Goal: Task Accomplishment & Management: Manage account settings

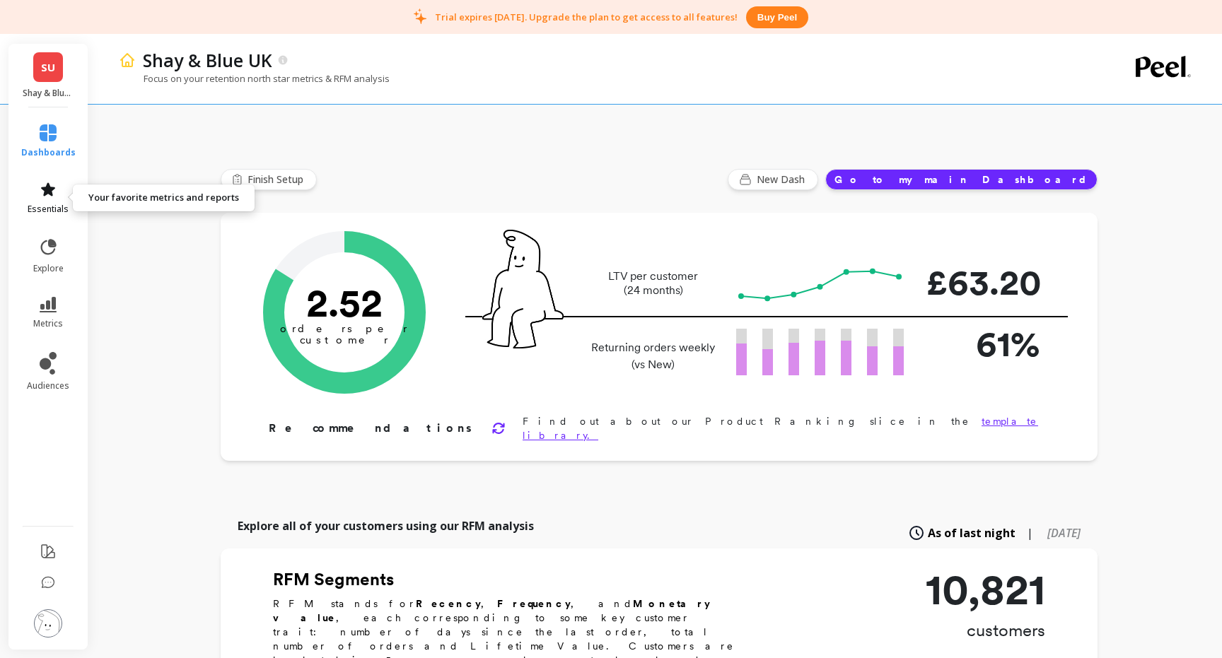
click at [40, 193] on icon at bounding box center [48, 189] width 17 height 17
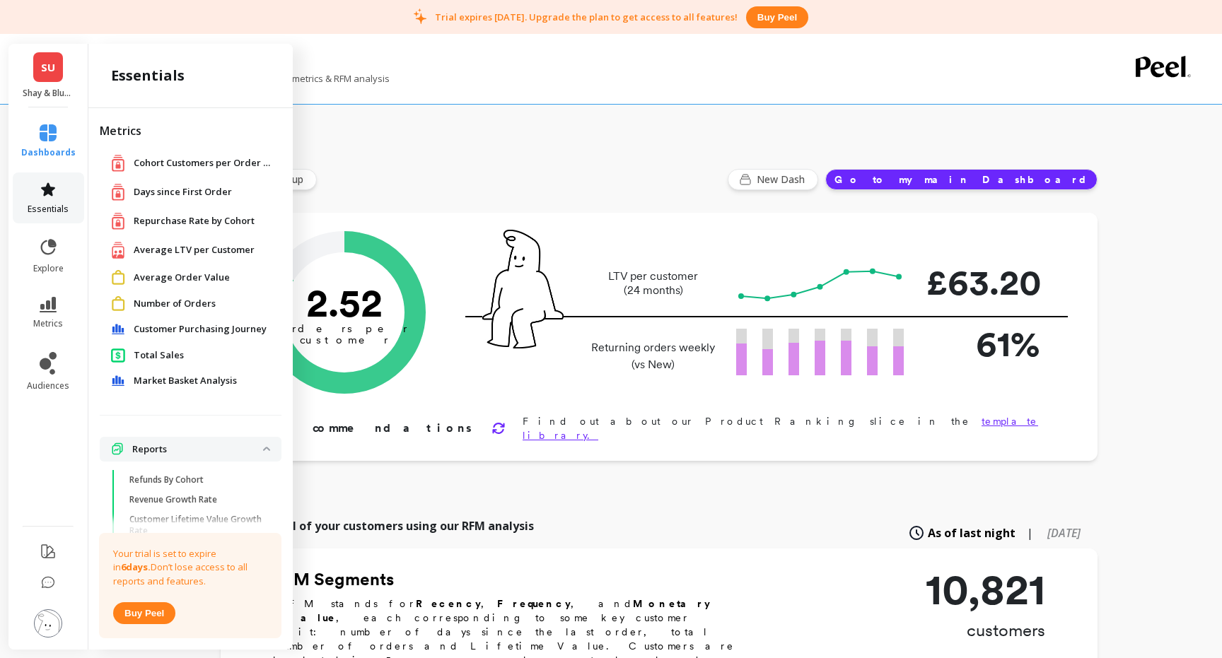
scroll to position [109, 0]
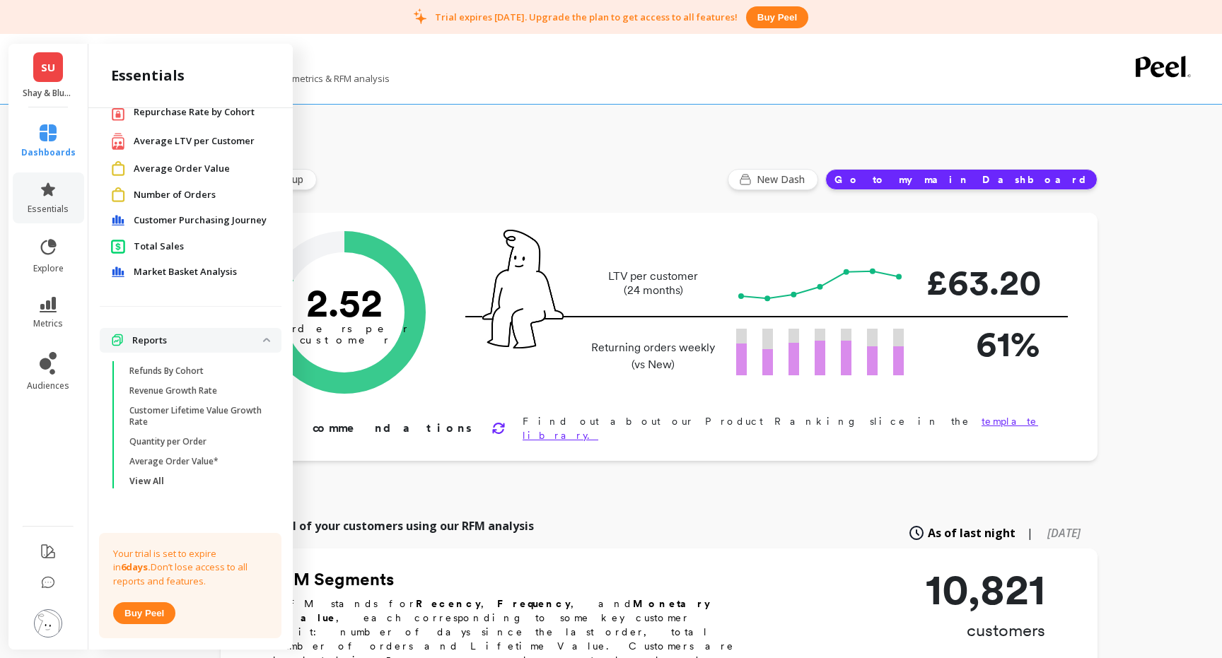
click at [201, 194] on span "Number of Orders" at bounding box center [175, 195] width 82 height 14
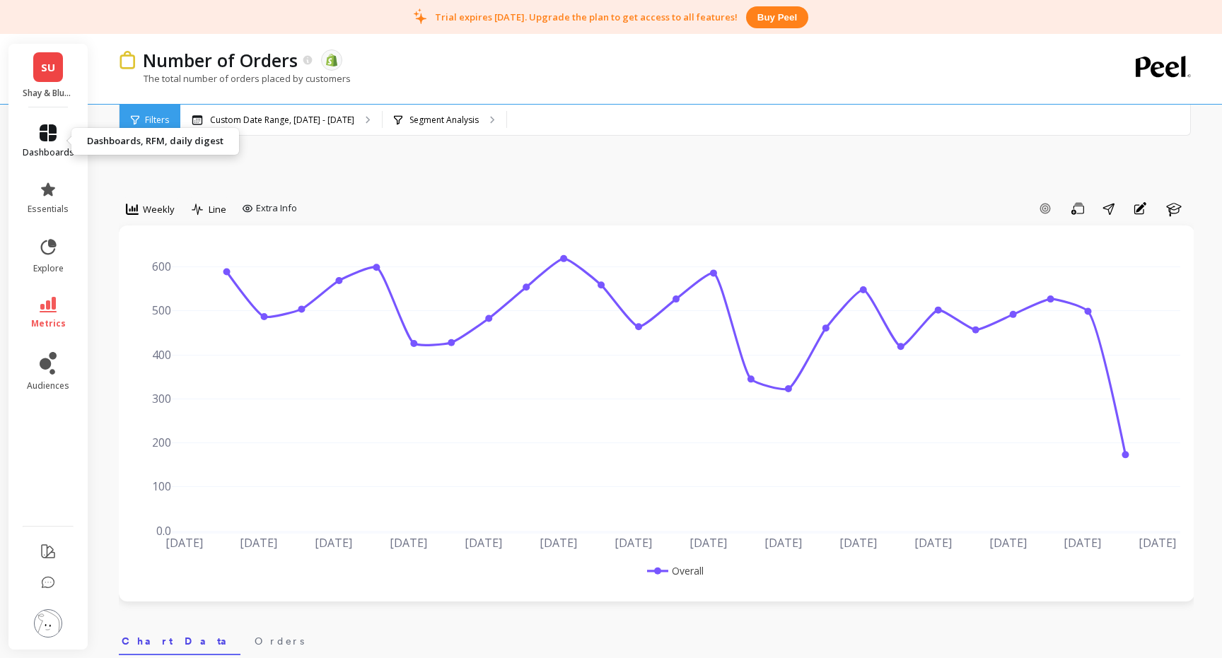
click at [47, 137] on icon at bounding box center [48, 132] width 17 height 17
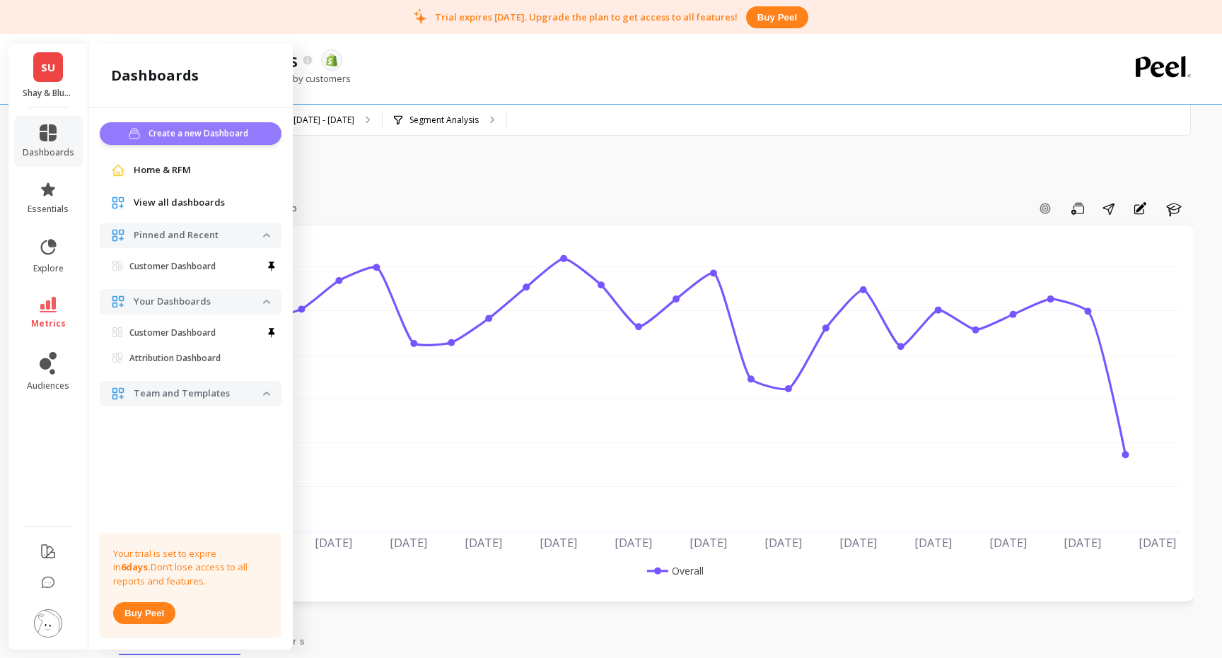
click at [193, 130] on span "Create a new Dashboard" at bounding box center [200, 134] width 104 height 14
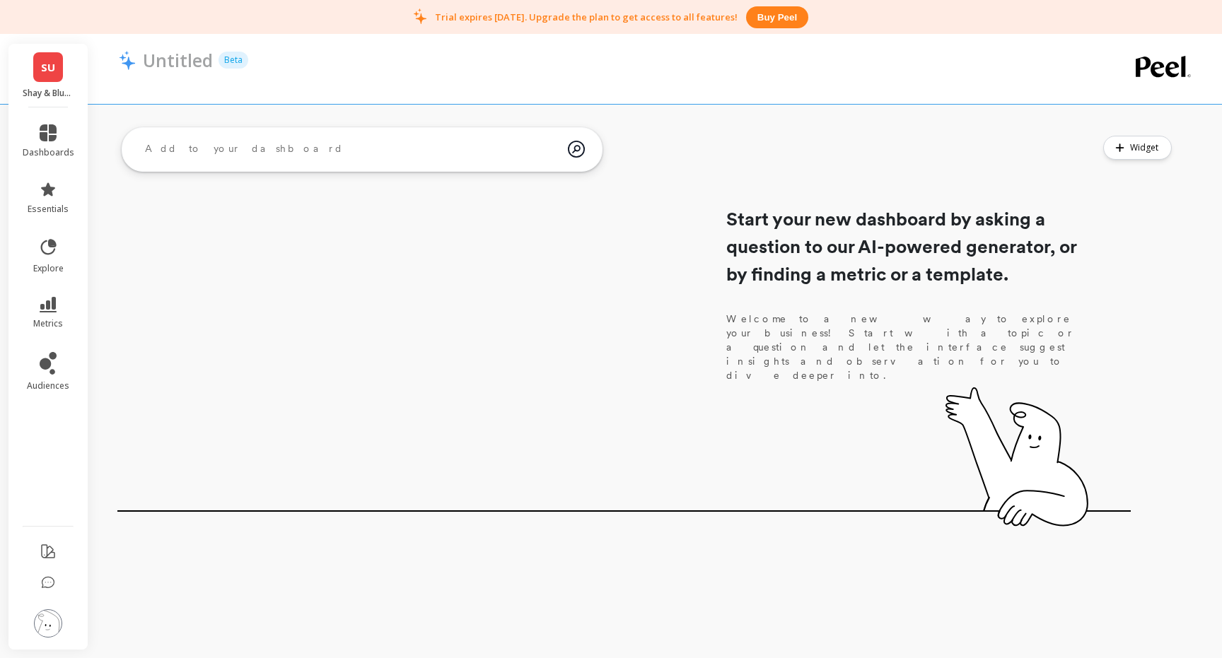
click at [292, 151] on textarea at bounding box center [351, 149] width 434 height 38
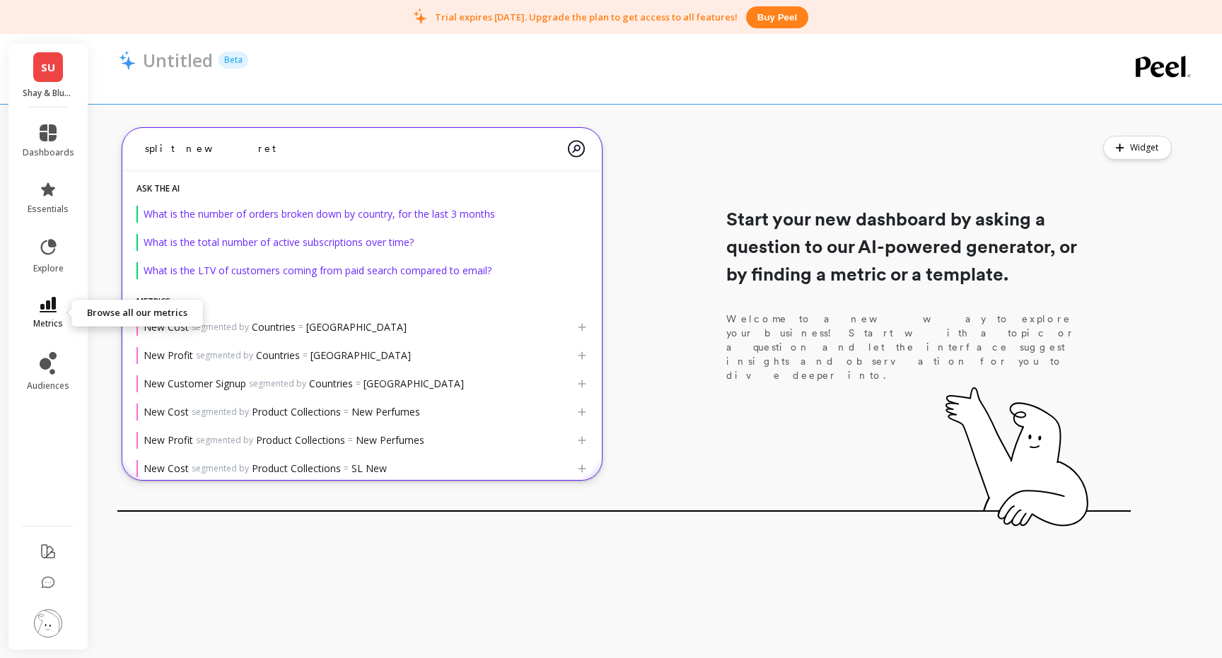
type textarea "split new ret"
click at [60, 308] on link "metrics" at bounding box center [49, 313] width 52 height 33
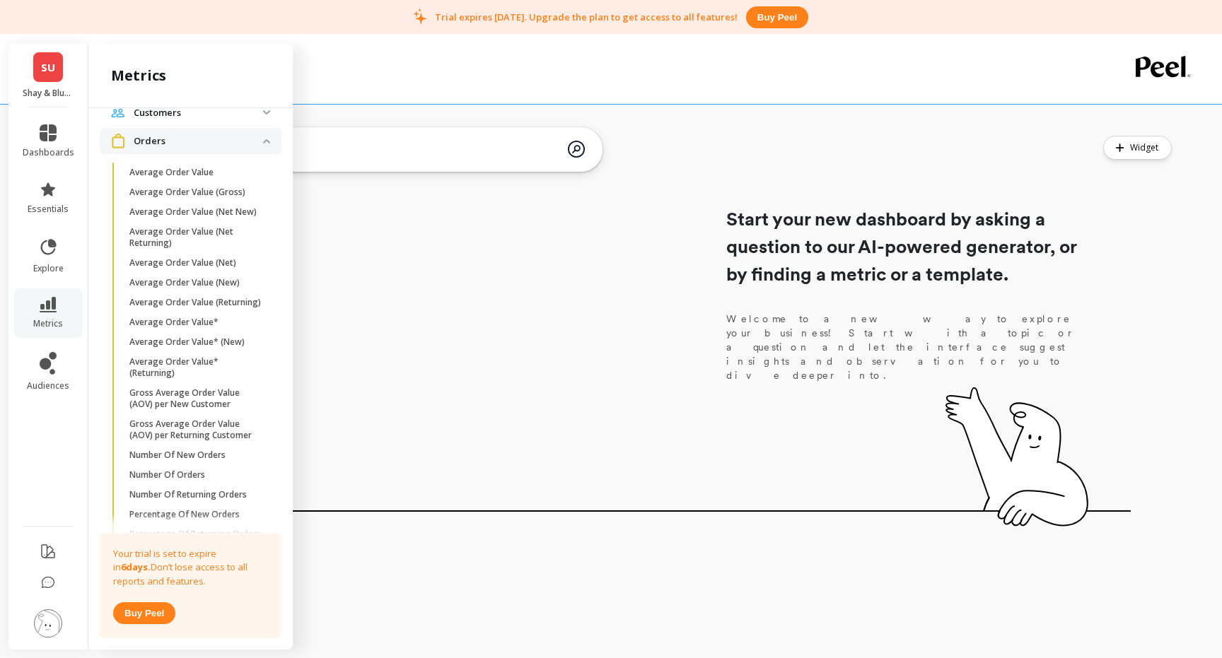
scroll to position [1019, 0]
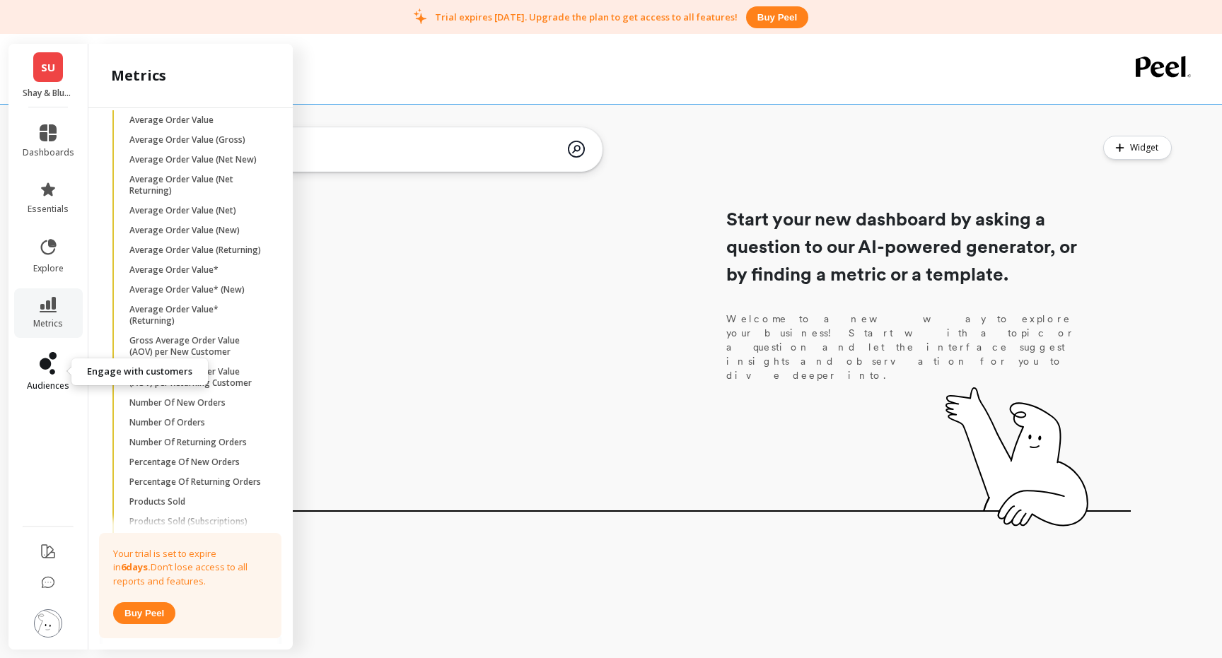
click at [51, 373] on icon at bounding box center [52, 372] width 6 height 6
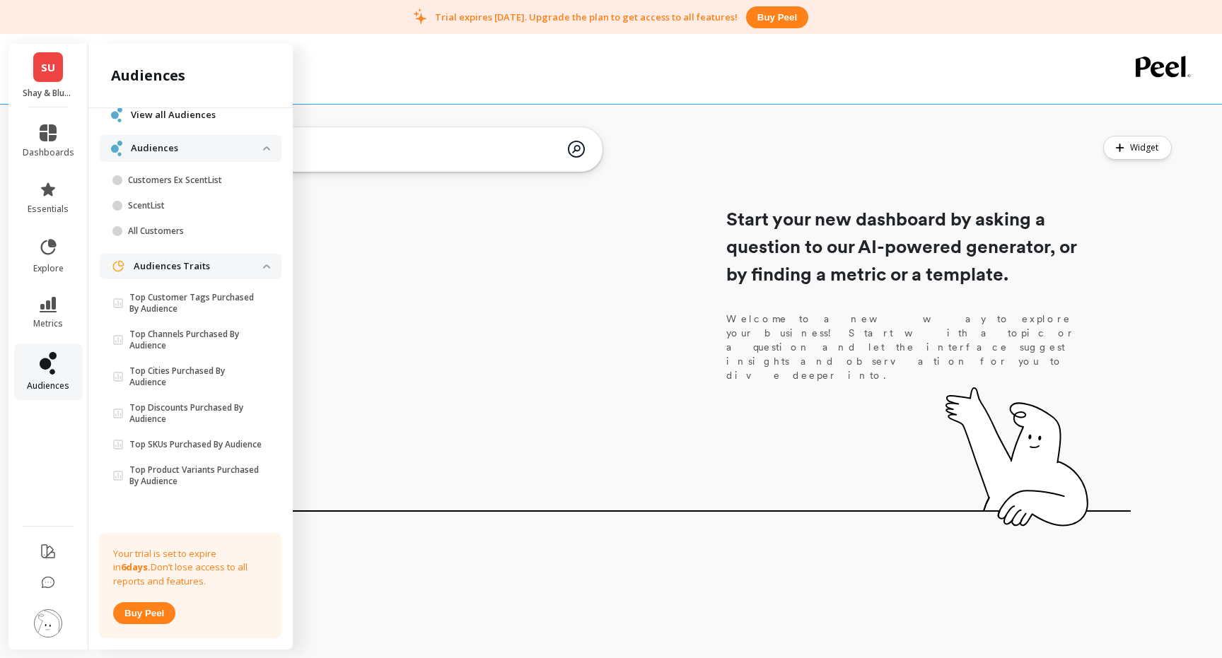
scroll to position [0, 0]
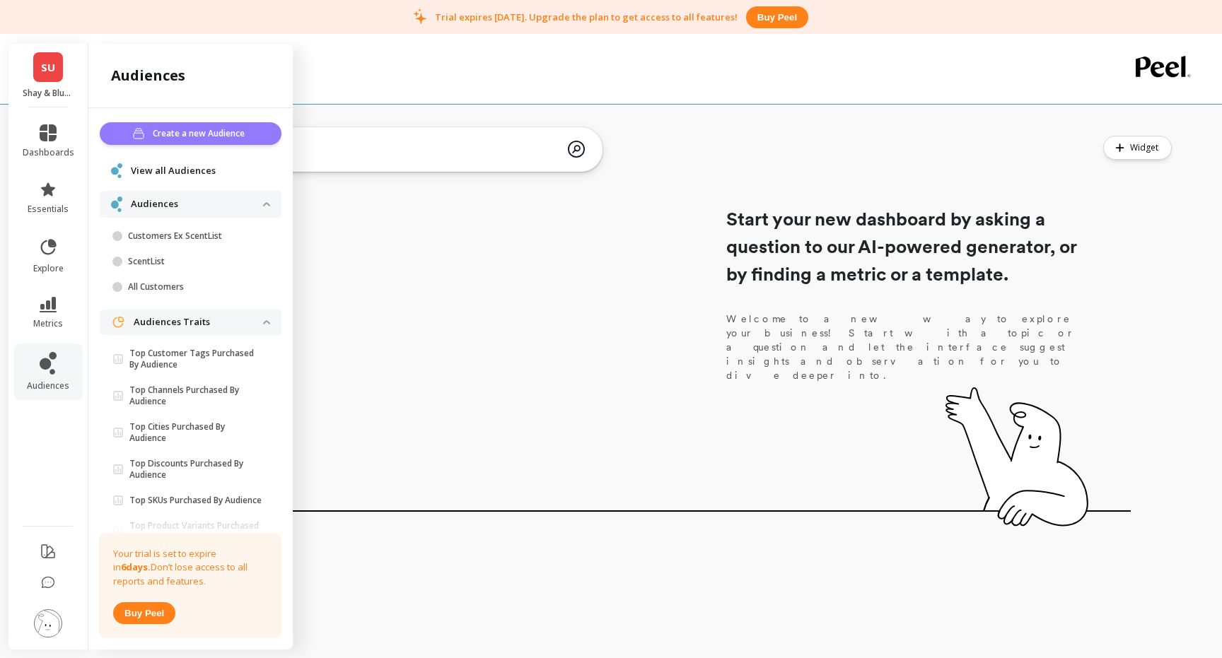
click at [182, 137] on span "Create a new Audience" at bounding box center [201, 134] width 96 height 14
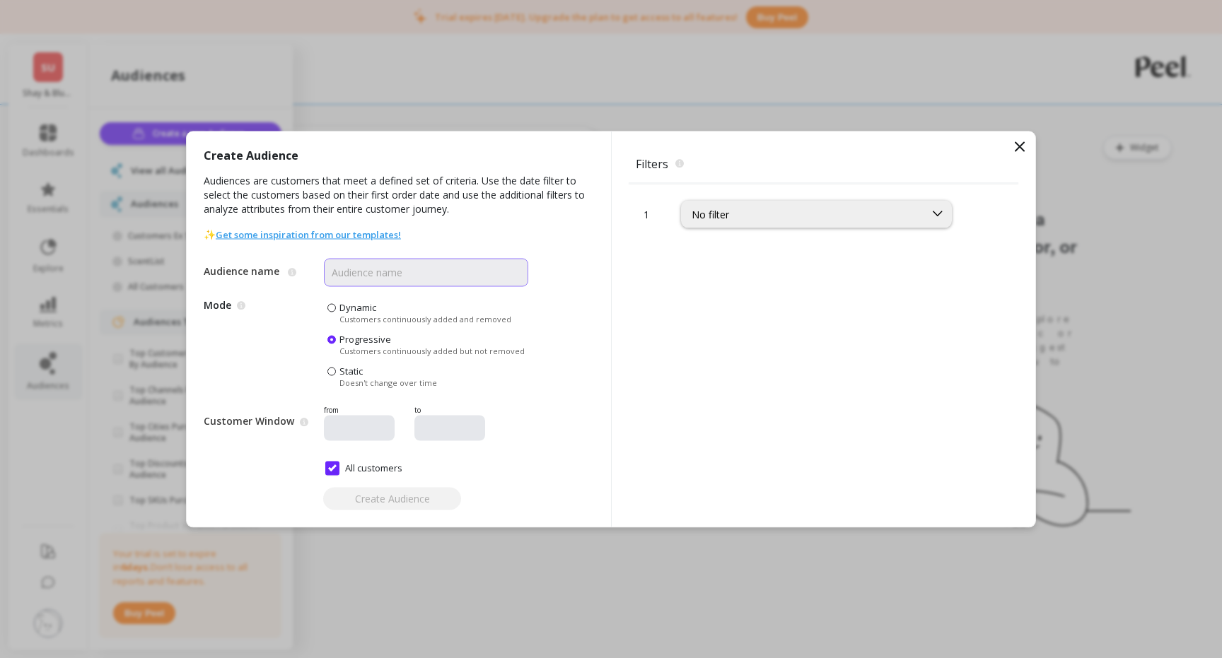
click at [442, 279] on input "Audience name" at bounding box center [426, 272] width 204 height 28
type input "New C"
click at [1015, 147] on icon at bounding box center [1019, 146] width 17 height 17
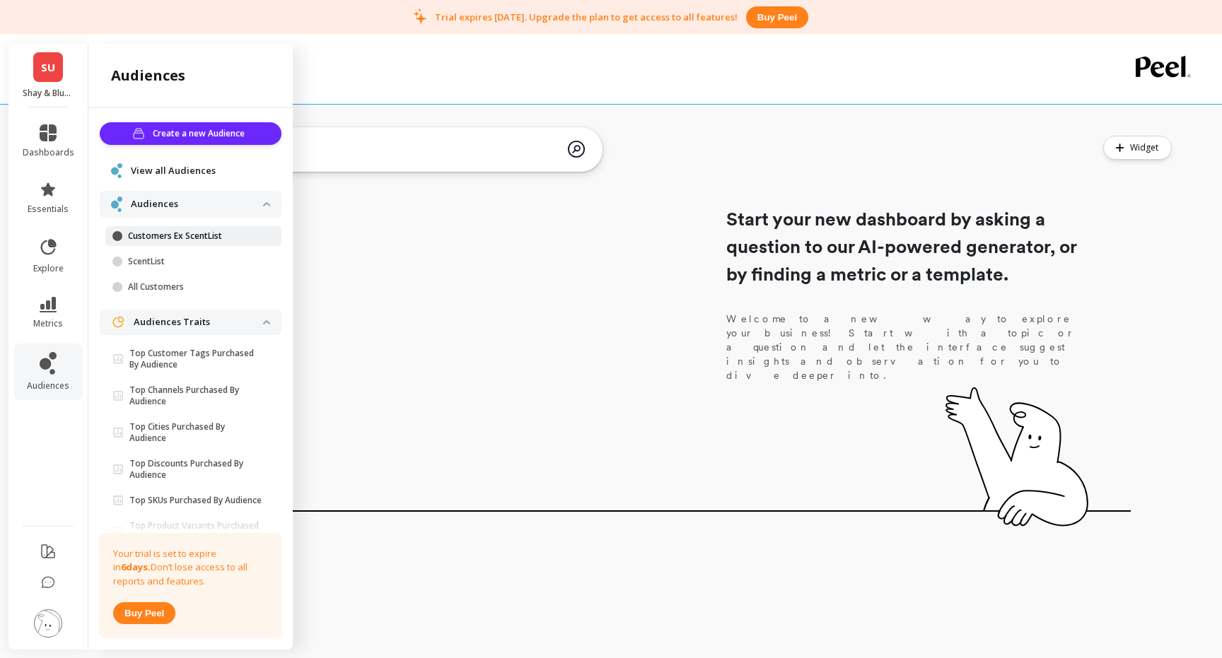
click at [182, 238] on p "Customers Ex ScentList" at bounding box center [195, 235] width 135 height 11
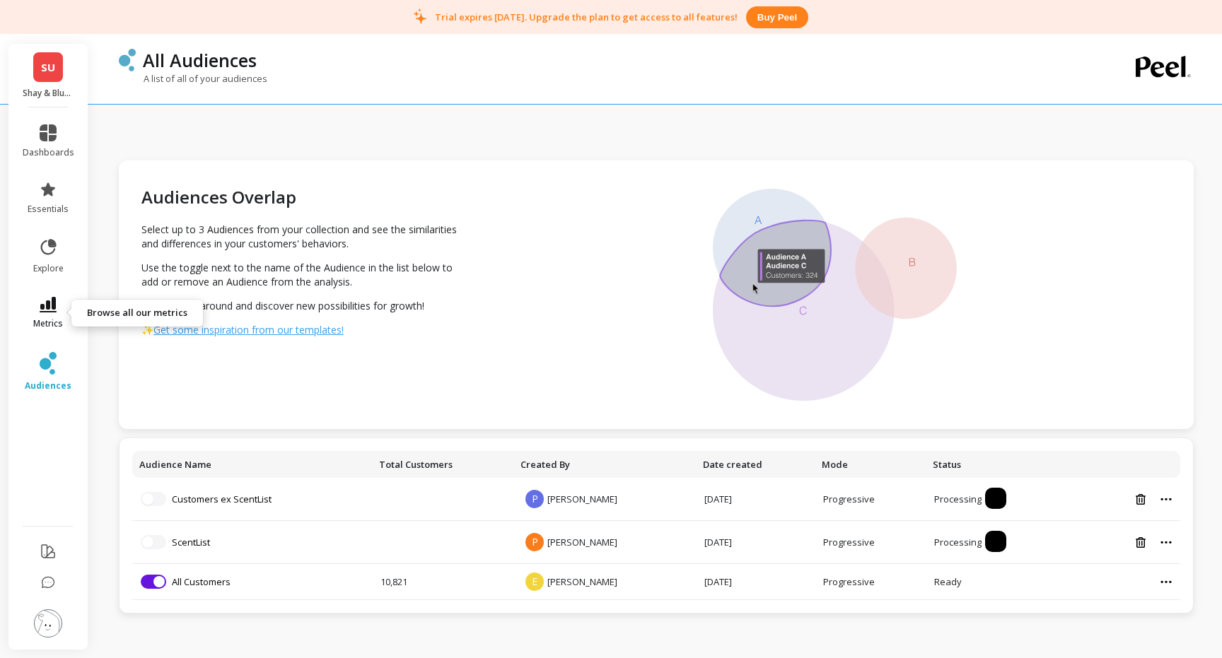
click at [49, 304] on icon at bounding box center [48, 305] width 17 height 16
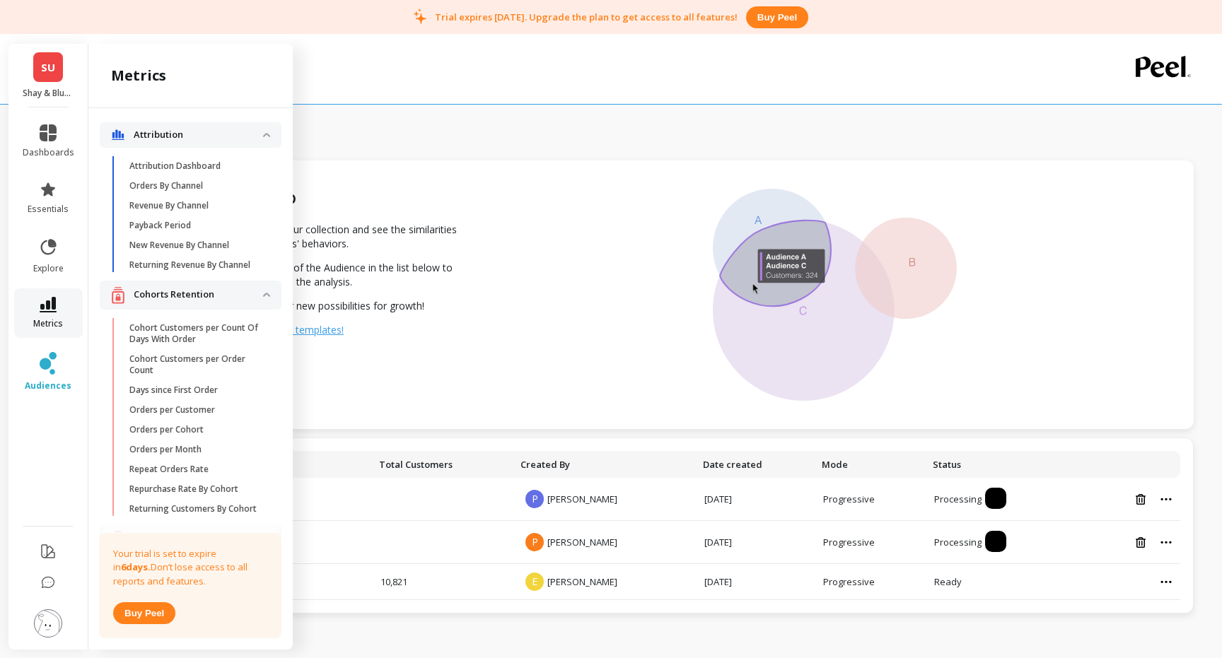
scroll to position [1019, 0]
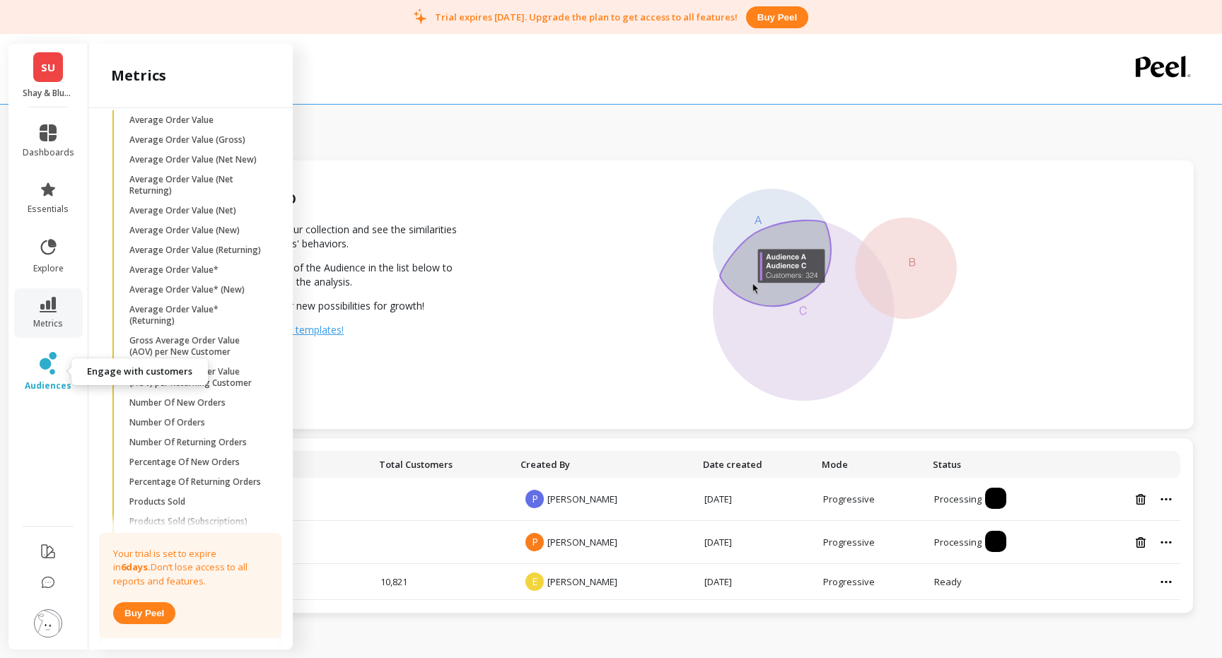
click at [54, 366] on icon at bounding box center [48, 363] width 17 height 23
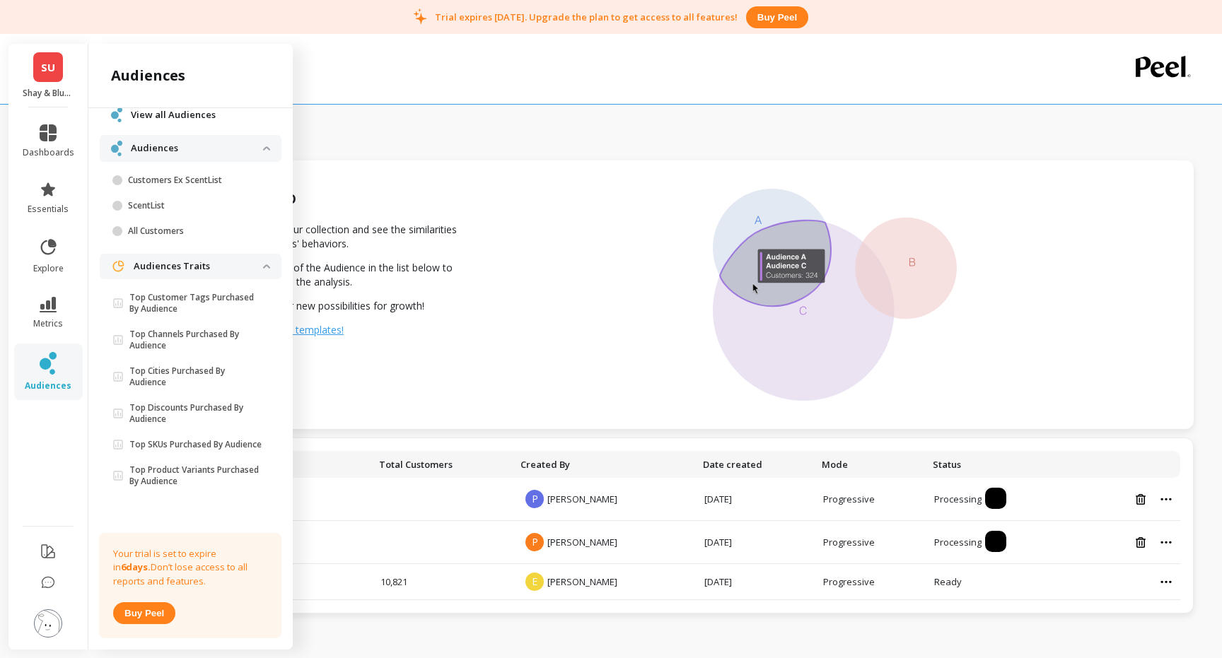
scroll to position [0, 0]
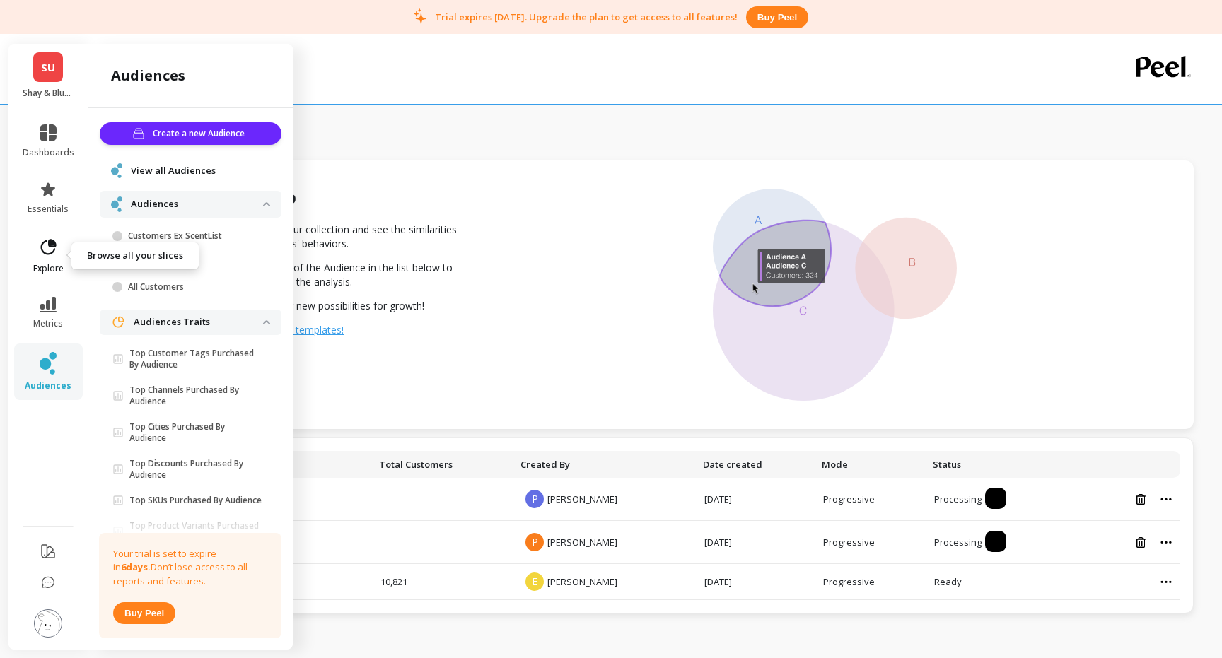
click at [40, 264] on span "explore" at bounding box center [48, 268] width 30 height 11
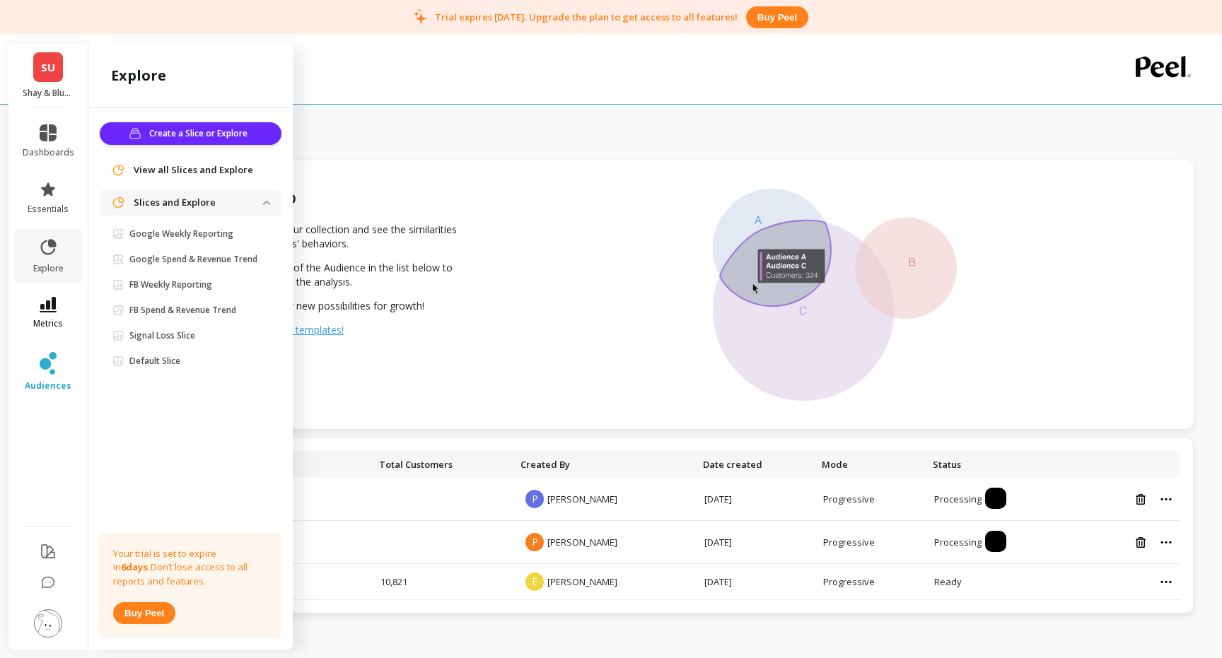
click at [52, 297] on icon at bounding box center [48, 305] width 17 height 16
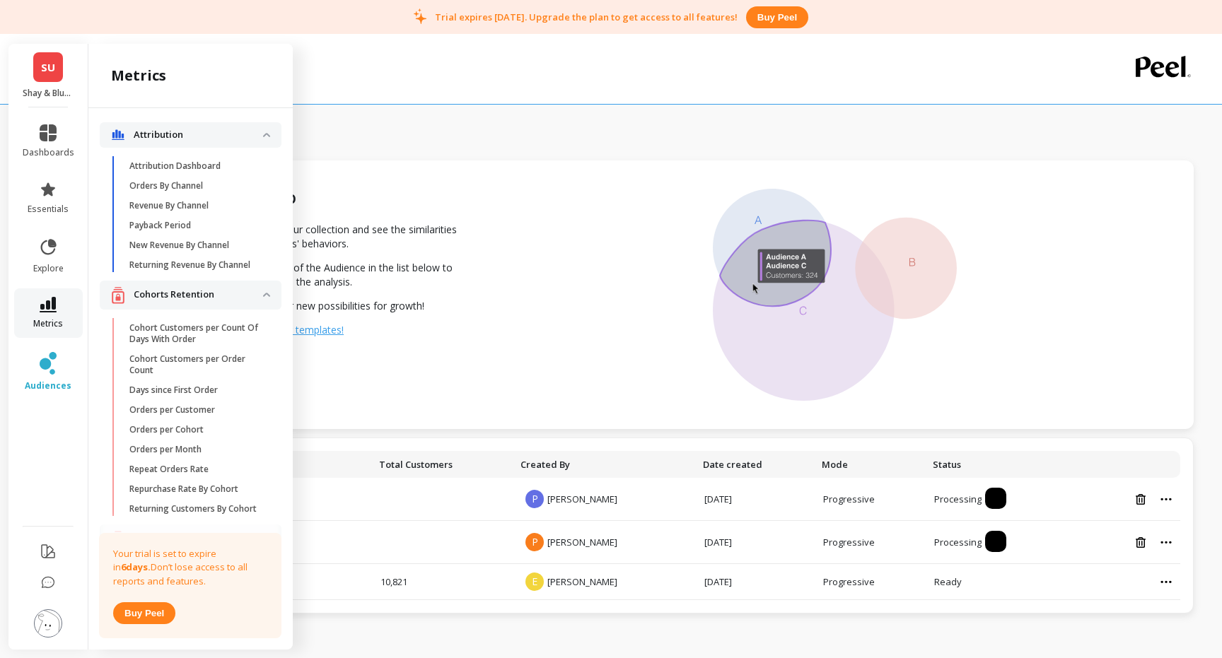
scroll to position [1019, 0]
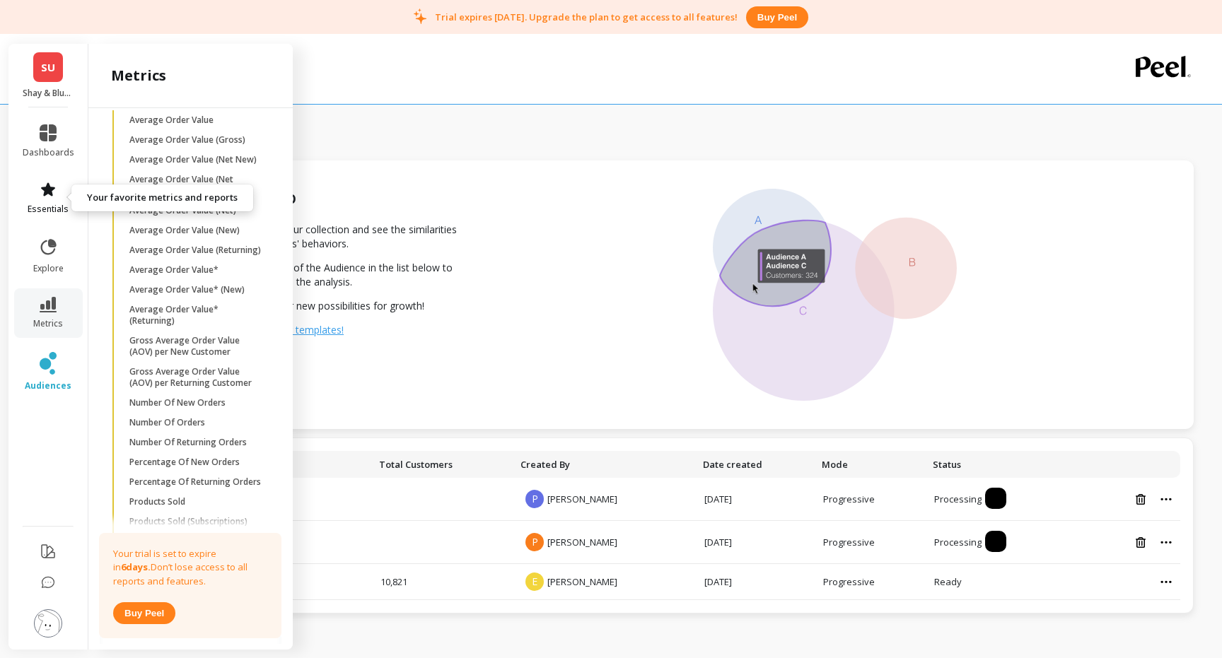
click at [47, 202] on link "essentials" at bounding box center [49, 198] width 52 height 34
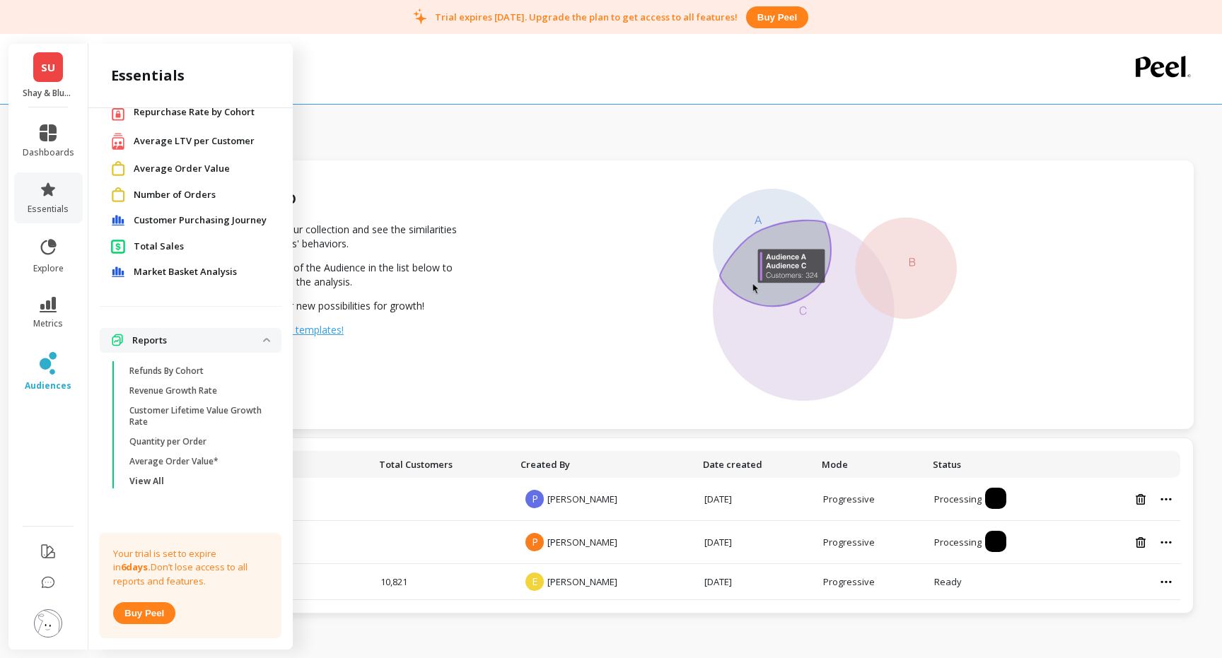
scroll to position [34, 0]
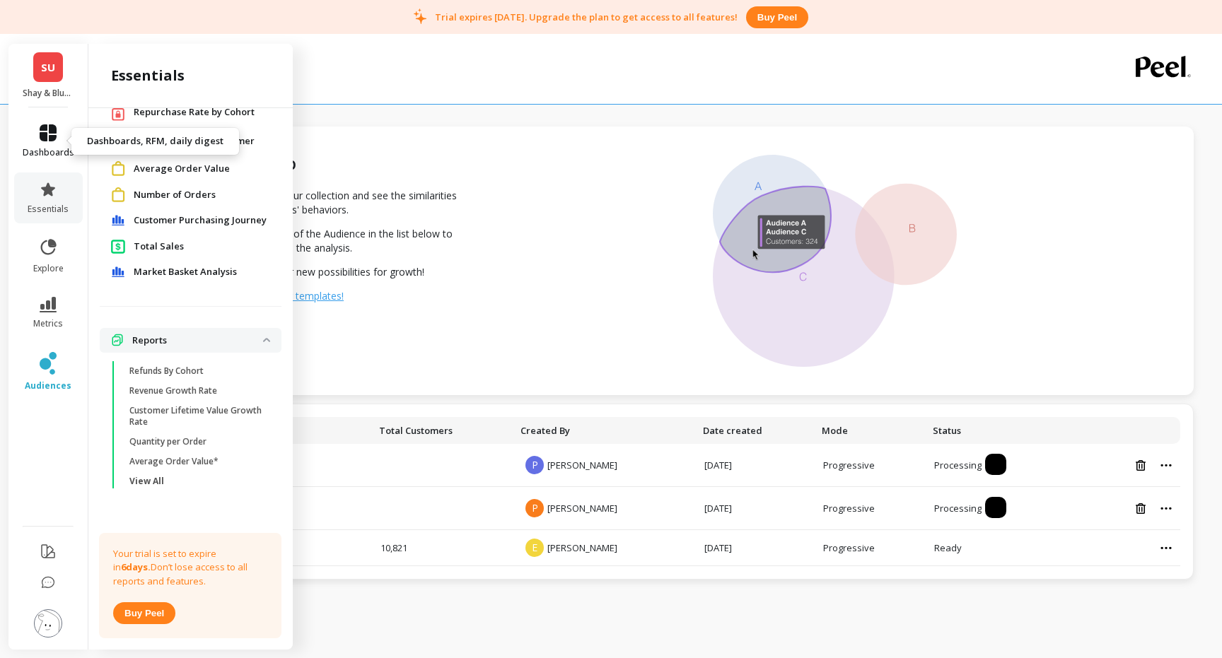
click at [47, 131] on icon at bounding box center [48, 132] width 17 height 17
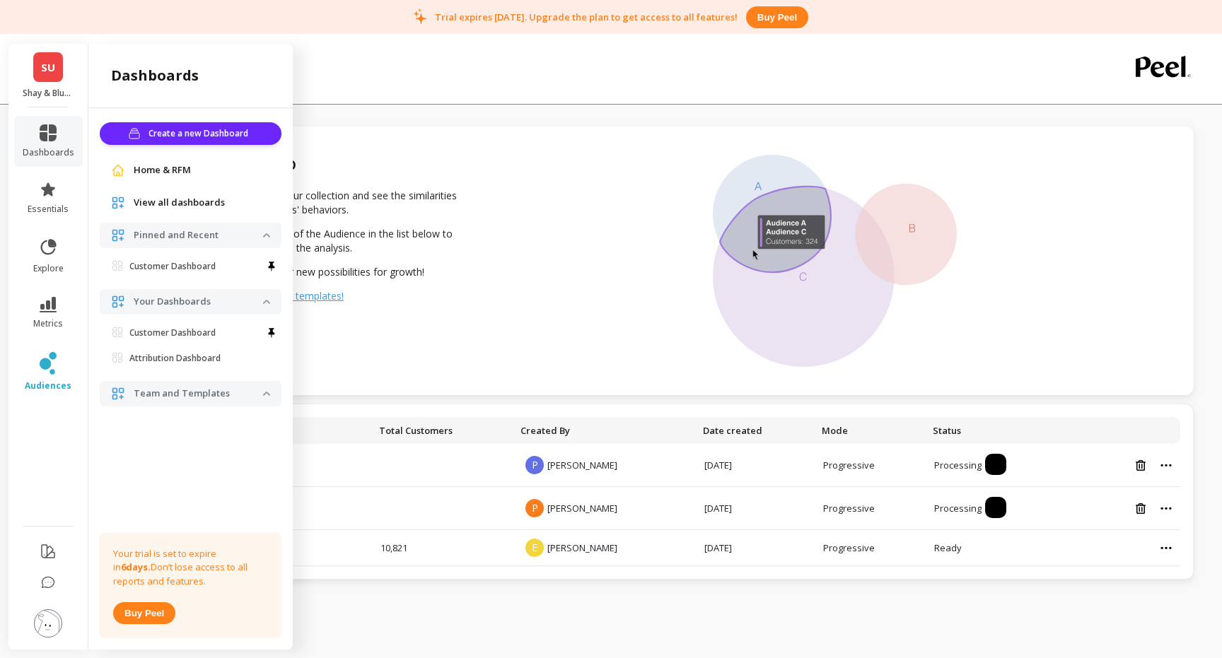
click at [229, 394] on p "Team and Templates" at bounding box center [198, 394] width 129 height 14
click at [263, 393] on img at bounding box center [266, 394] width 7 height 4
click at [45, 191] on icon at bounding box center [48, 188] width 14 height 13
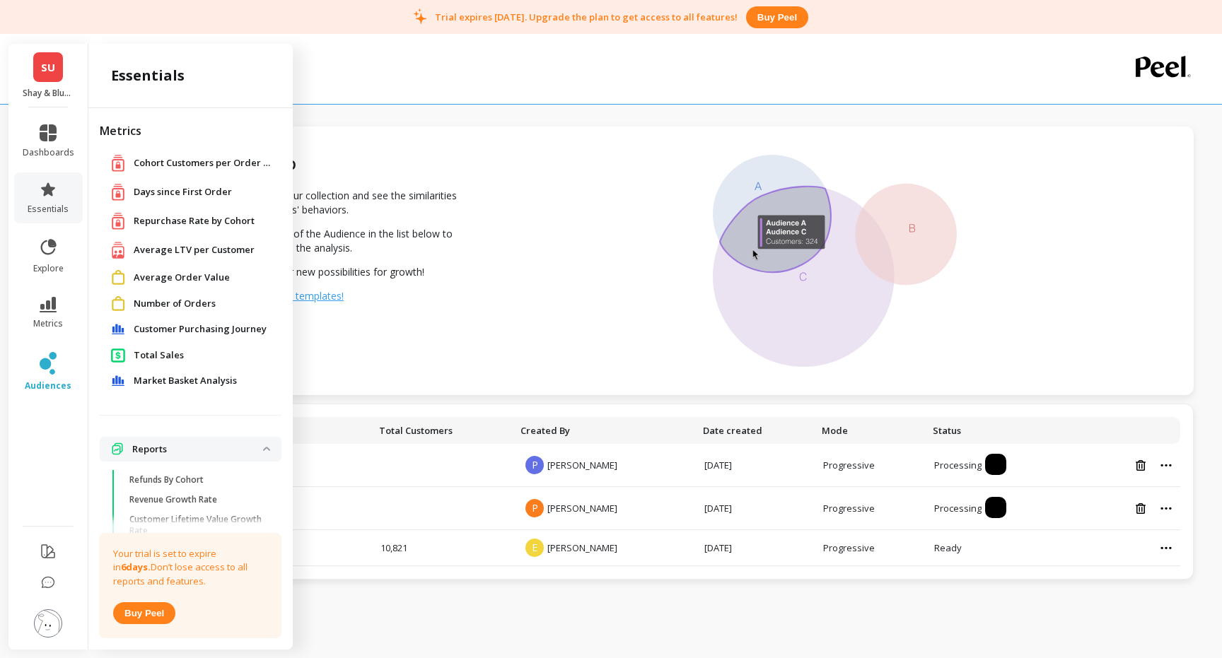
scroll to position [109, 0]
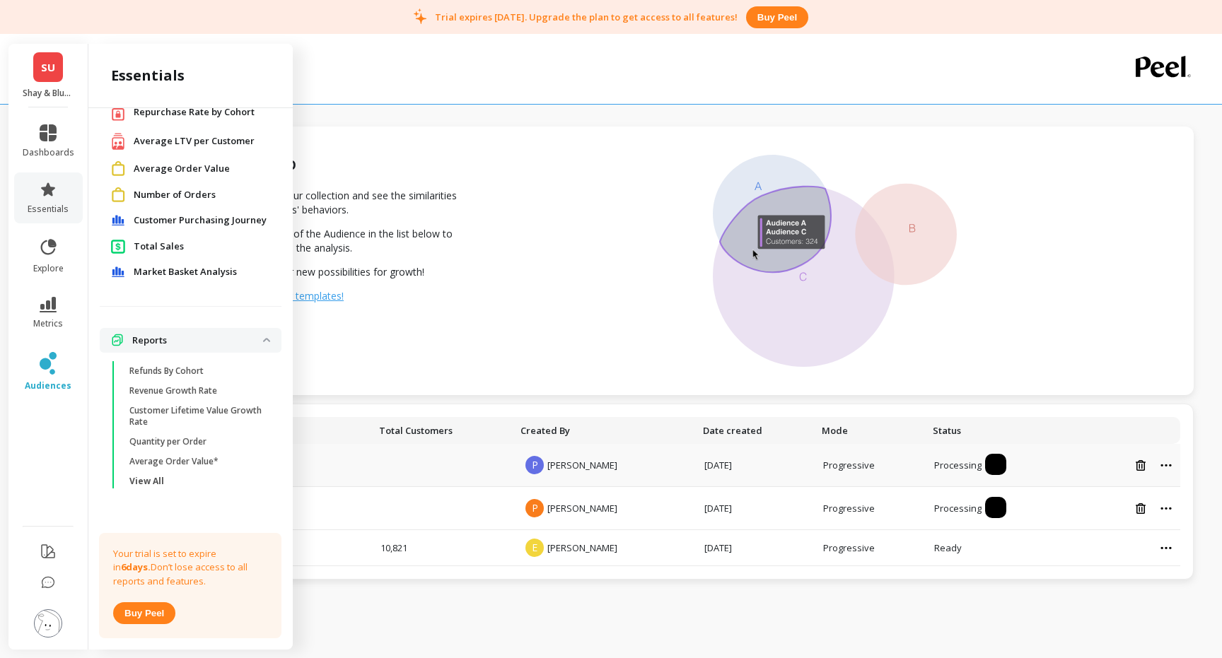
click at [444, 444] on td at bounding box center [443, 465] width 142 height 43
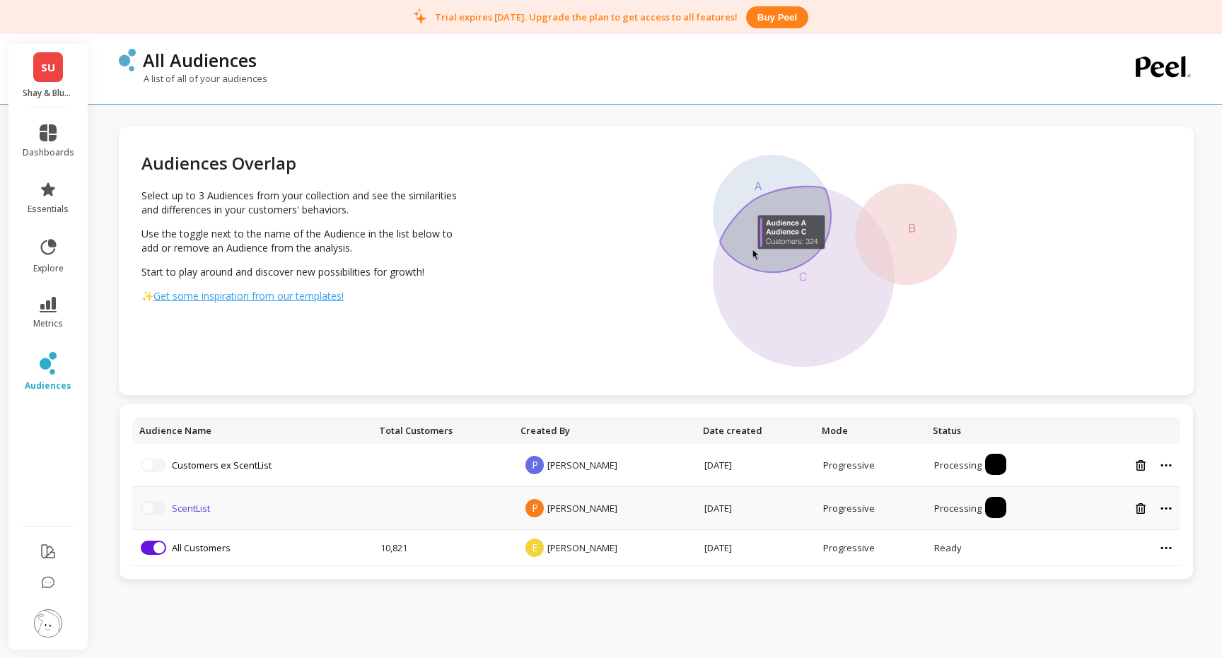
click at [197, 505] on link "ScentList" at bounding box center [191, 508] width 38 height 13
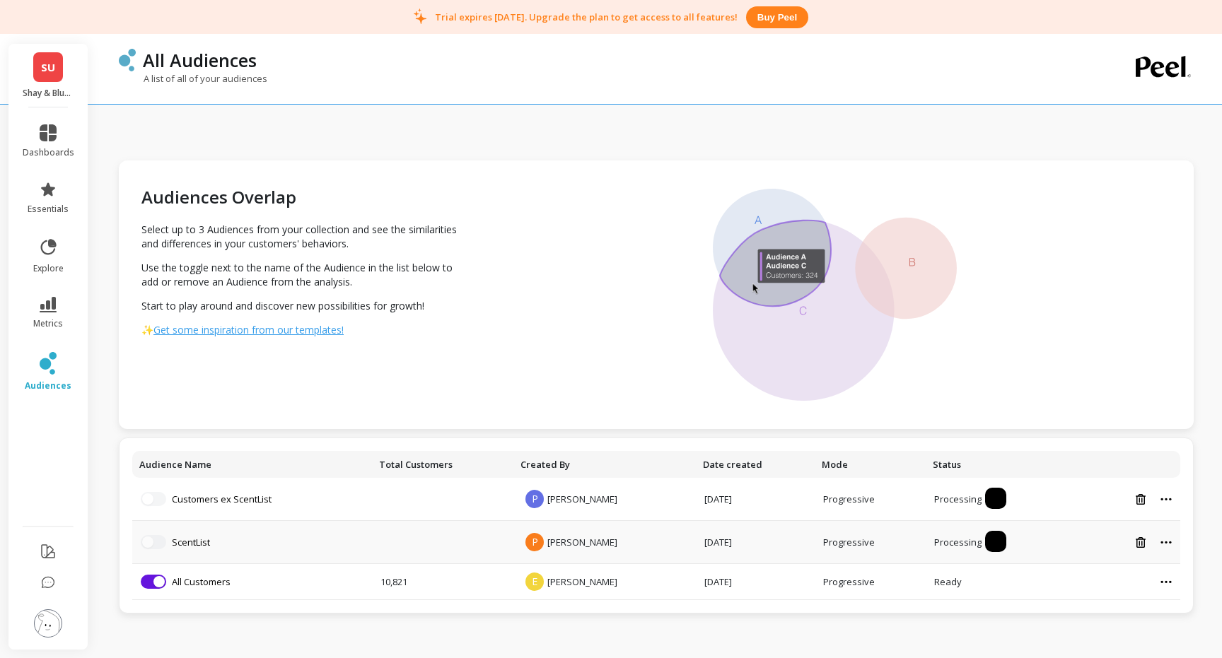
click at [201, 534] on td "ScentList" at bounding box center [252, 542] width 240 height 43
click at [1169, 545] on div at bounding box center [1124, 543] width 93 height 12
click at [1164, 541] on icon at bounding box center [1165, 543] width 11 height 4
click at [43, 319] on span "metrics" at bounding box center [48, 323] width 30 height 11
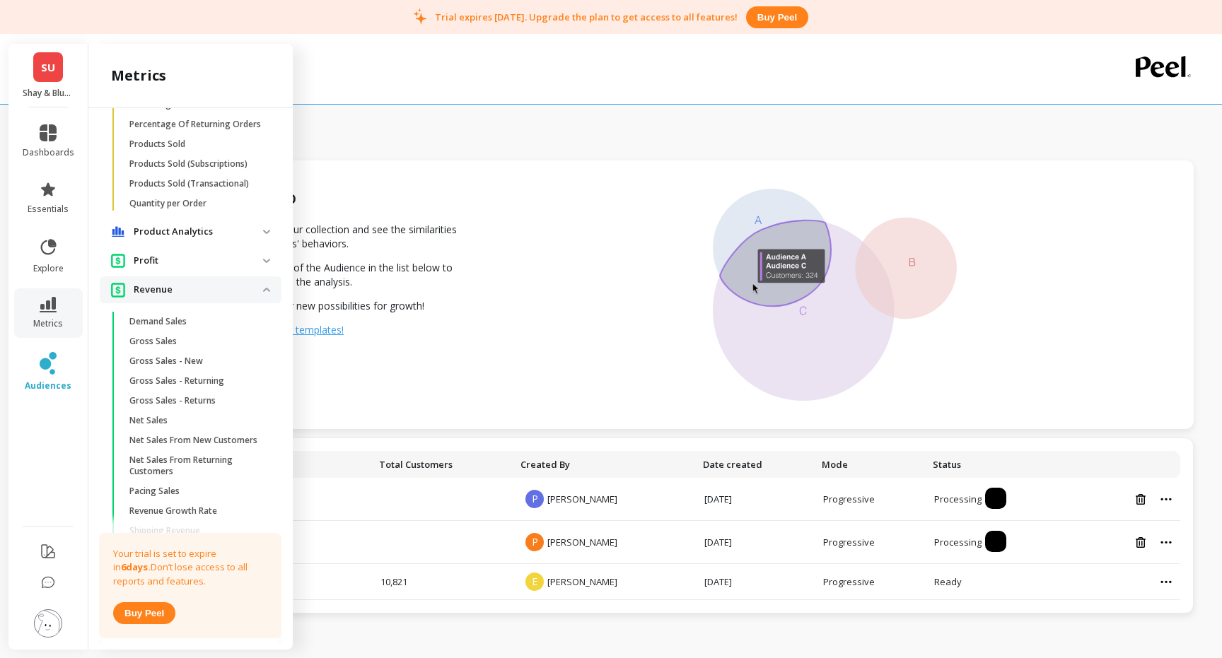
scroll to position [1388, 0]
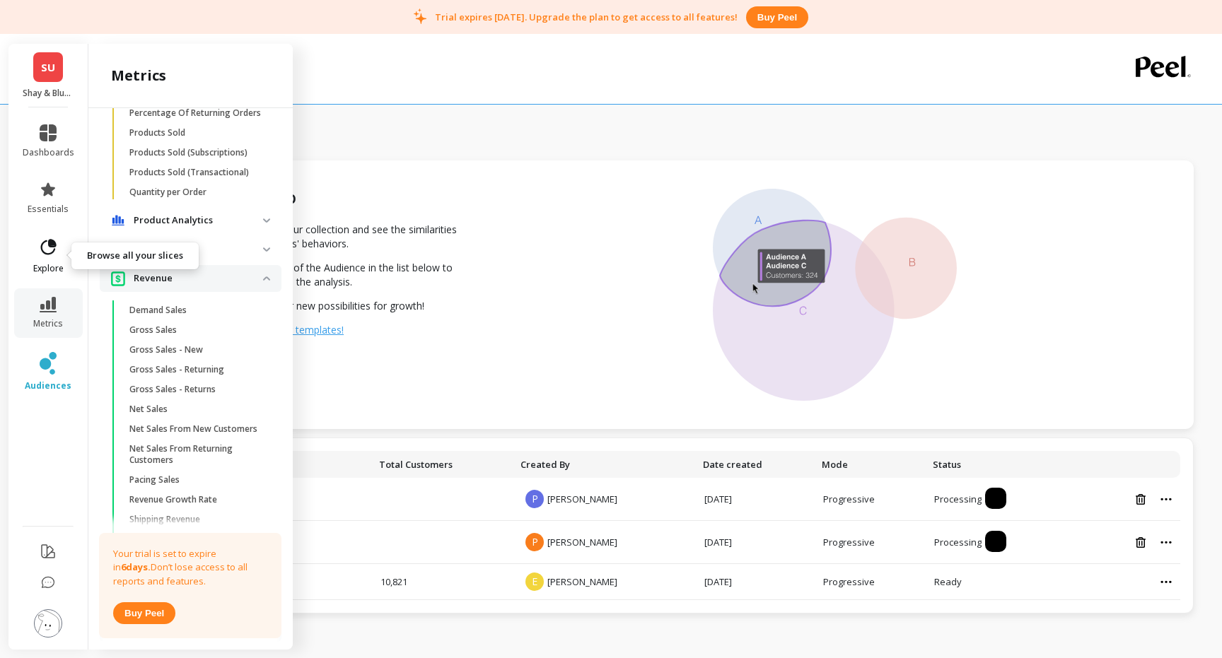
click at [40, 263] on span "explore" at bounding box center [48, 268] width 30 height 11
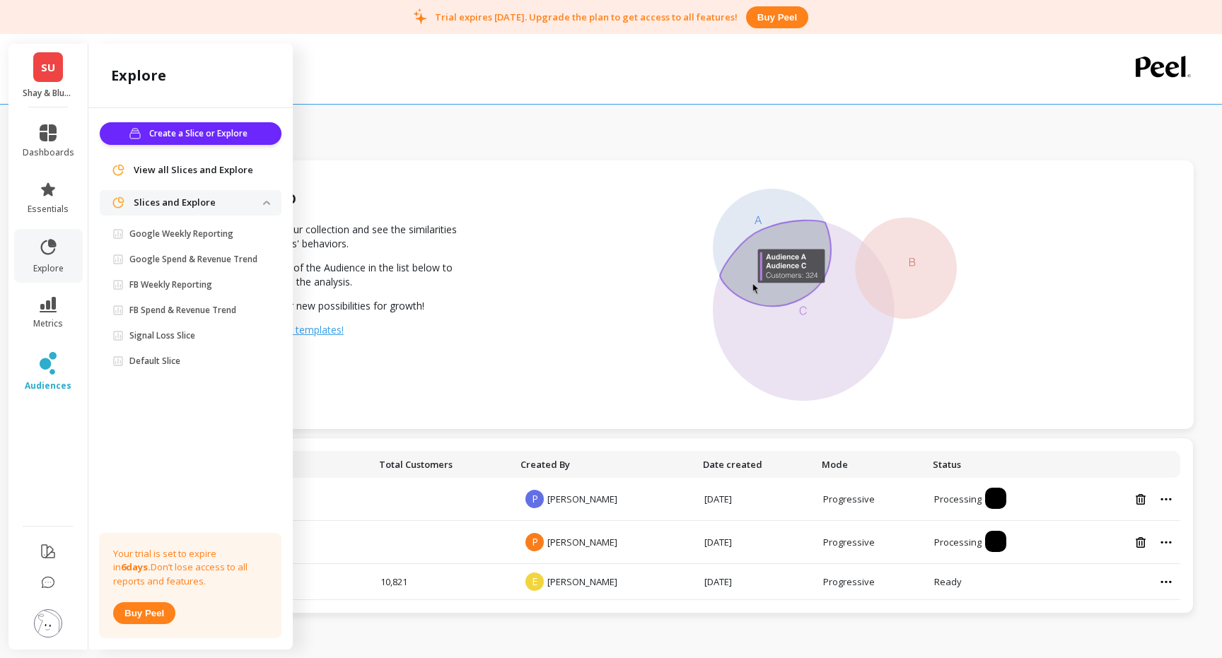
click at [206, 172] on span "View all Slices and Explore" at bounding box center [193, 170] width 119 height 14
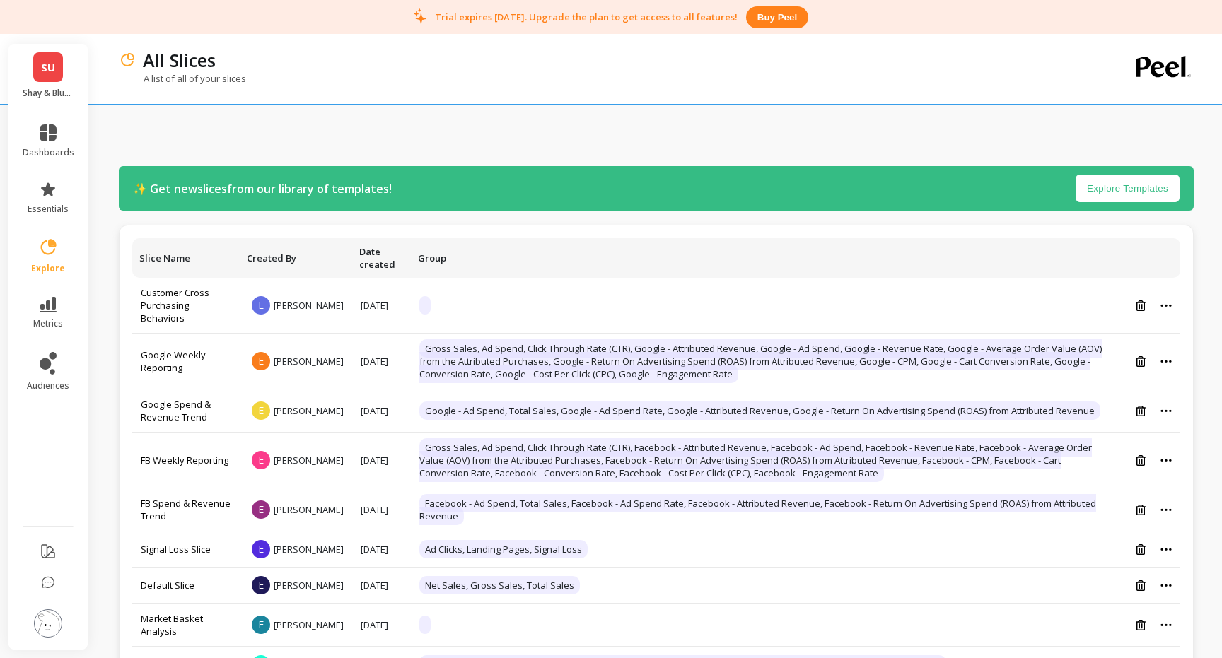
click at [1109, 185] on button "Explore Templates" at bounding box center [1127, 189] width 104 height 28
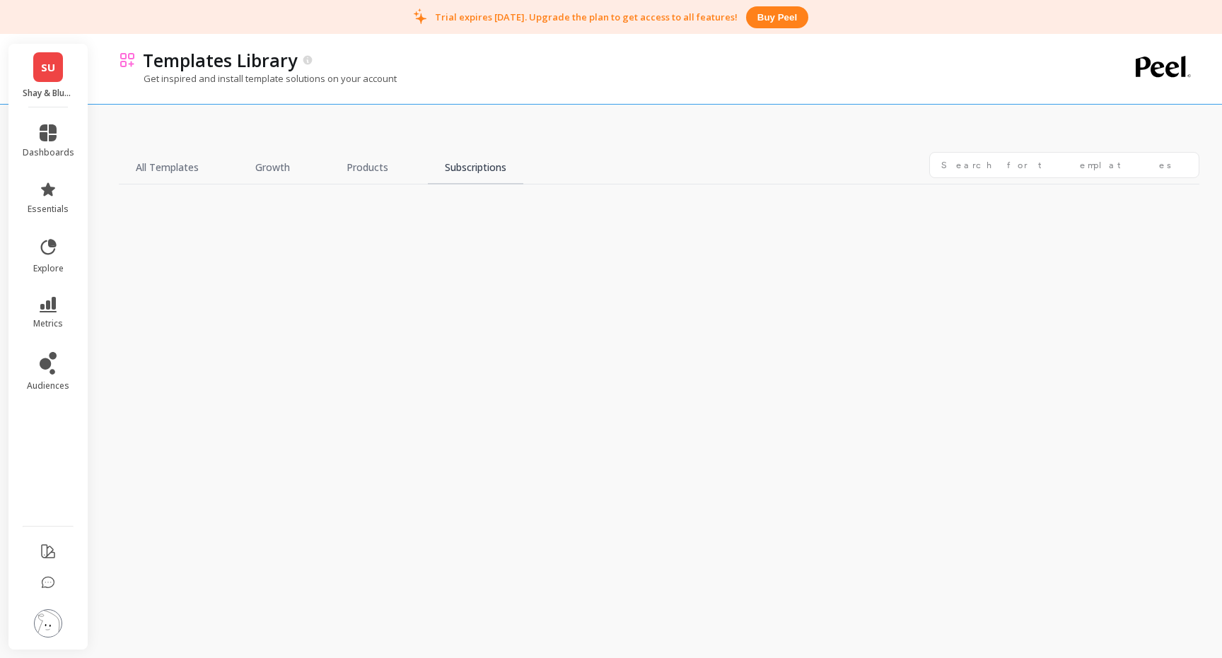
click at [472, 175] on link "Subscriptions" at bounding box center [475, 168] width 95 height 33
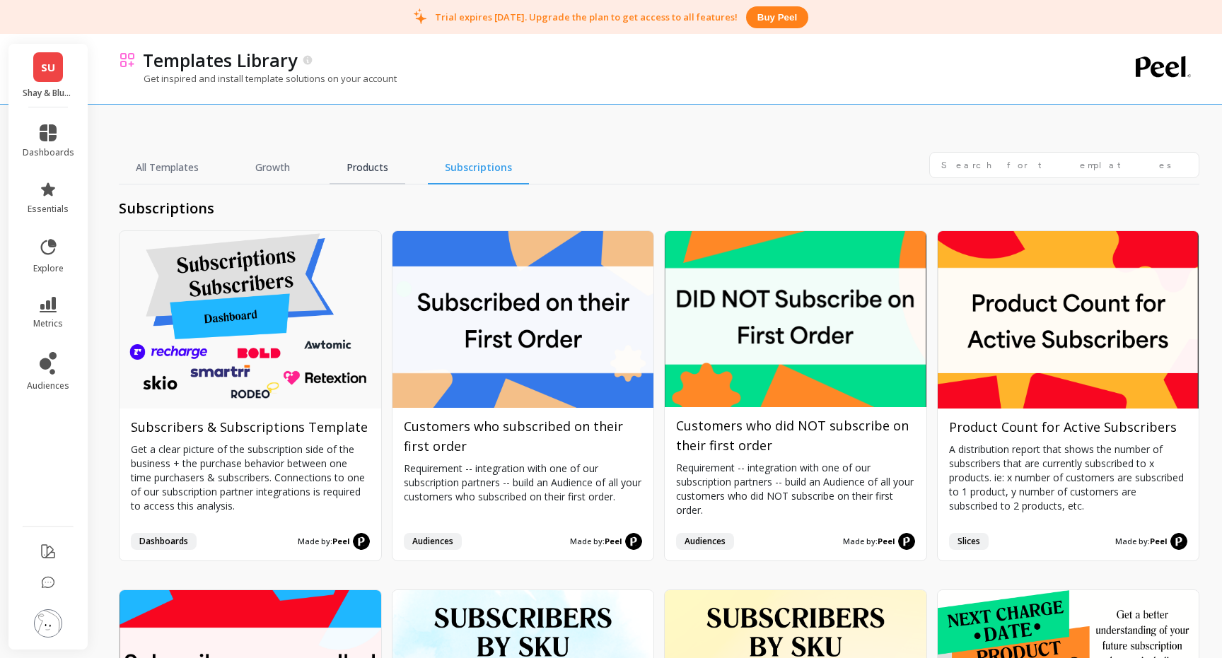
click at [365, 175] on link "Products" at bounding box center [367, 168] width 76 height 33
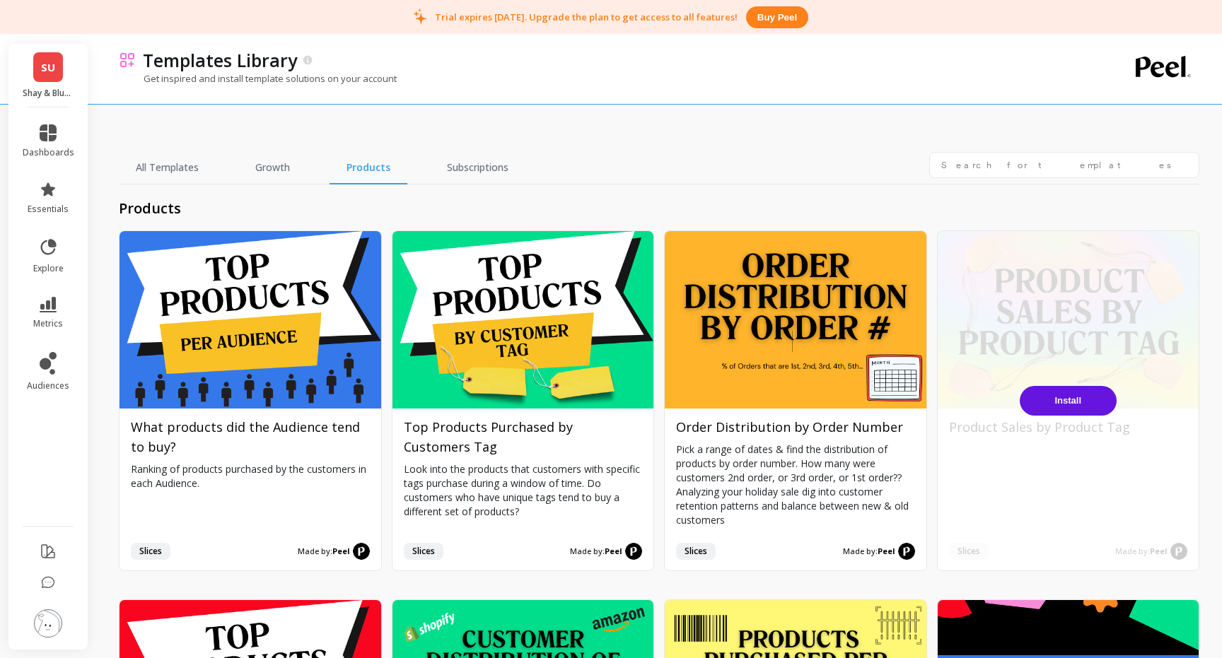
click at [1047, 404] on button "Install" at bounding box center [1067, 401] width 97 height 30
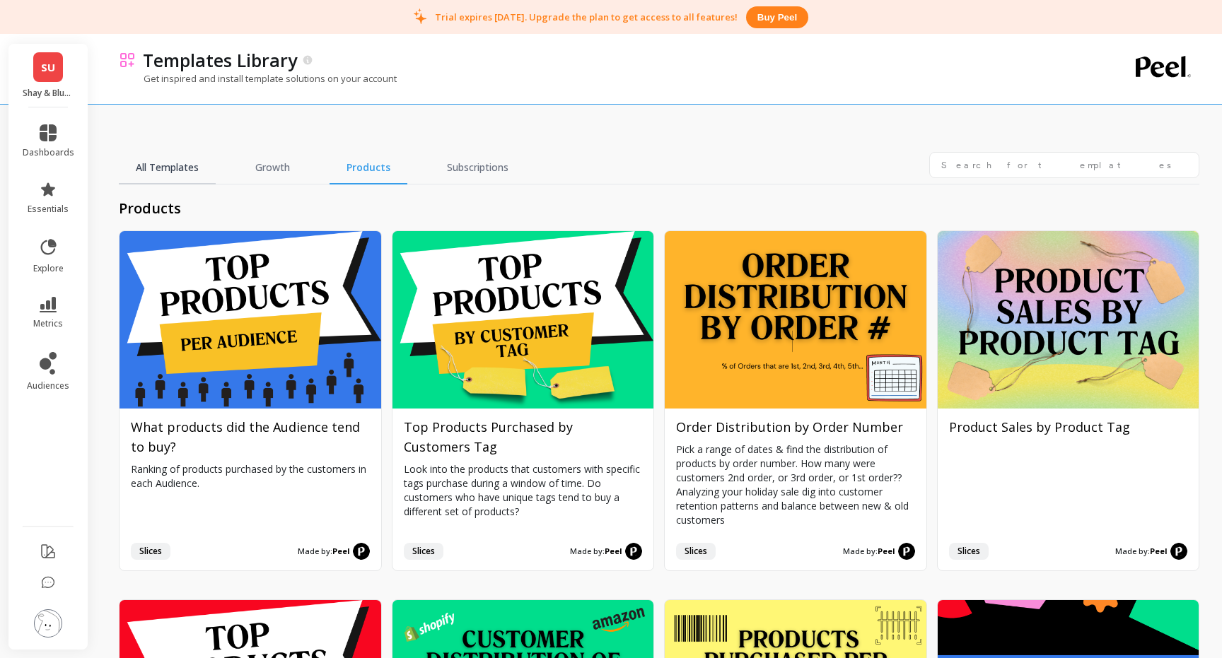
click at [180, 168] on link "All Templates" at bounding box center [167, 168] width 97 height 33
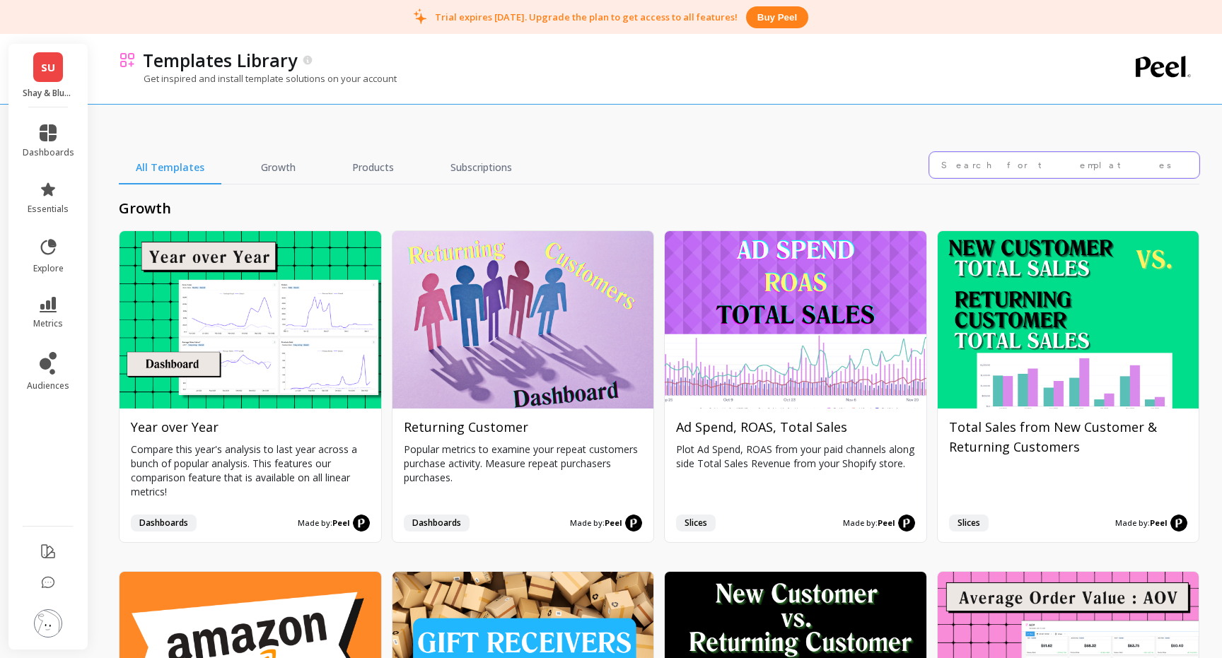
click at [1024, 170] on input "text" at bounding box center [1064, 165] width 270 height 26
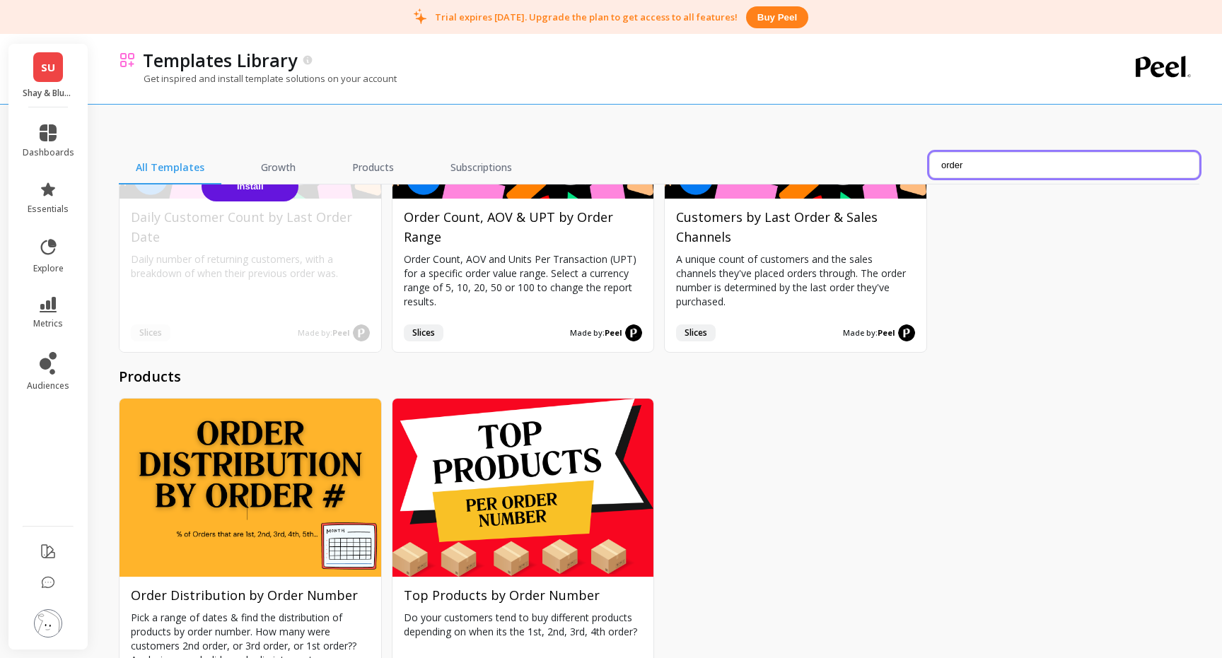
scroll to position [546, 0]
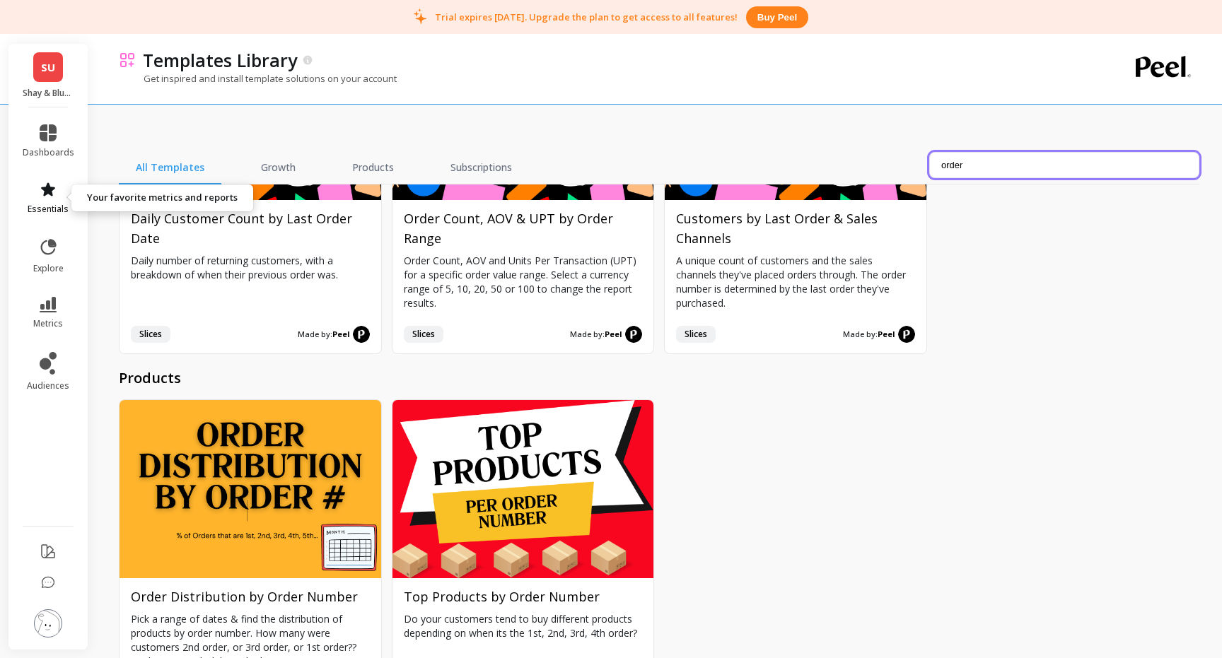
type input "order"
click at [49, 199] on link "essentials" at bounding box center [49, 198] width 52 height 34
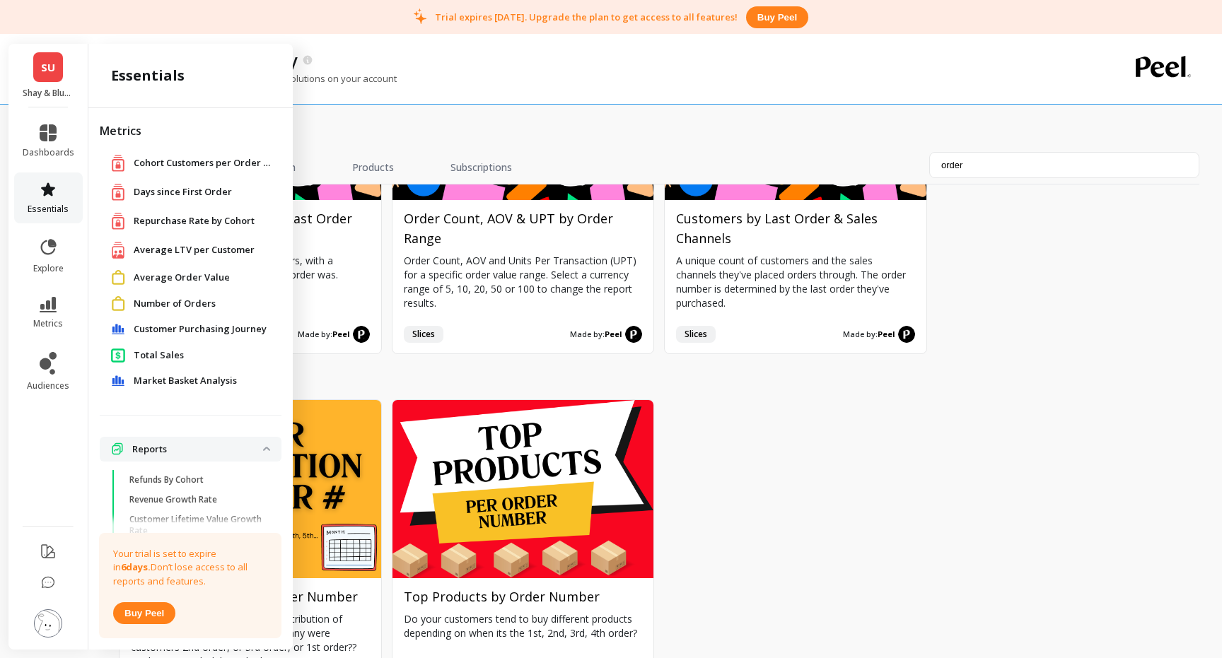
scroll to position [109, 0]
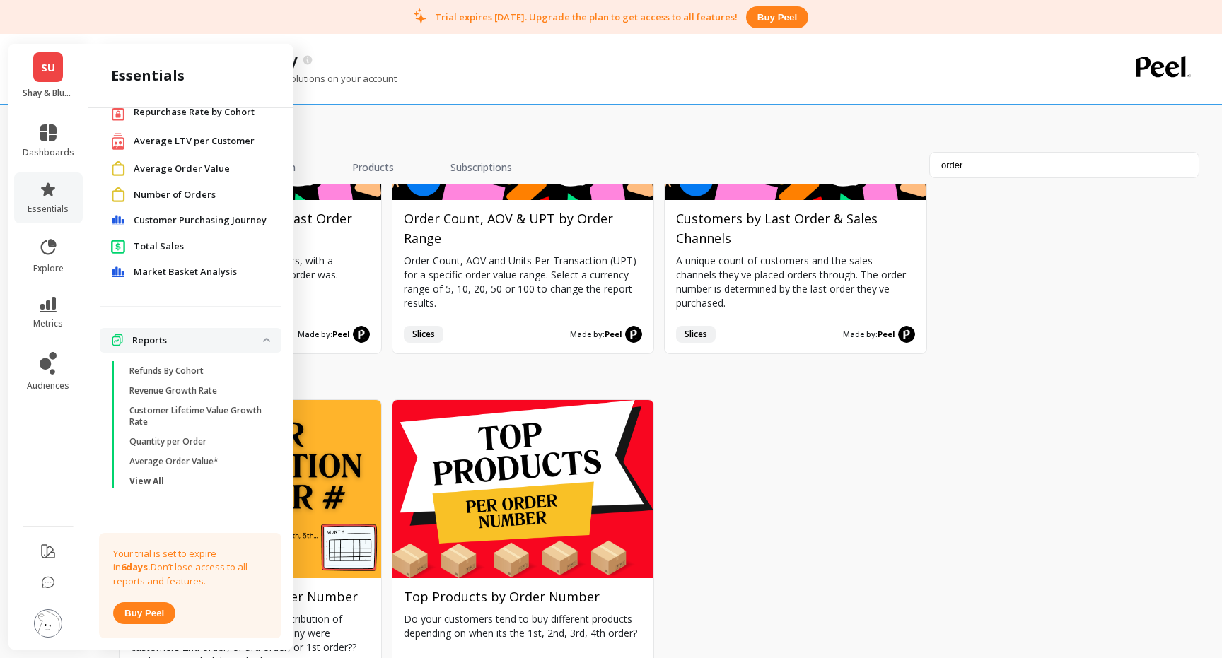
click at [160, 249] on span "Total Sales" at bounding box center [159, 247] width 50 height 14
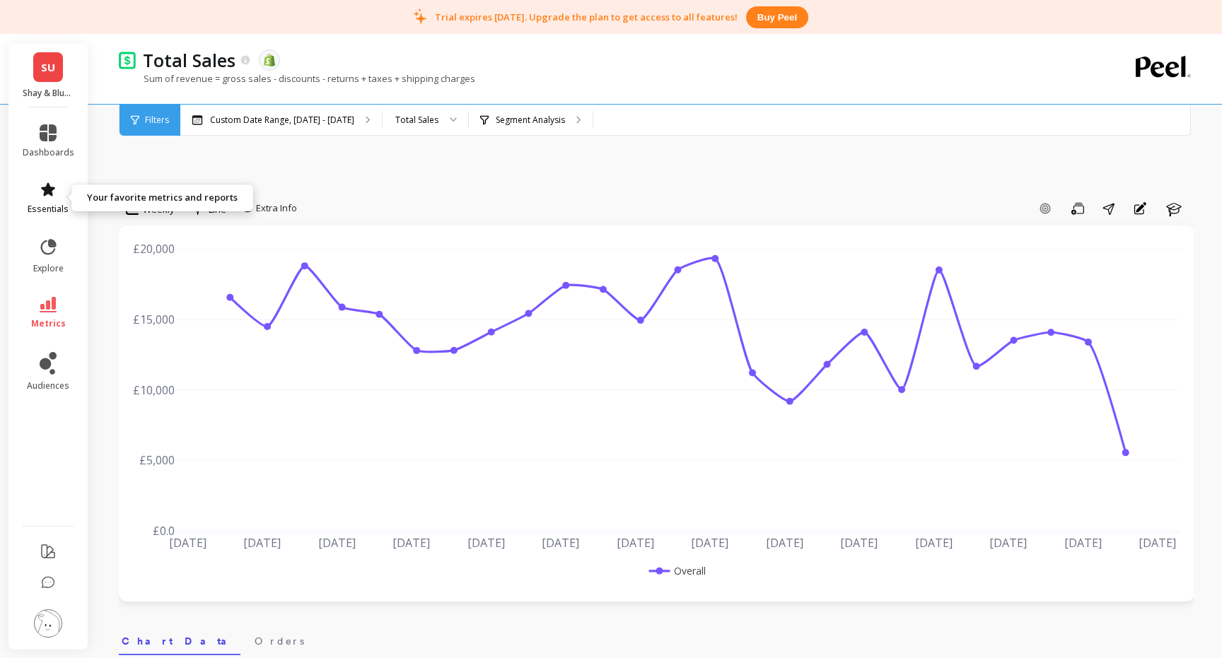
click at [36, 201] on link "essentials" at bounding box center [49, 198] width 52 height 34
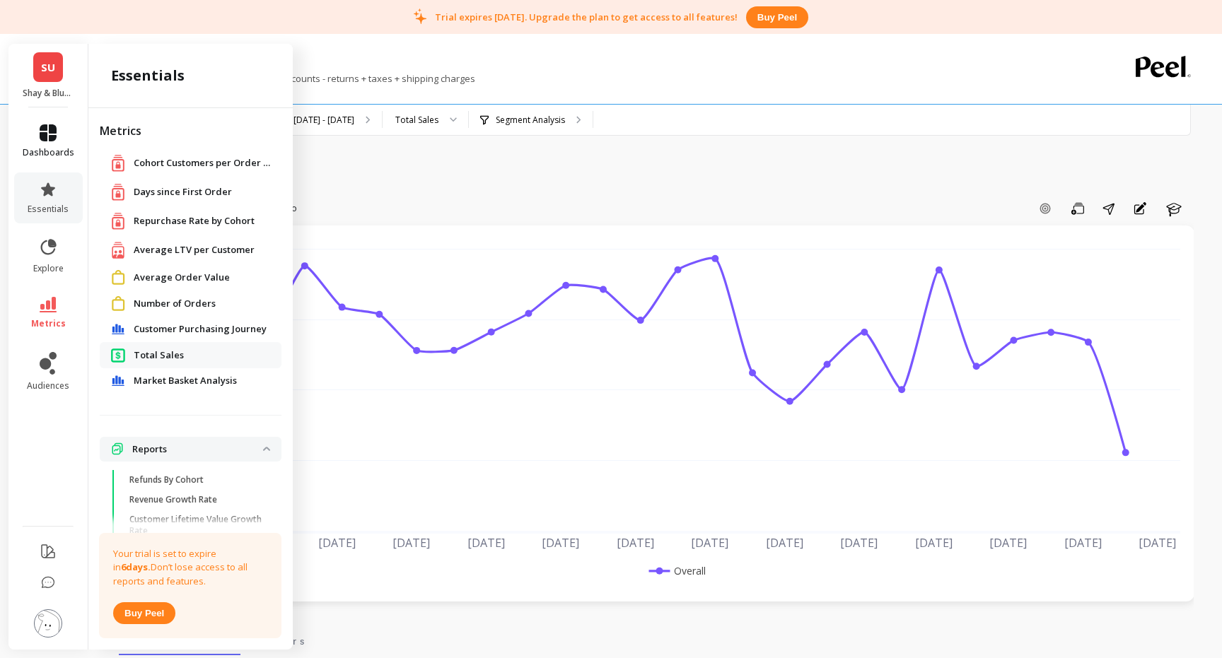
scroll to position [109, 0]
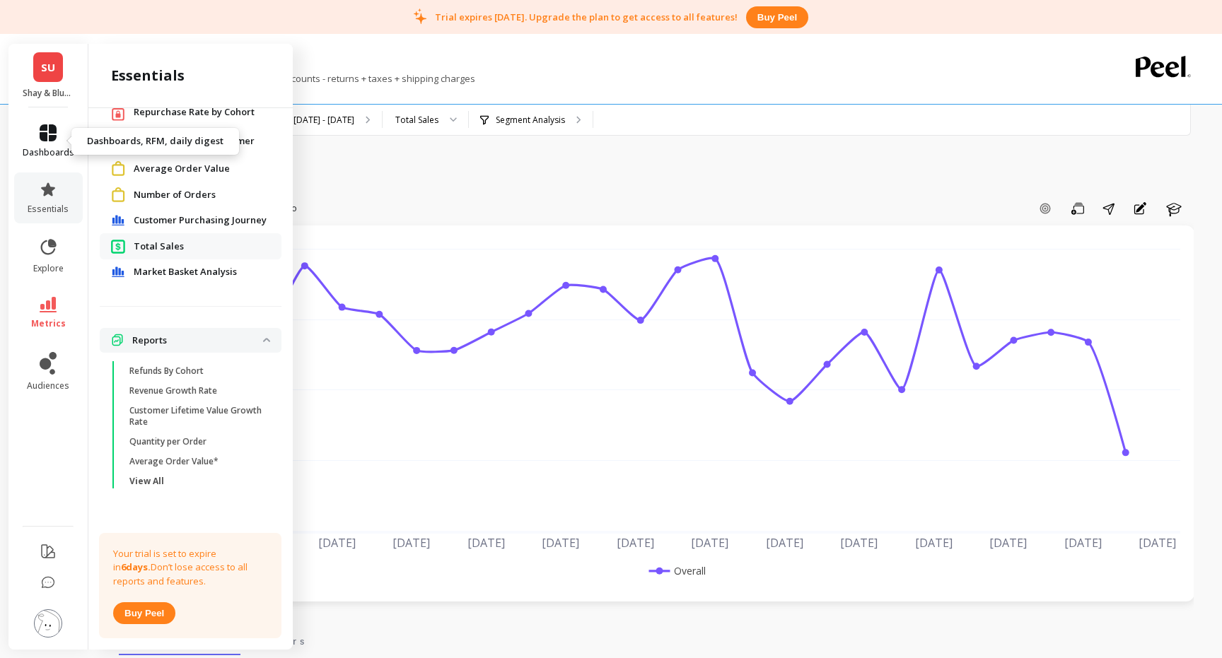
click at [44, 141] on link "dashboards" at bounding box center [49, 141] width 52 height 34
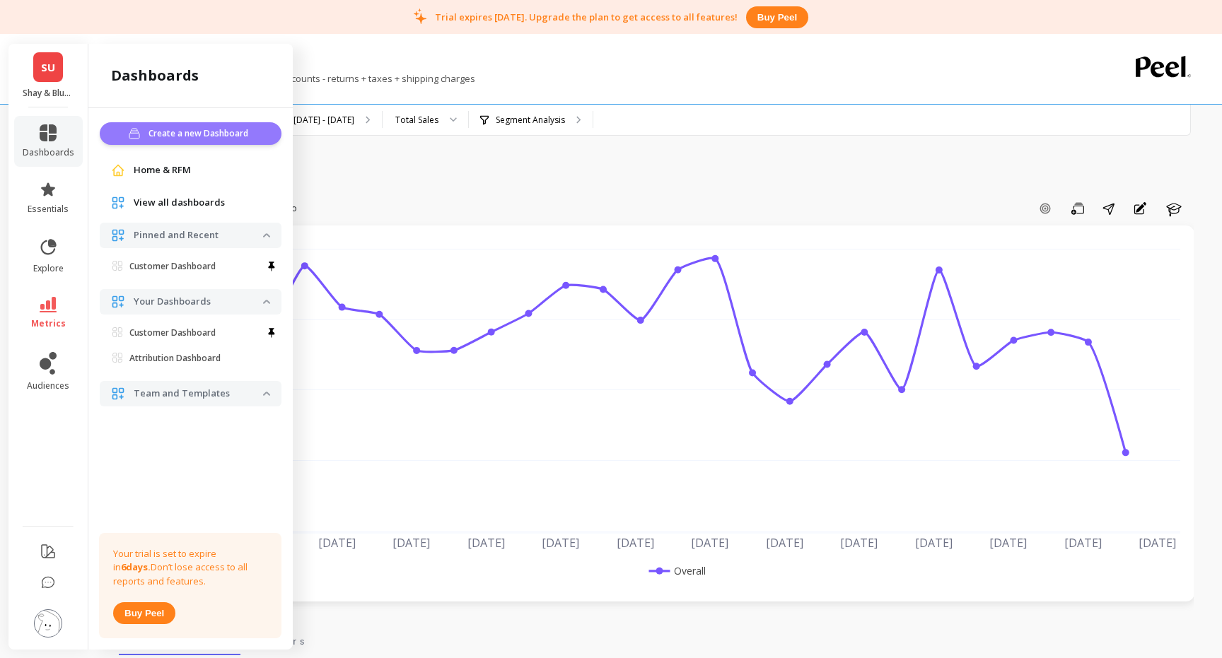
click at [131, 122] on button "Create a new Dashboard" at bounding box center [191, 133] width 182 height 23
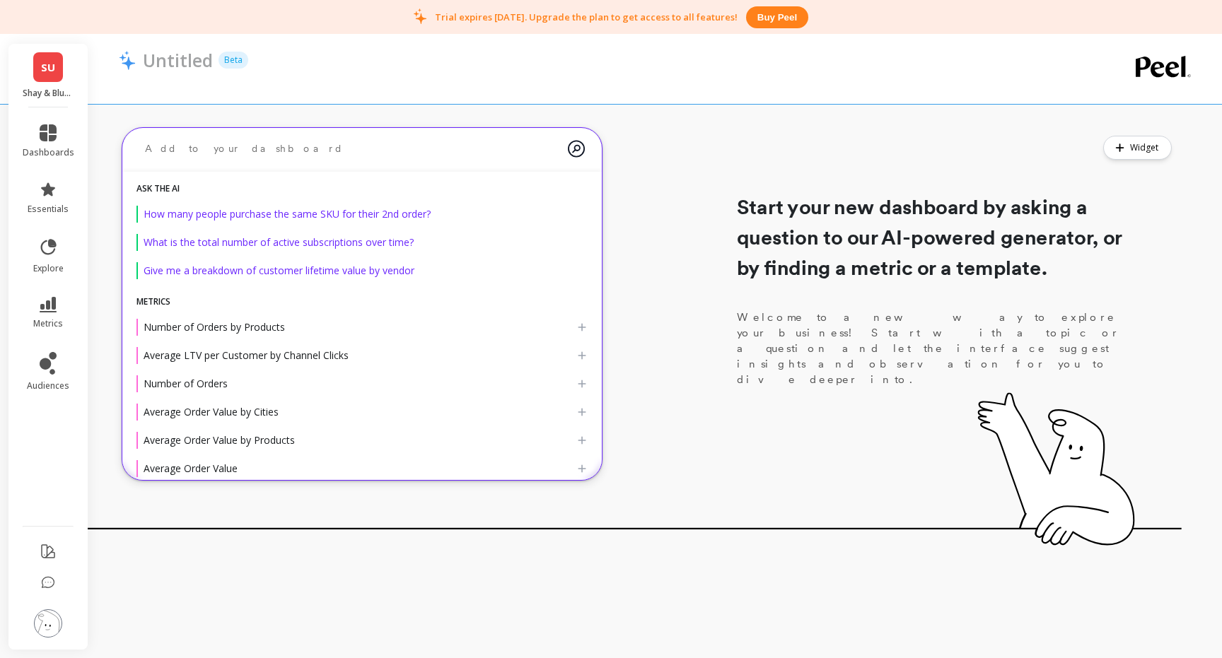
click at [281, 136] on textarea at bounding box center [351, 148] width 434 height 37
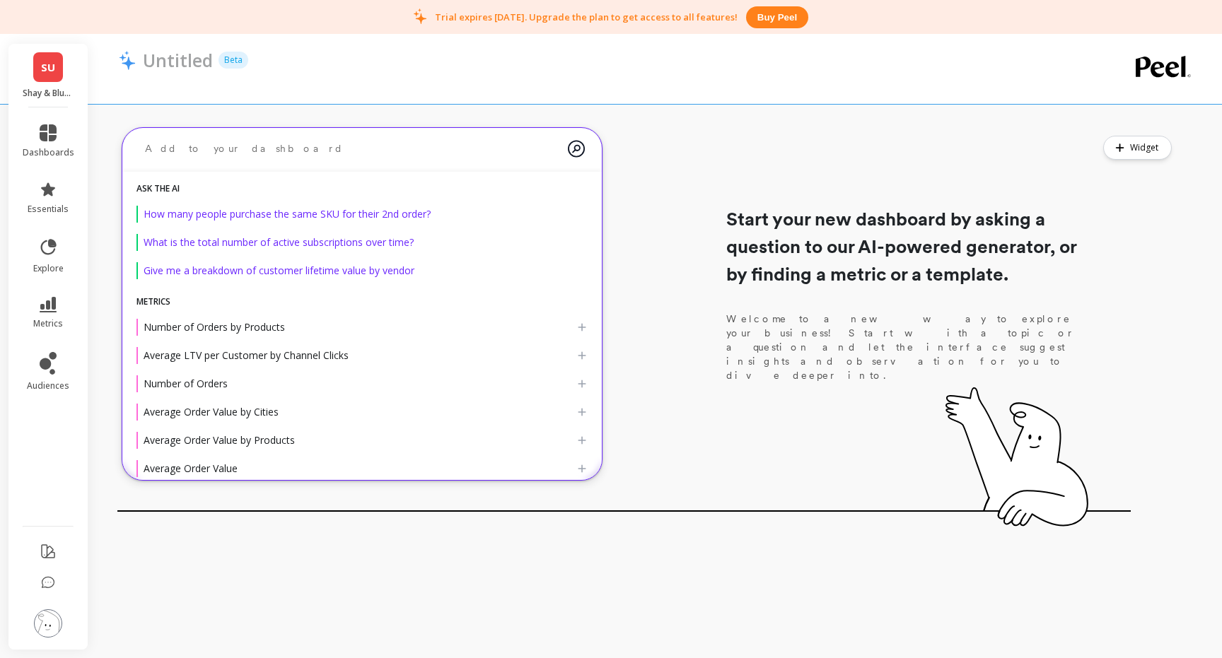
click at [286, 147] on textarea at bounding box center [351, 148] width 434 height 37
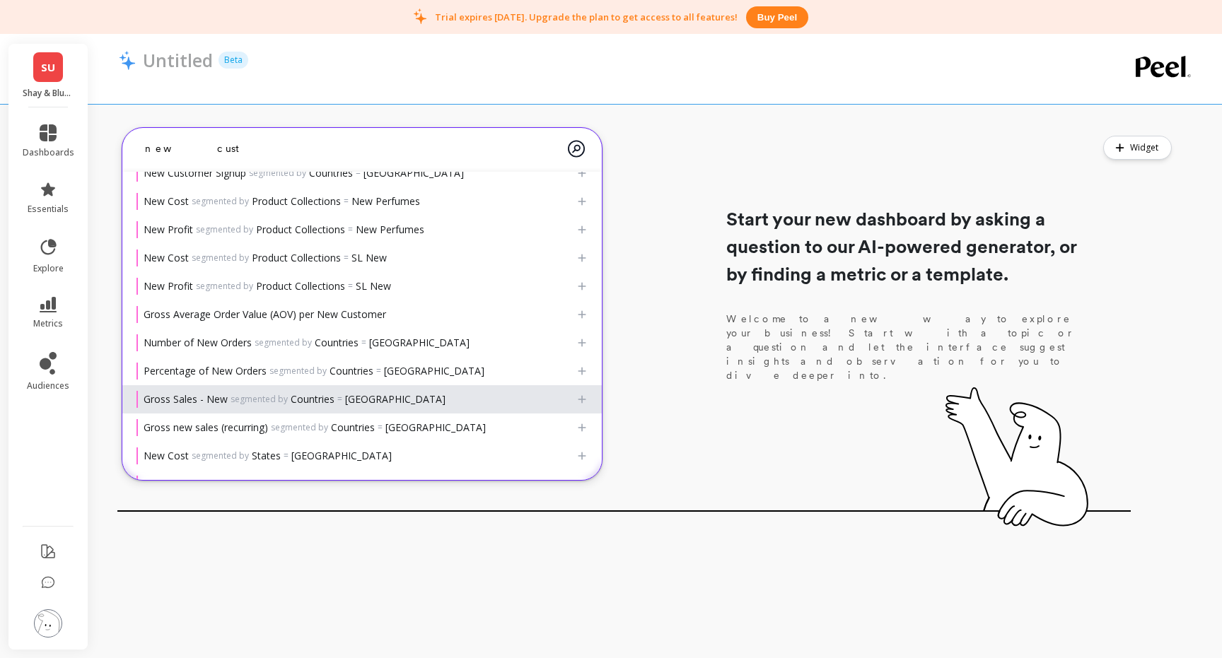
scroll to position [212, 0]
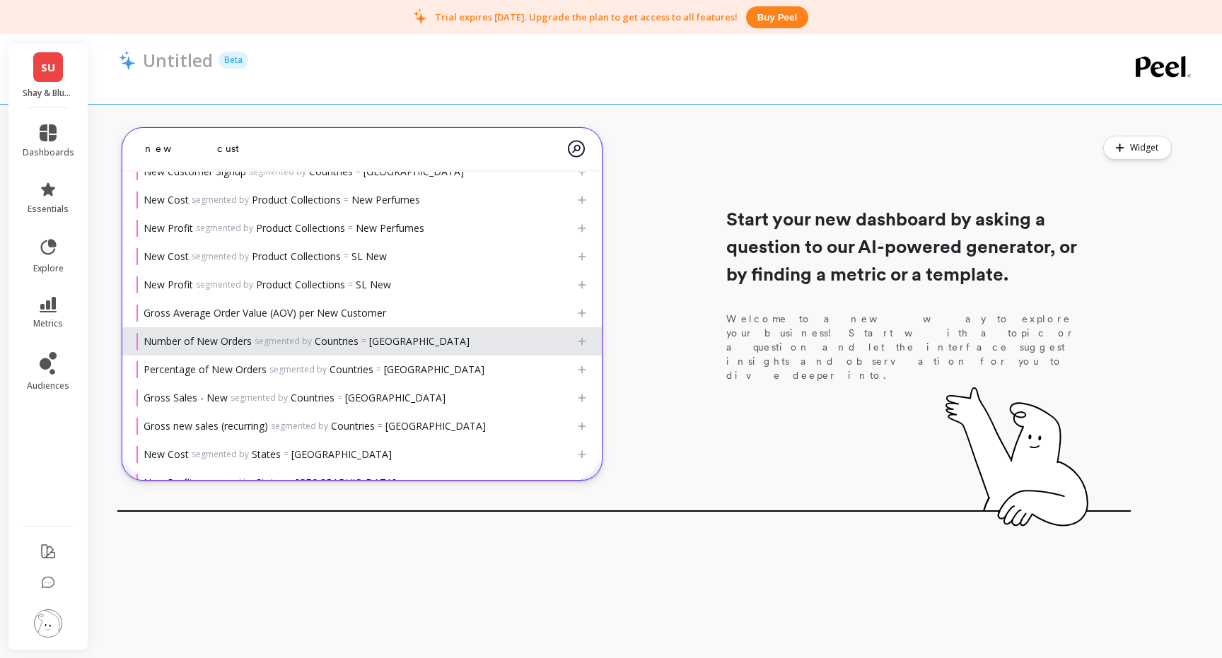
type textarea "new cust"
click at [250, 349] on div "Number of New Orders segmented by Countries = New Zealand" at bounding box center [356, 341] width 440 height 17
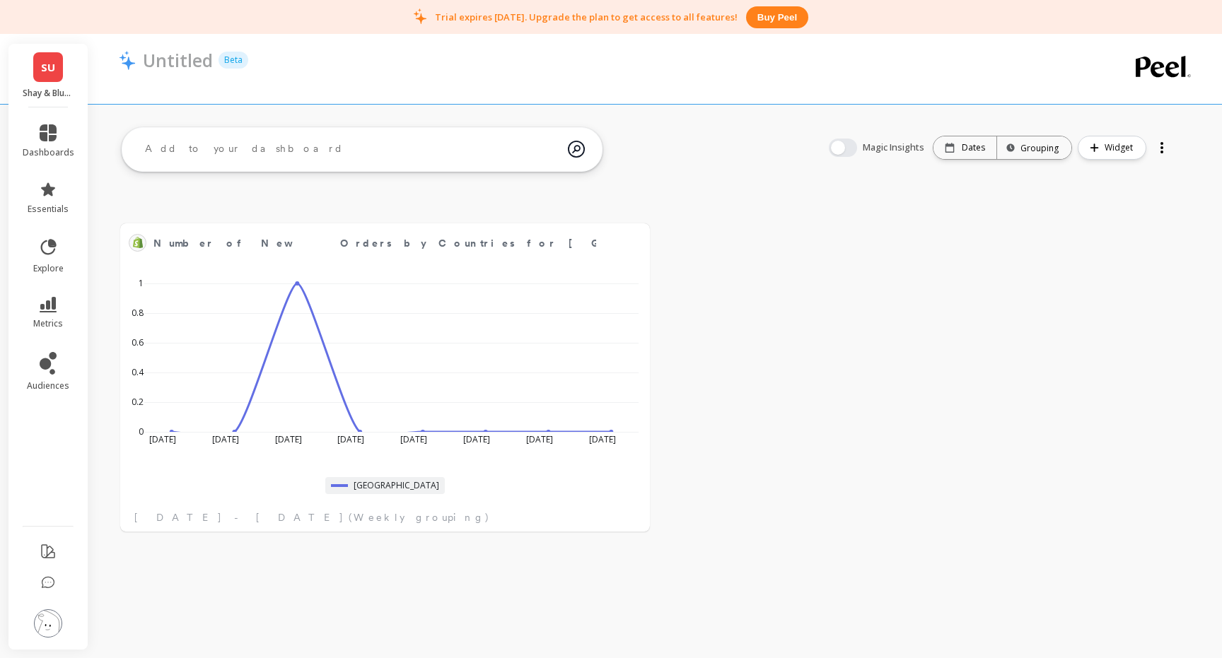
click at [1160, 146] on div at bounding box center [1161, 147] width 3 height 3
click at [1121, 237] on span "Delete" at bounding box center [1118, 231] width 30 height 14
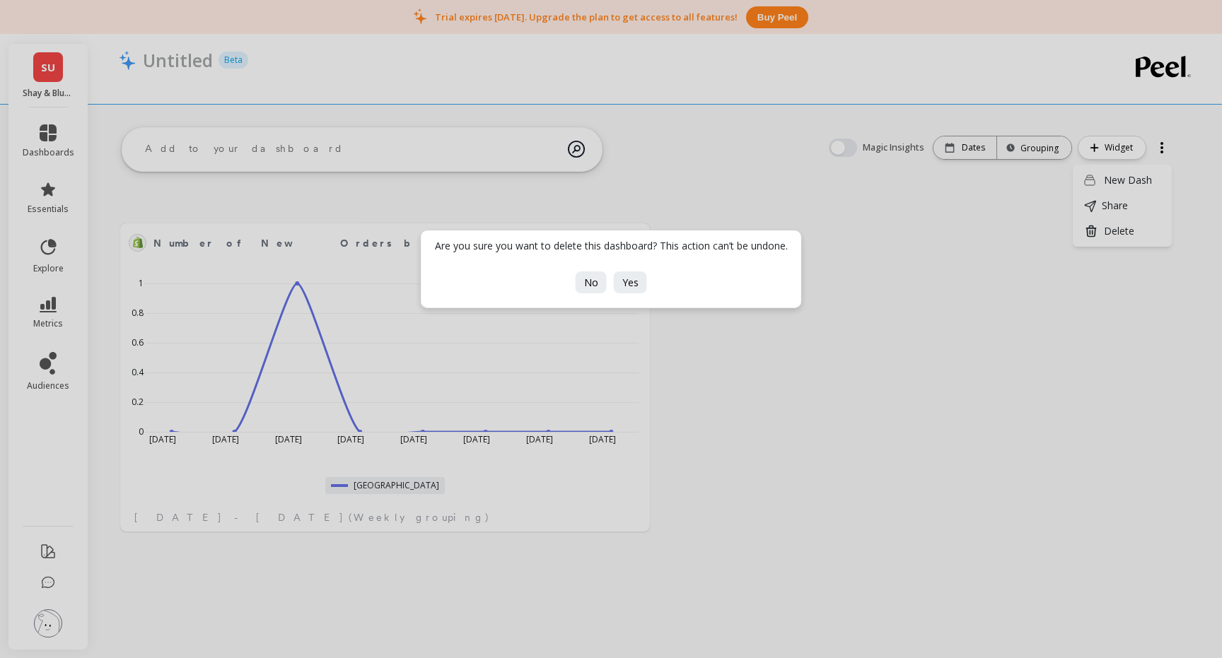
click at [649, 279] on div "No Yes" at bounding box center [611, 282] width 78 height 22
click at [636, 279] on span "Yes" at bounding box center [630, 282] width 16 height 13
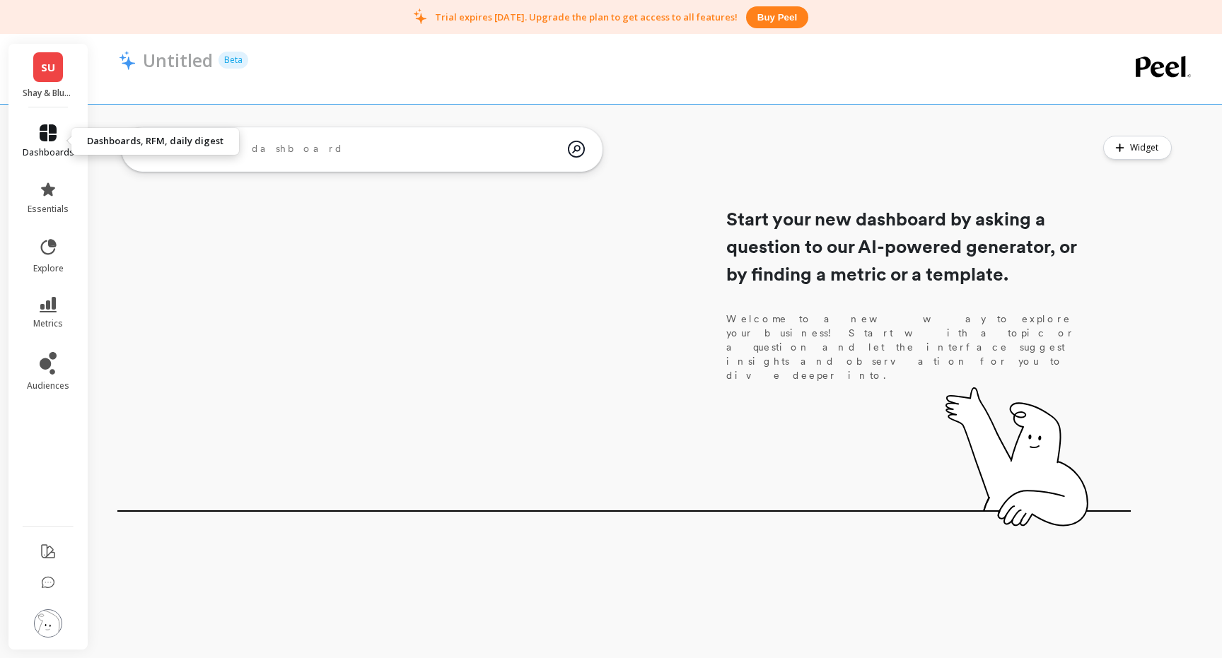
click at [51, 136] on icon at bounding box center [48, 132] width 17 height 17
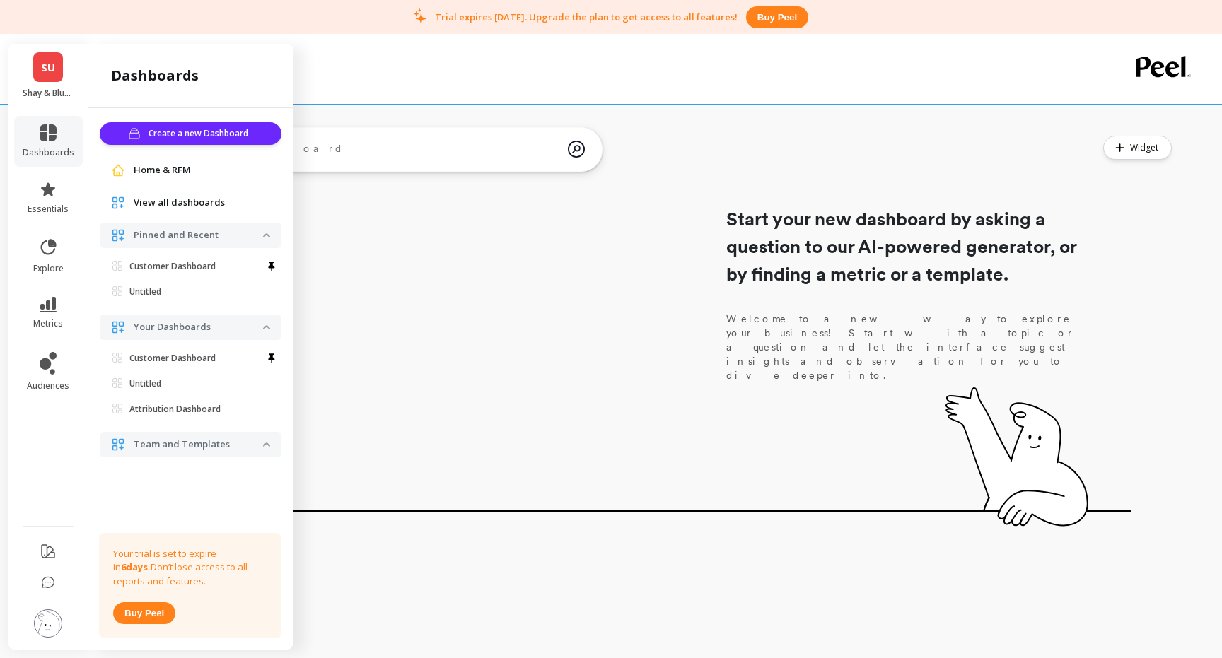
click at [168, 170] on span "Home & RFM" at bounding box center [162, 170] width 57 height 14
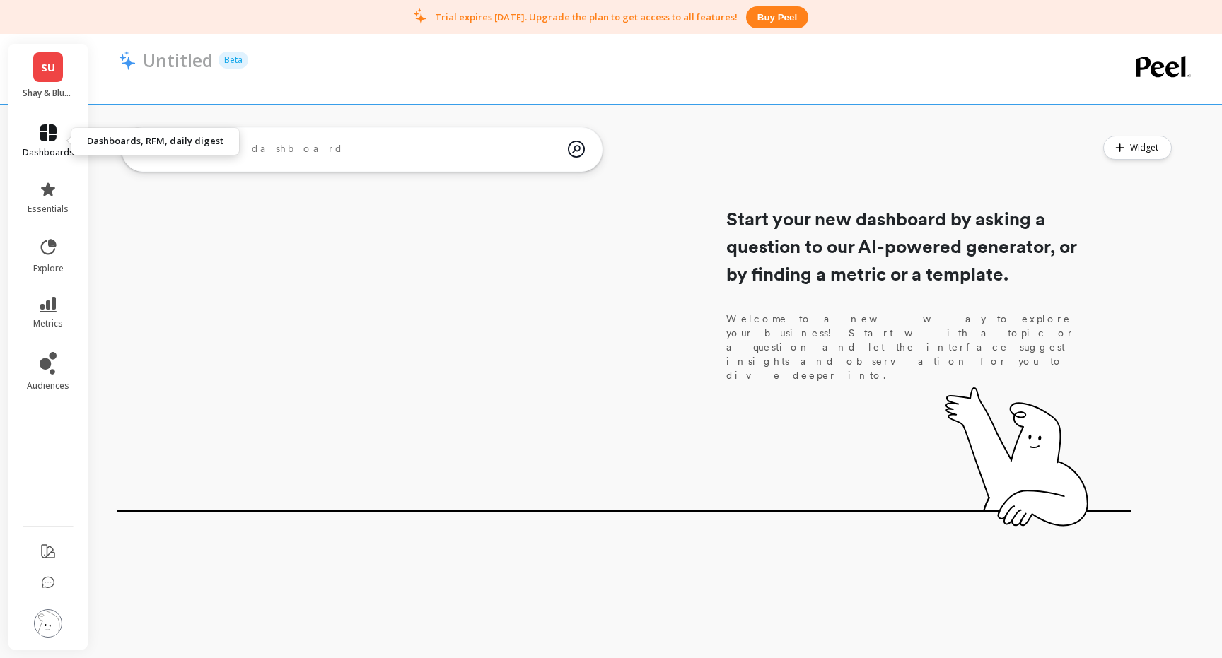
click at [57, 138] on link "dashboards" at bounding box center [49, 141] width 52 height 34
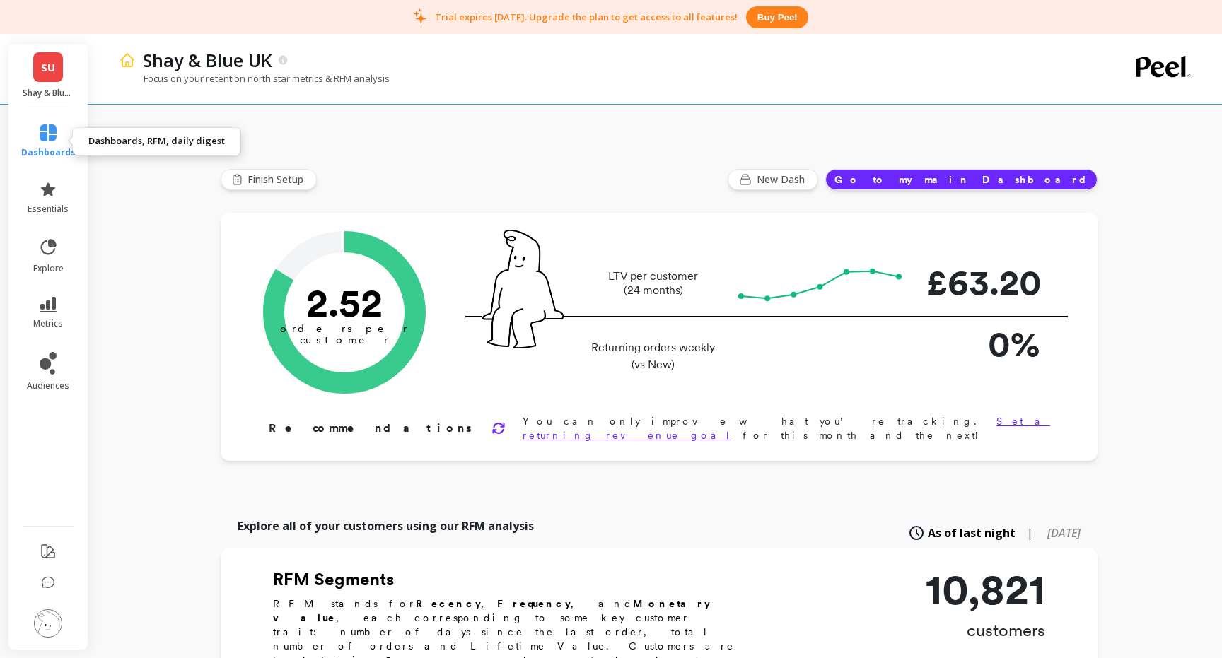
click at [54, 141] on icon at bounding box center [48, 132] width 17 height 17
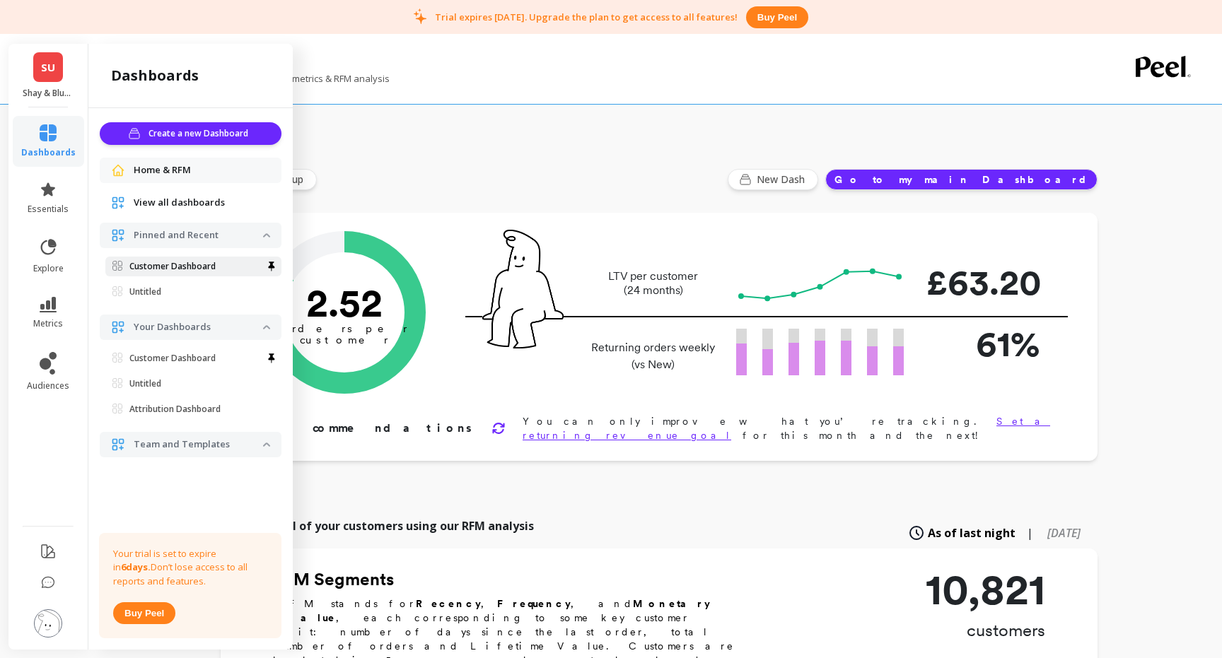
click at [168, 265] on p "Customer Dashboard" at bounding box center [172, 266] width 86 height 11
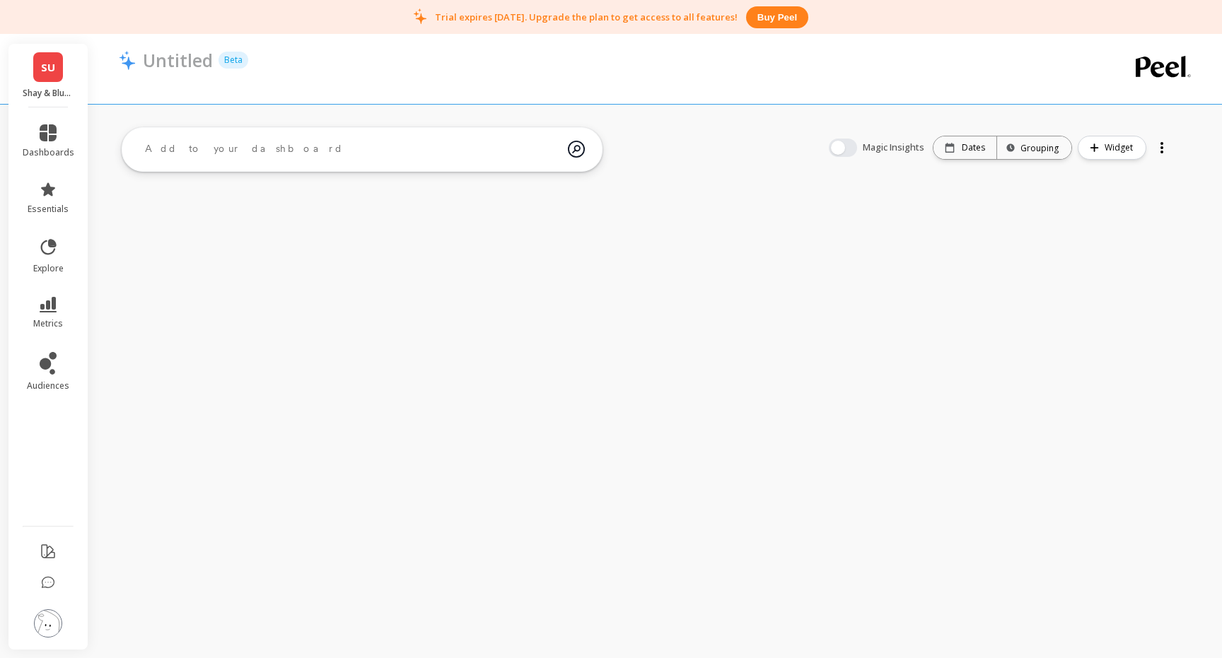
click at [45, 133] on icon at bounding box center [48, 132] width 17 height 17
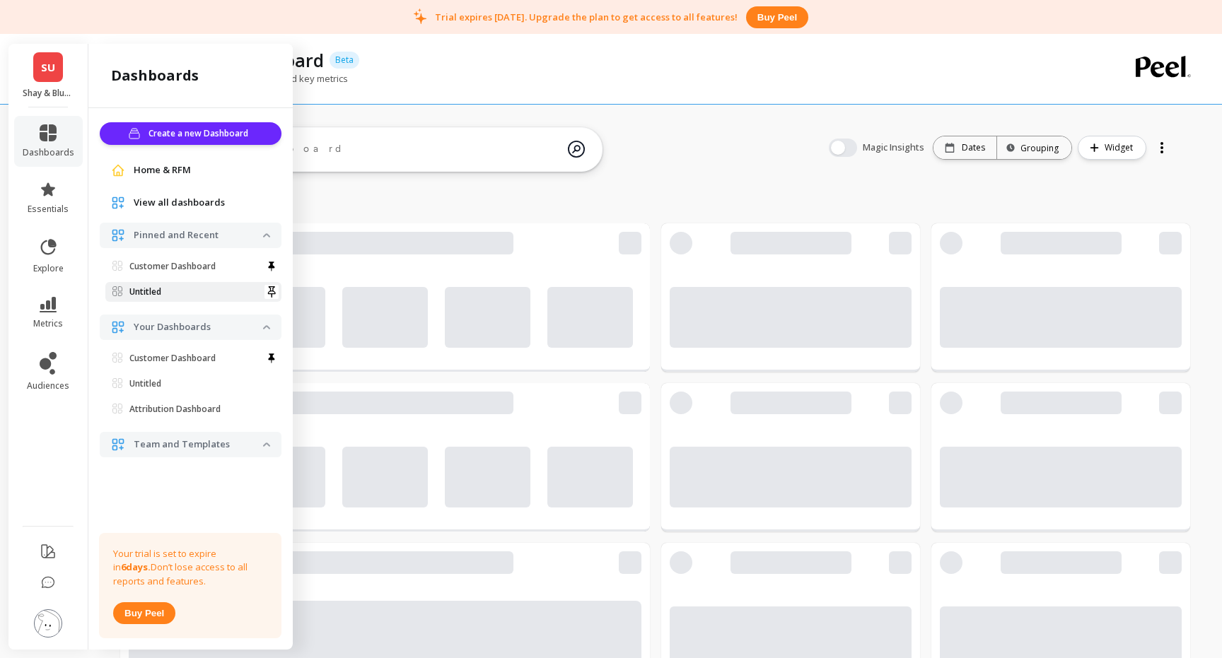
click at [159, 286] on link "Untitled" at bounding box center [193, 292] width 176 height 20
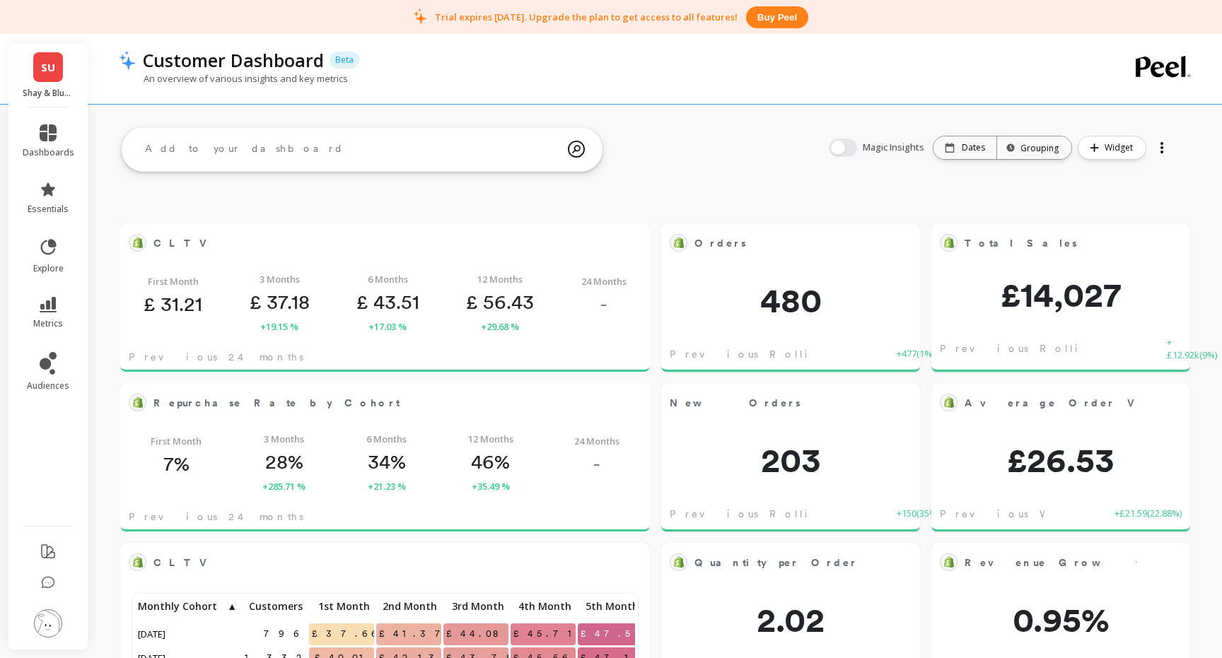
scroll to position [389, 500]
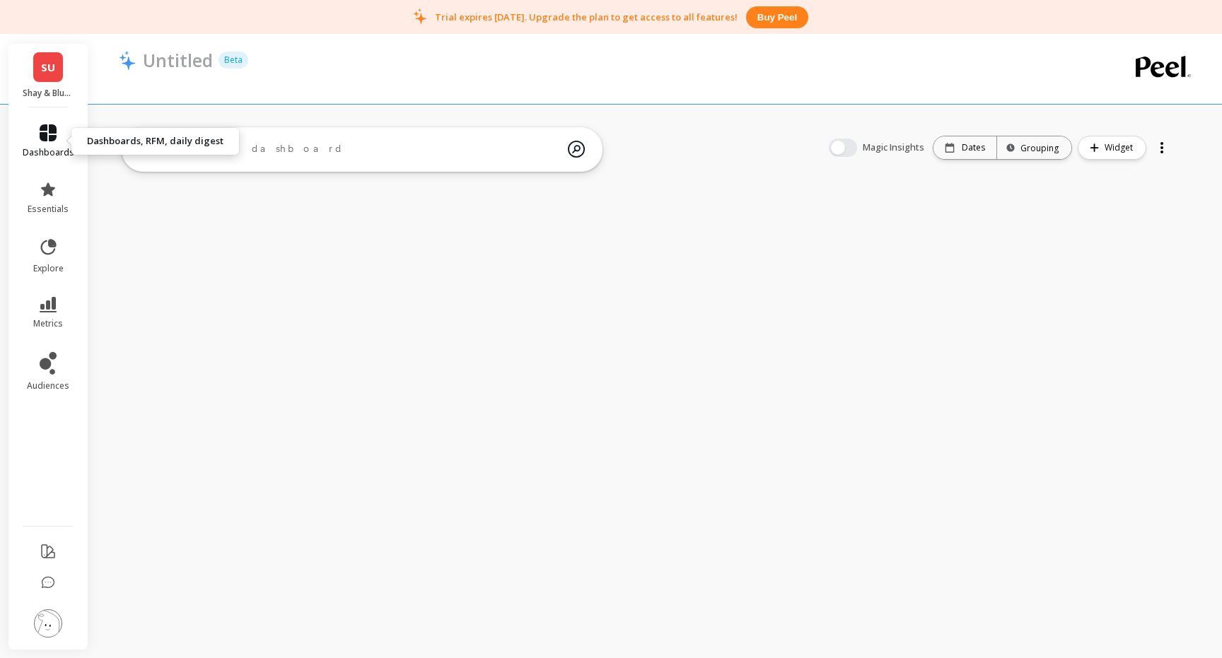
click at [49, 141] on icon at bounding box center [48, 132] width 17 height 17
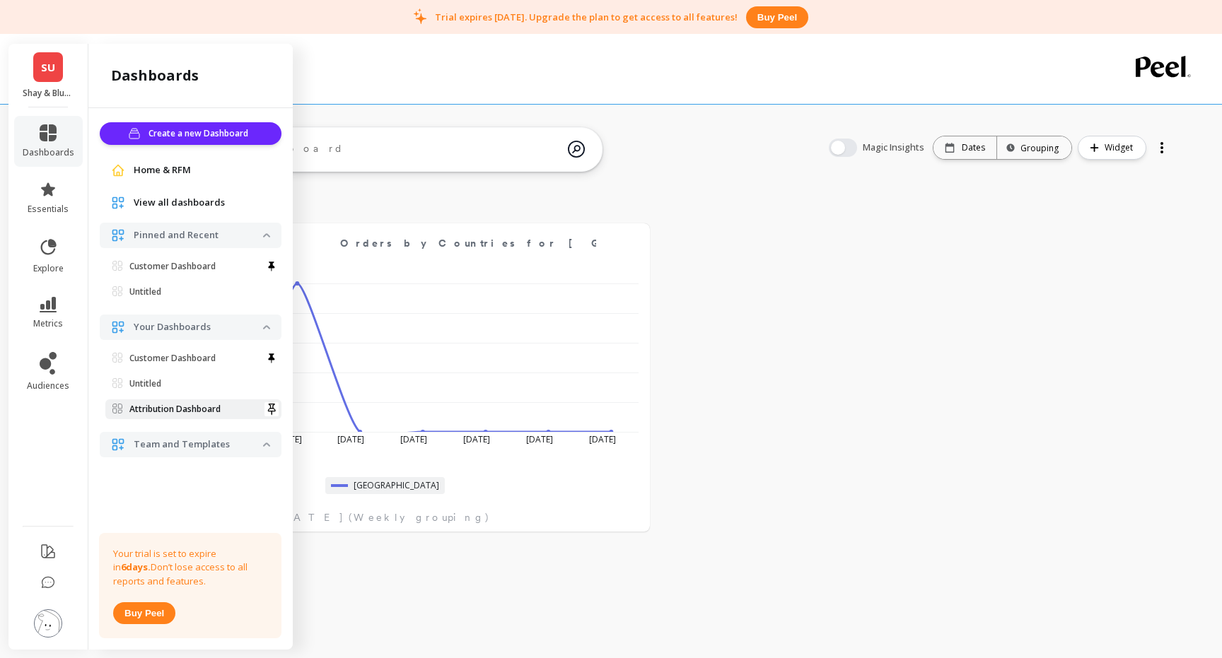
click at [206, 411] on p "Attribution Dashboard" at bounding box center [174, 409] width 91 height 11
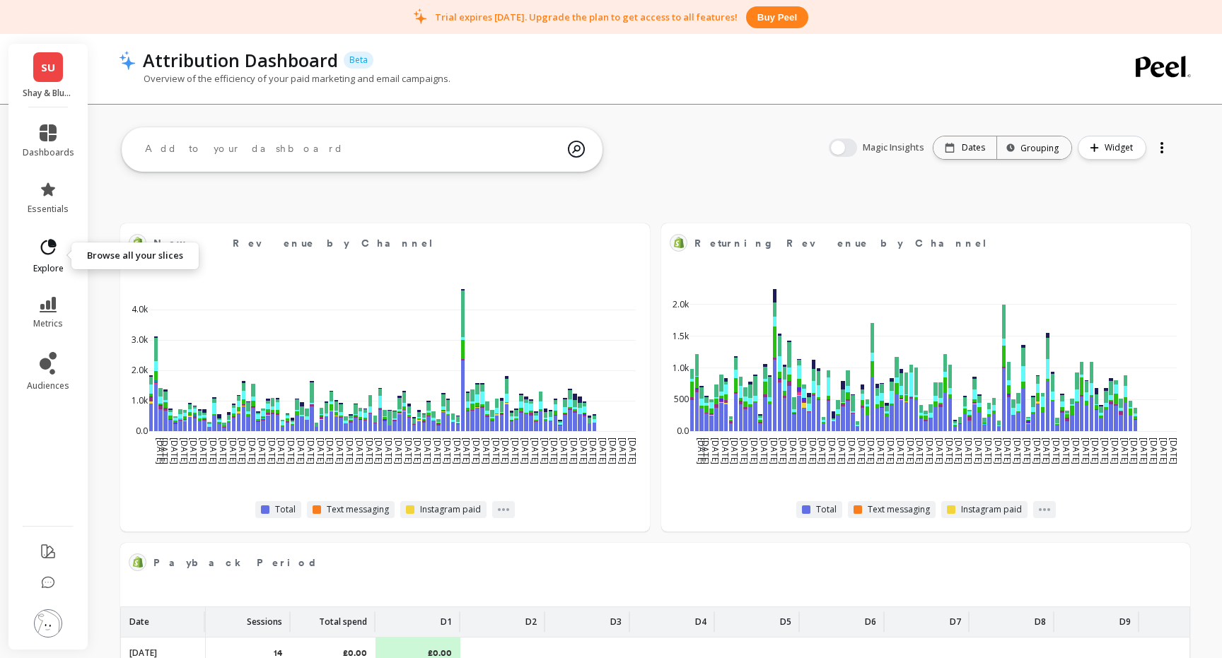
click at [43, 252] on icon at bounding box center [49, 247] width 16 height 16
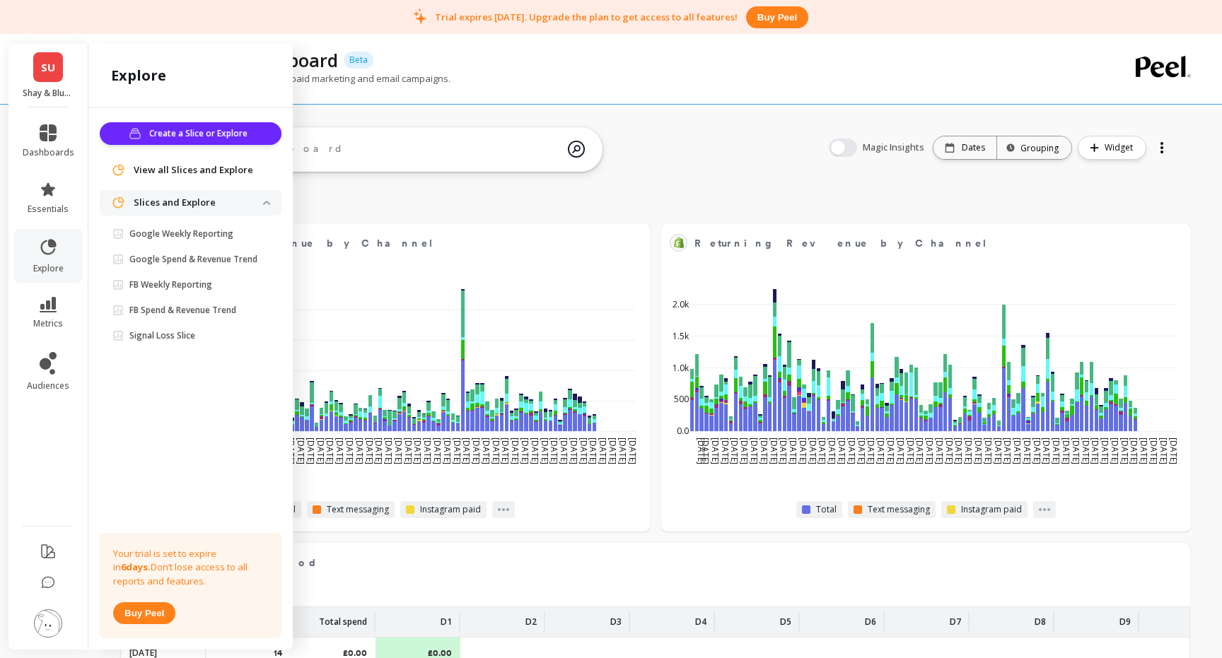
click at [192, 163] on span "View all Slices and Explore" at bounding box center [193, 170] width 119 height 14
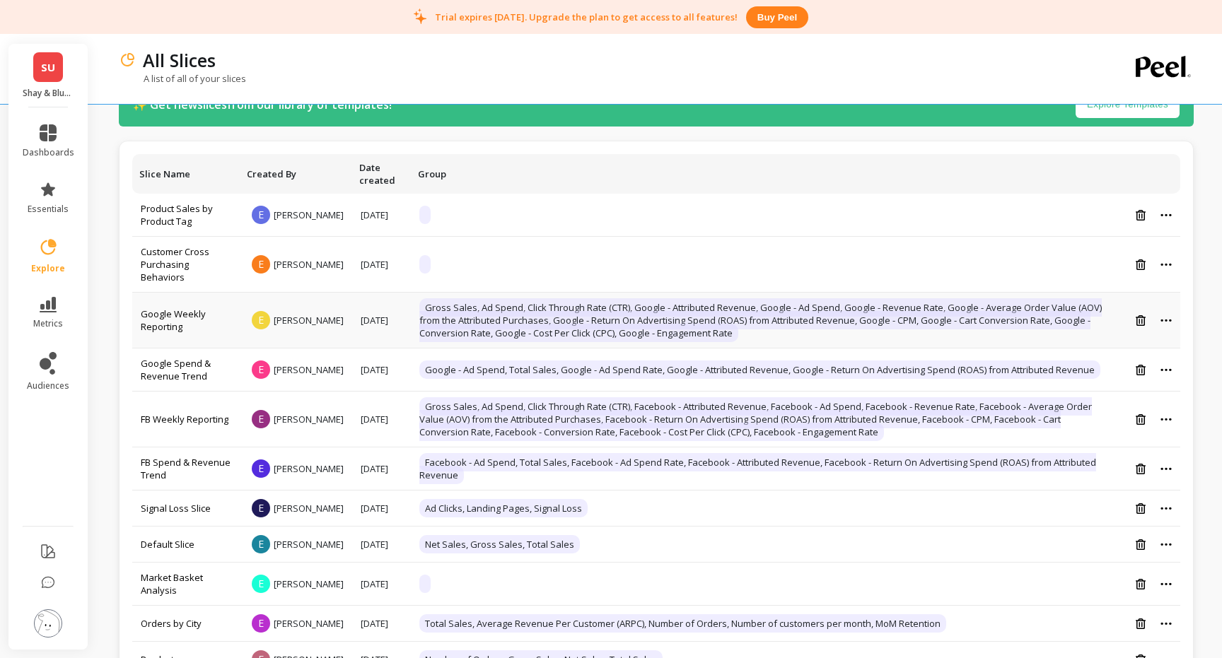
scroll to position [163, 0]
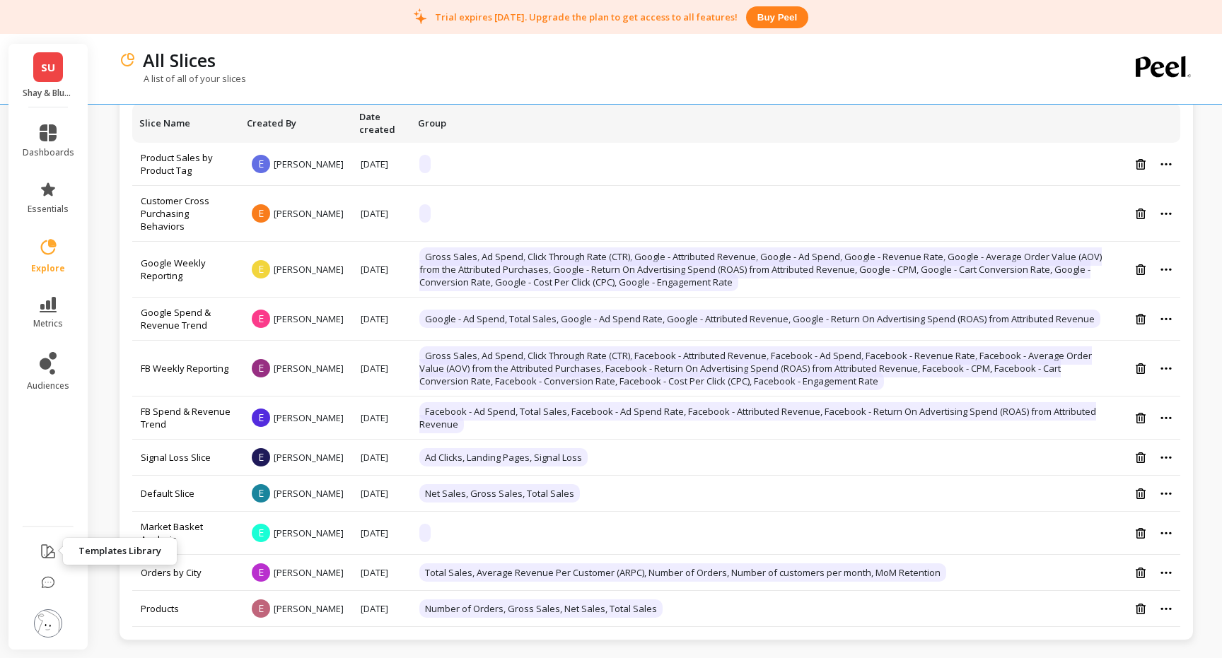
click at [43, 556] on icon at bounding box center [48, 551] width 13 height 13
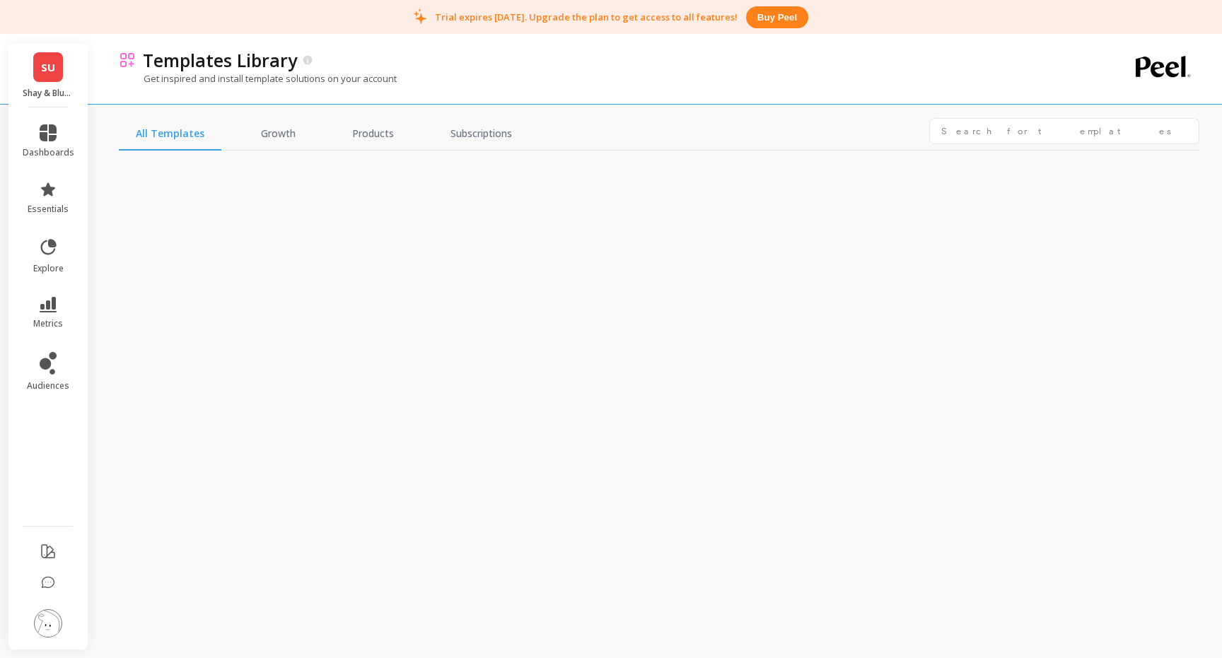
scroll to position [71, 0]
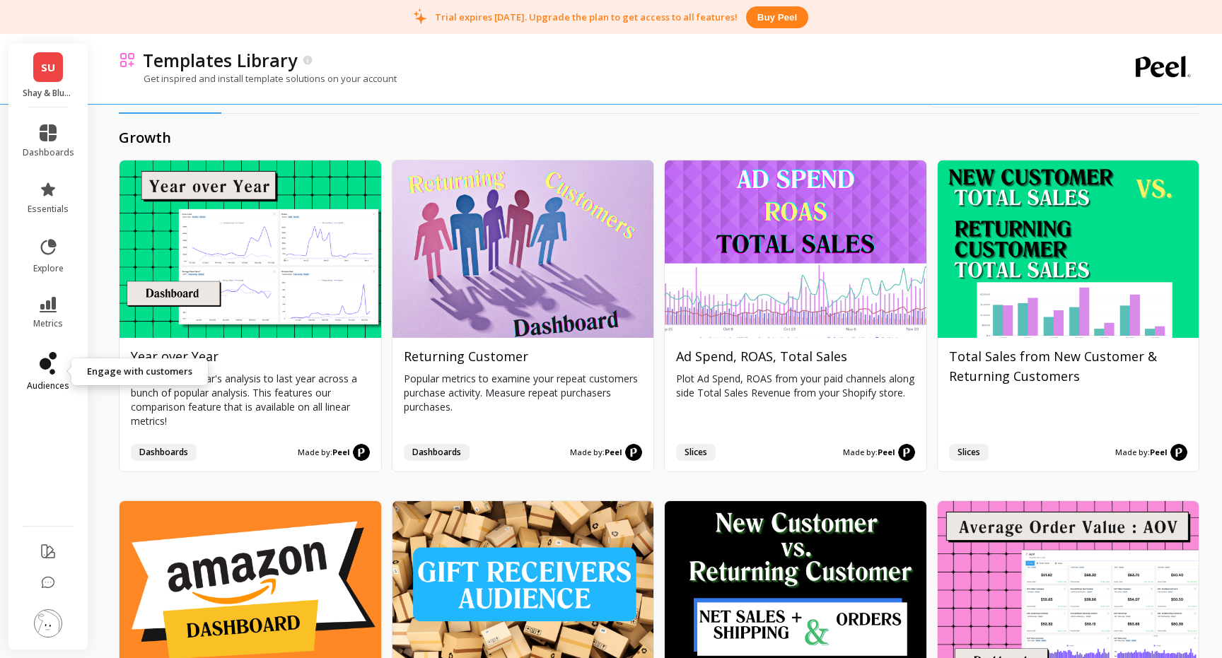
click at [47, 365] on icon at bounding box center [45, 363] width 11 height 11
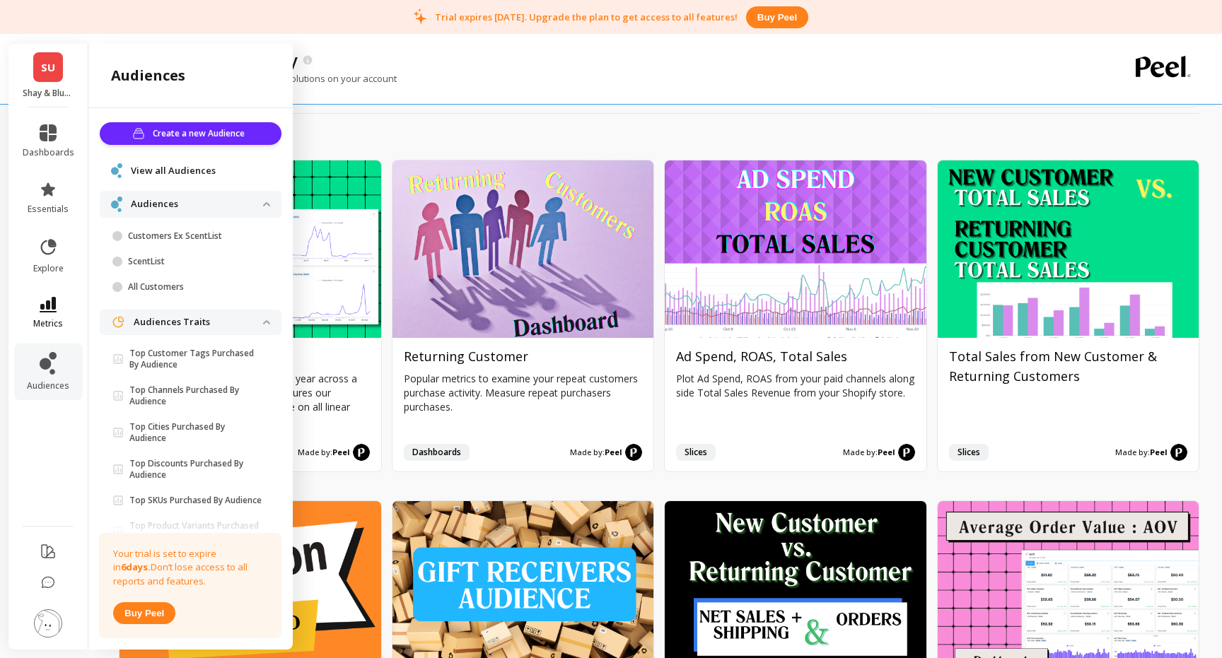
click at [44, 301] on icon at bounding box center [48, 305] width 17 height 16
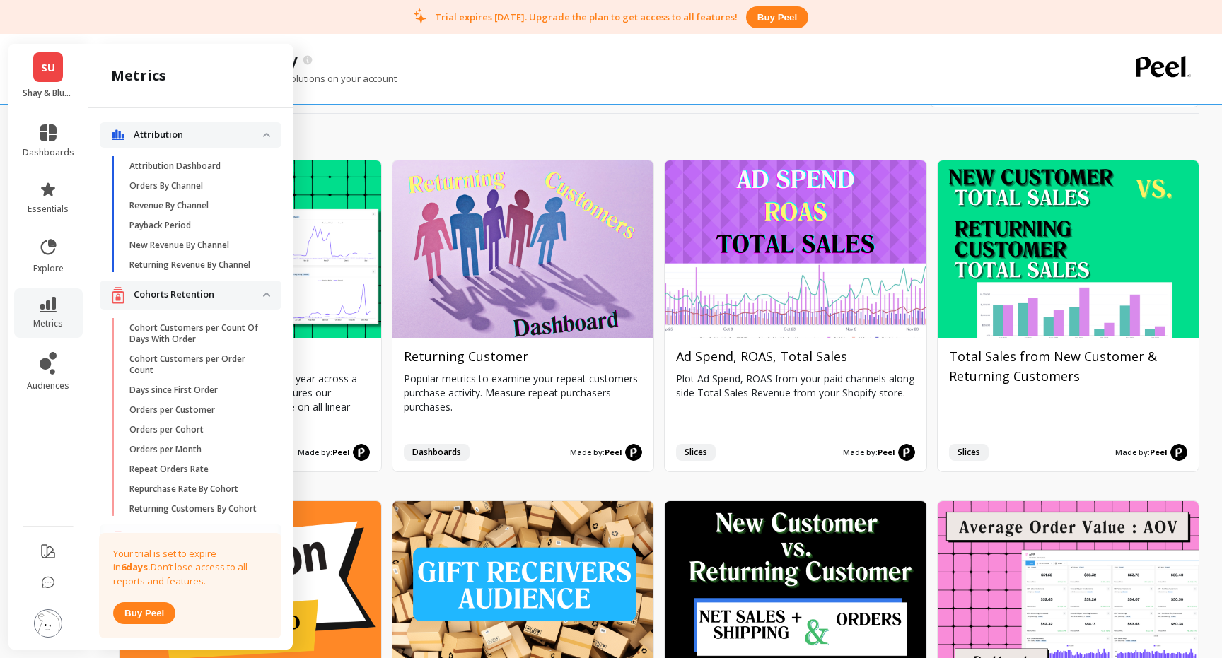
scroll to position [0, 0]
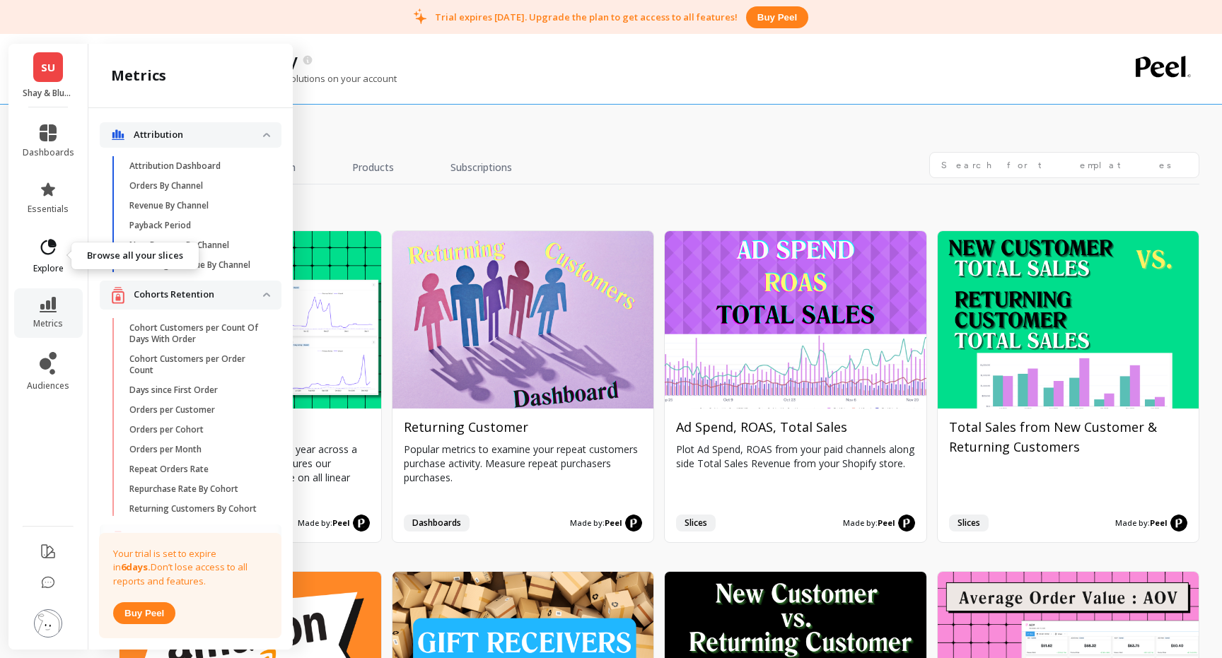
click at [49, 254] on icon at bounding box center [48, 248] width 20 height 20
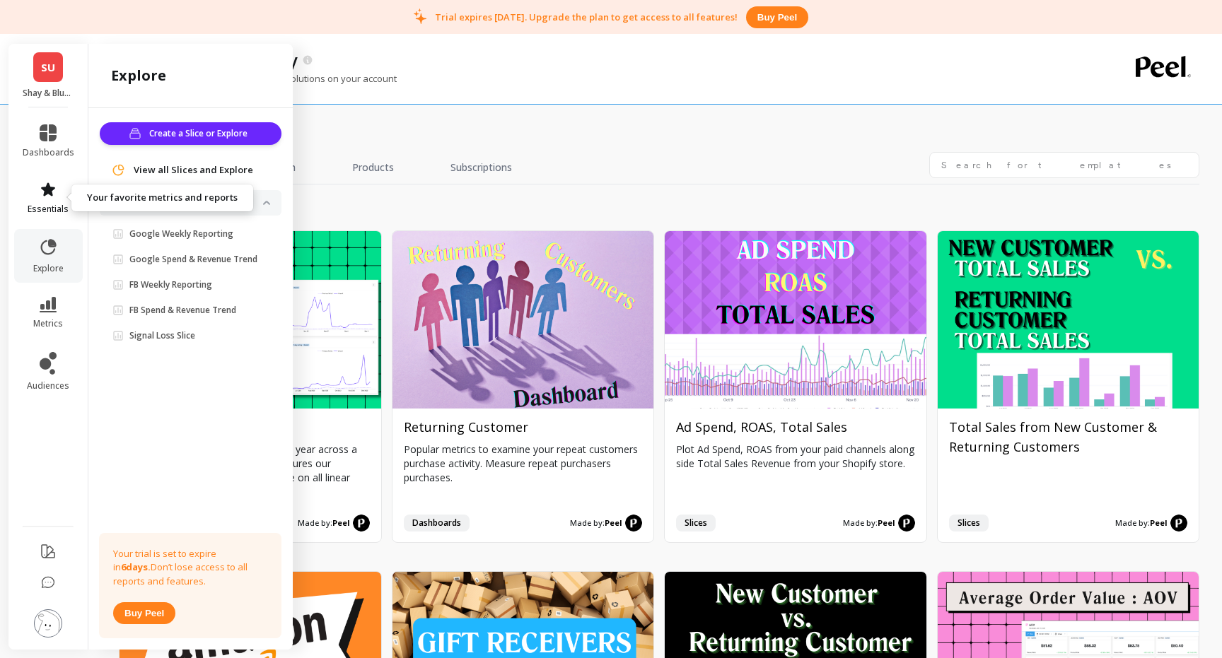
click at [46, 197] on icon at bounding box center [48, 189] width 17 height 17
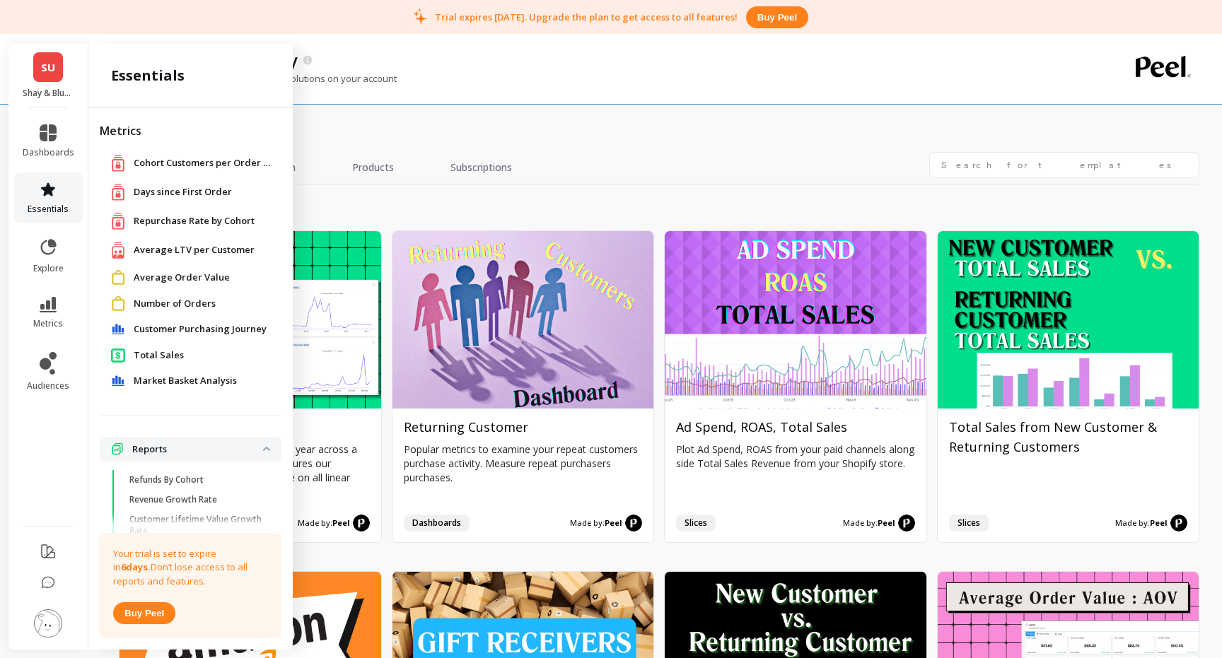
scroll to position [109, 0]
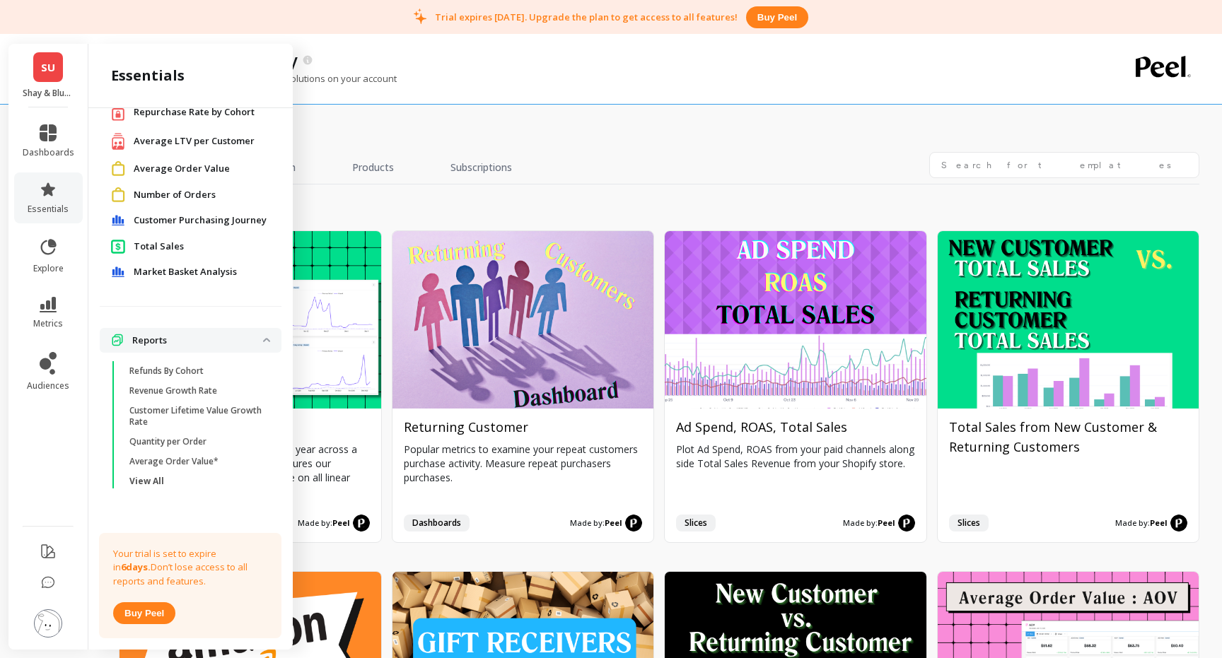
click at [188, 271] on span "Market Basket Analysis" at bounding box center [185, 272] width 103 height 14
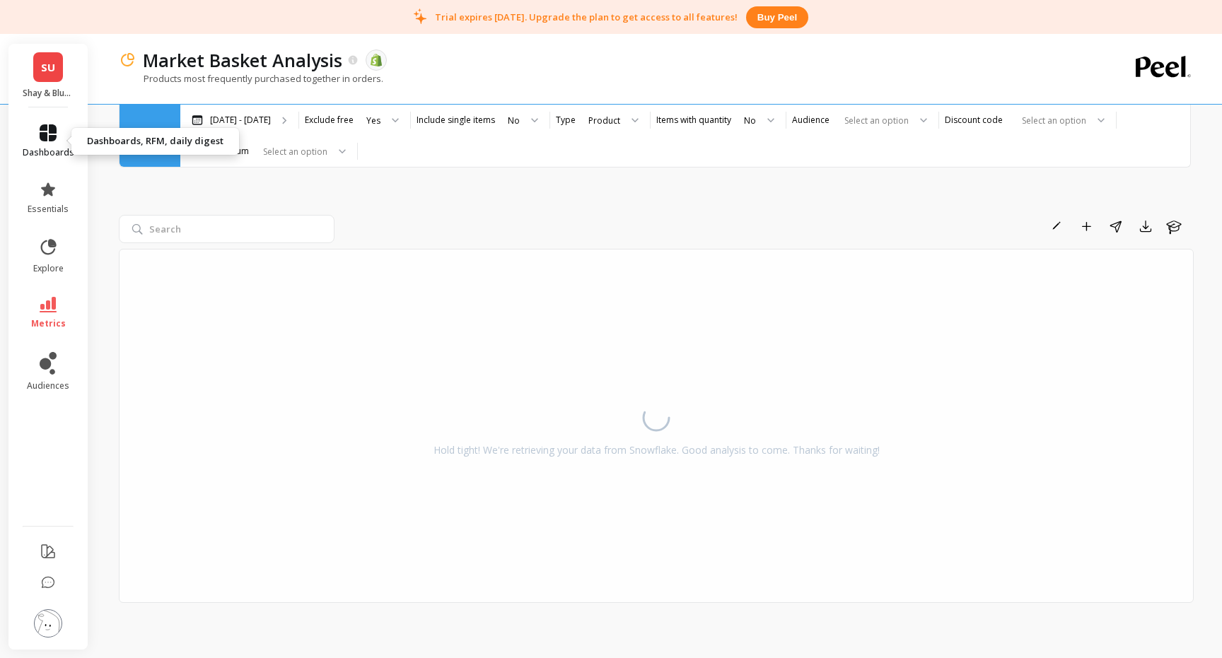
click at [51, 136] on icon at bounding box center [48, 132] width 17 height 17
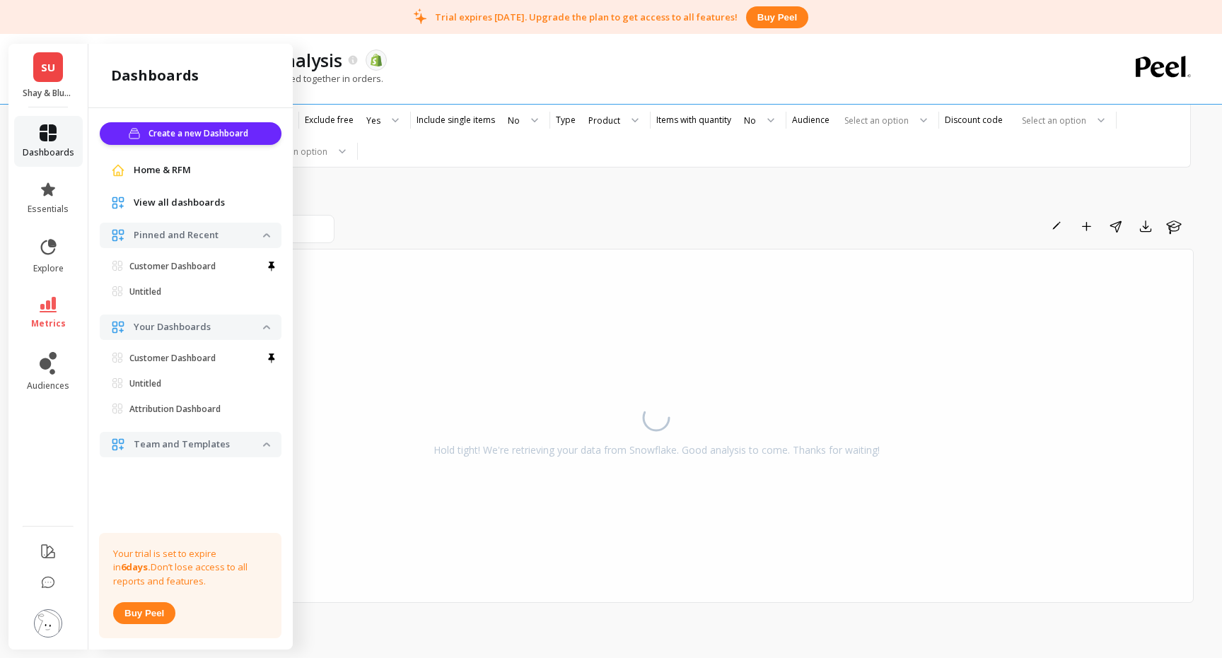
click at [51, 136] on icon at bounding box center [48, 132] width 17 height 17
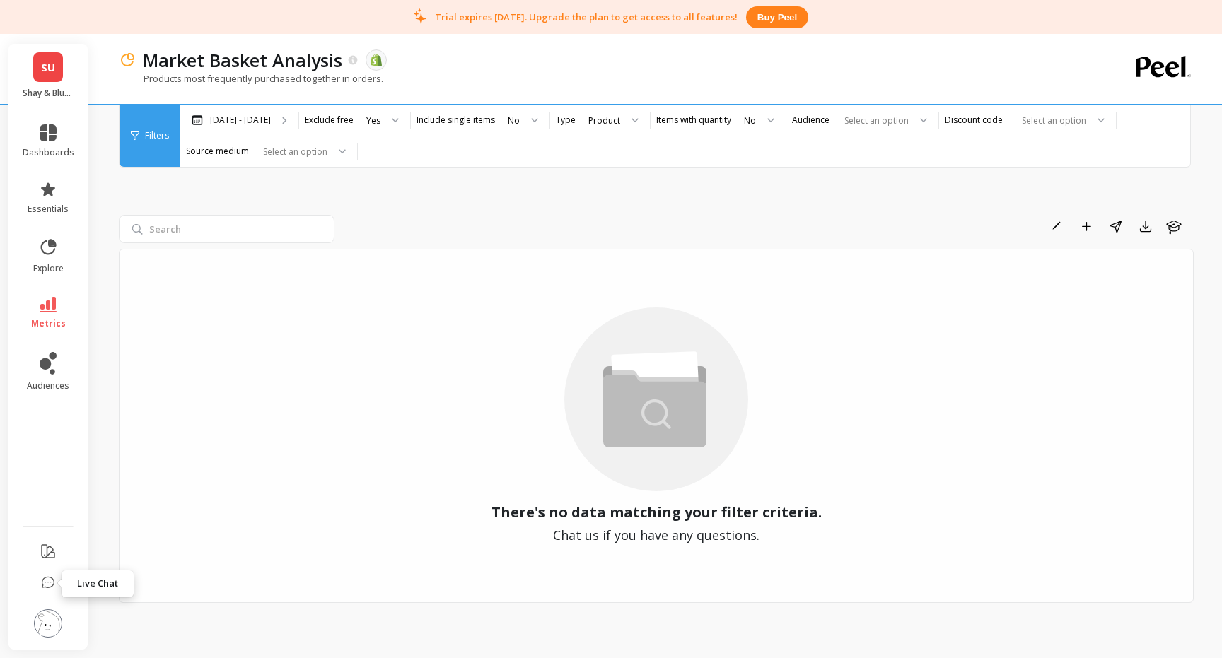
click at [47, 582] on icon at bounding box center [48, 583] width 14 height 14
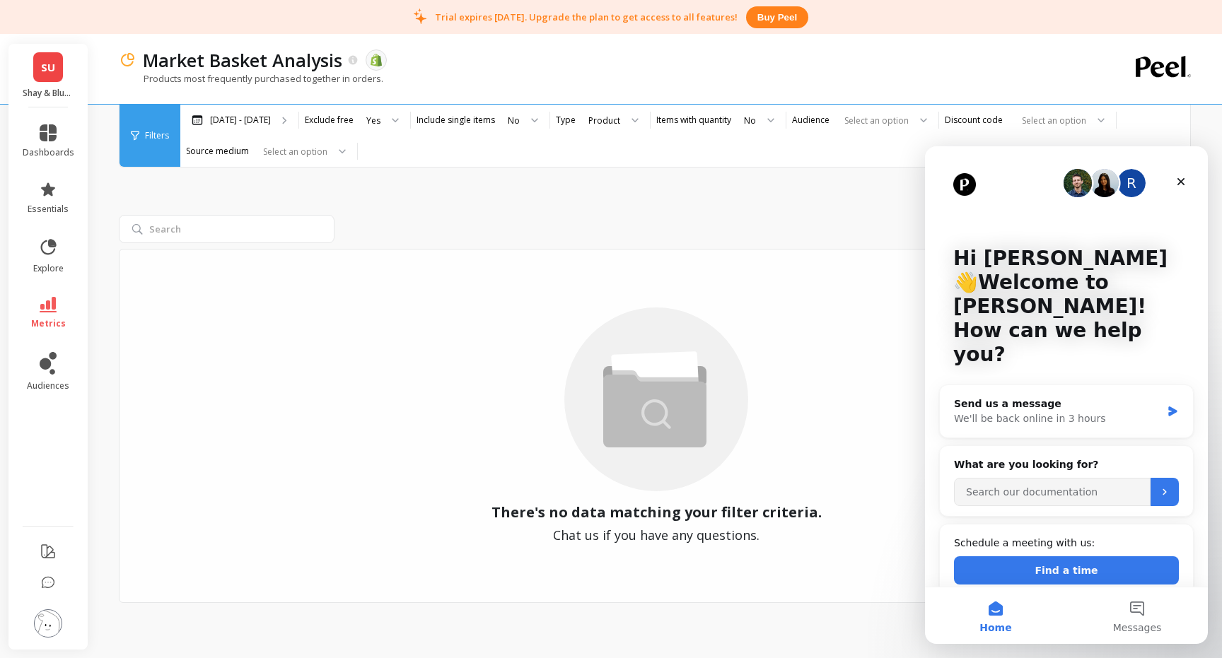
click at [1074, 182] on img "Intercom messenger" at bounding box center [1077, 183] width 28 height 28
click at [1132, 615] on button "Messages" at bounding box center [1136, 615] width 141 height 57
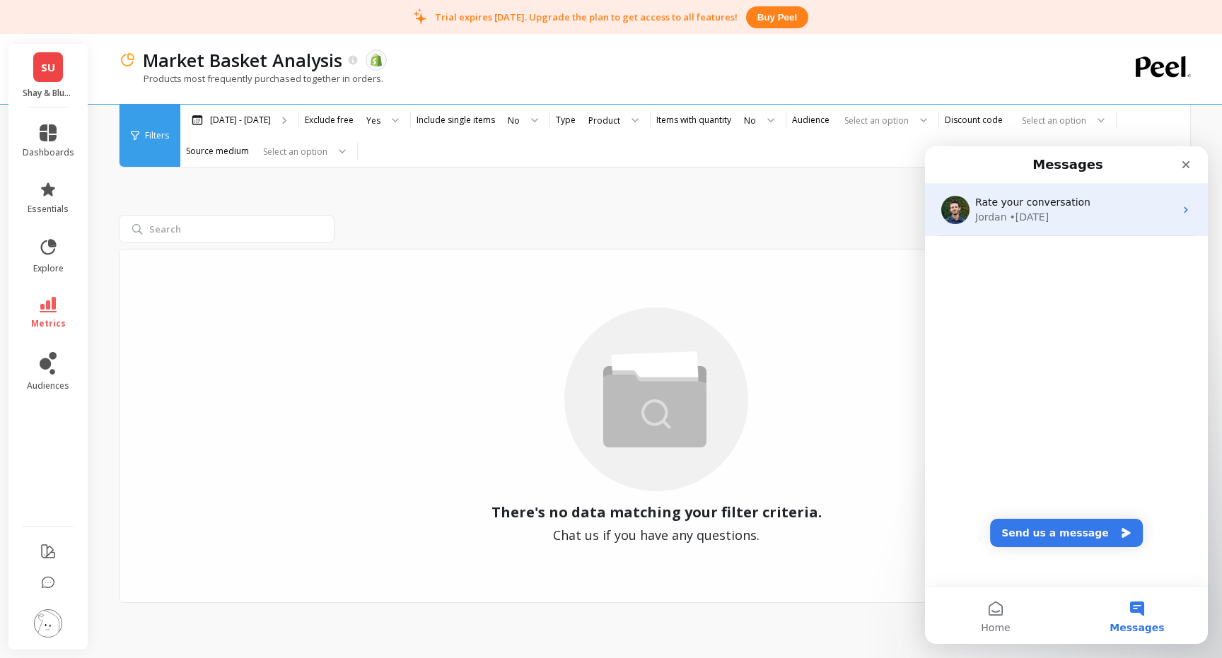
click at [1024, 198] on span "Rate your conversation" at bounding box center [1032, 202] width 115 height 11
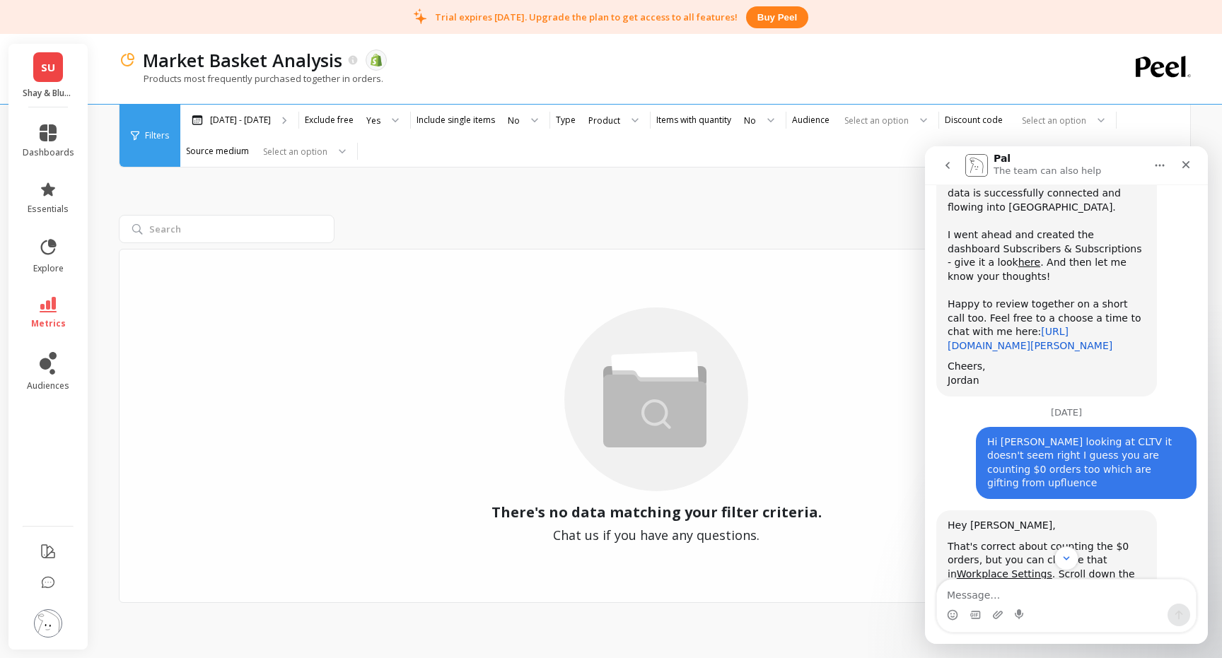
scroll to position [291, 0]
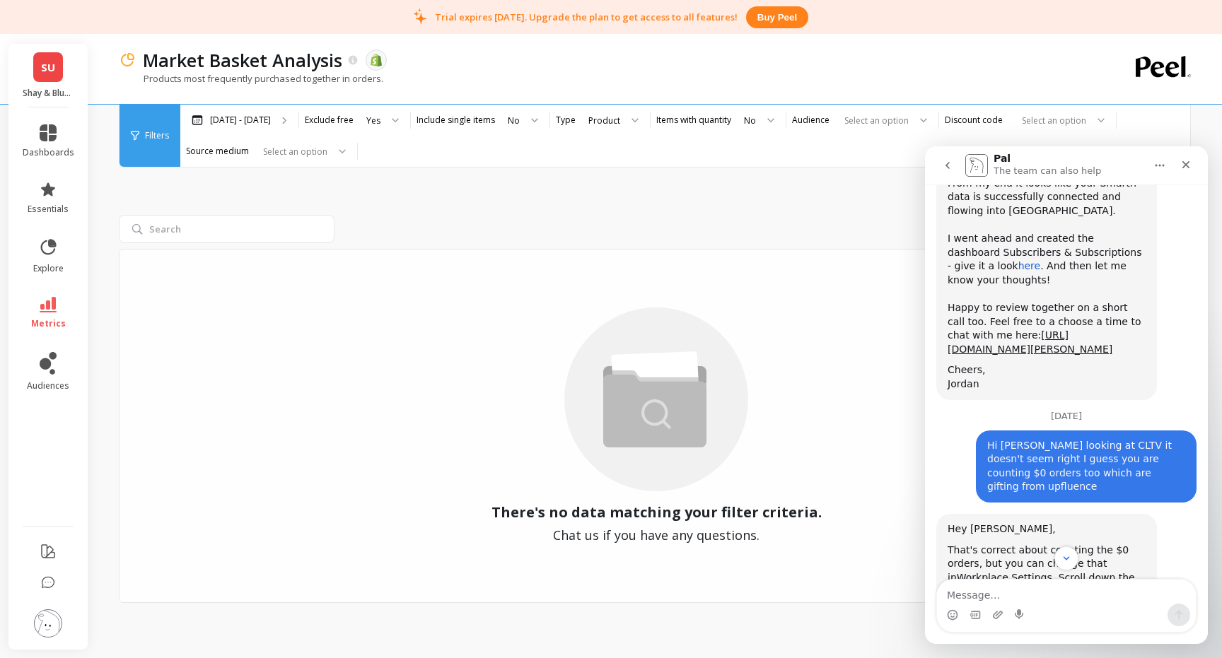
click at [1018, 260] on link "here" at bounding box center [1029, 265] width 23 height 11
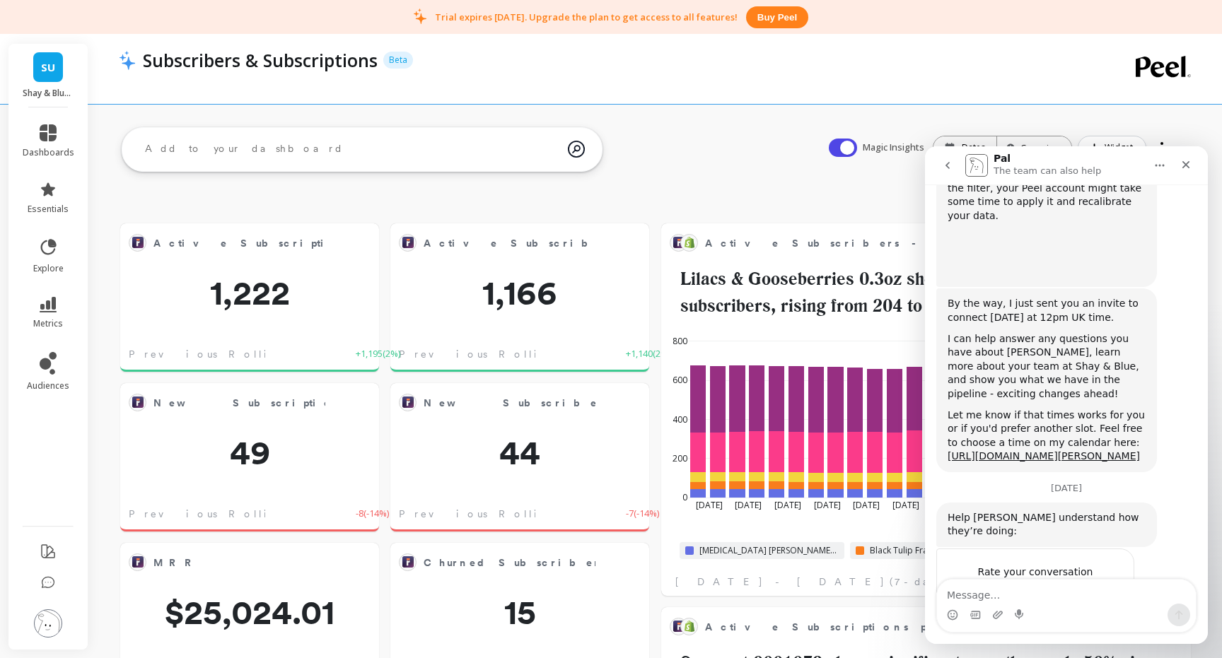
scroll to position [389, 500]
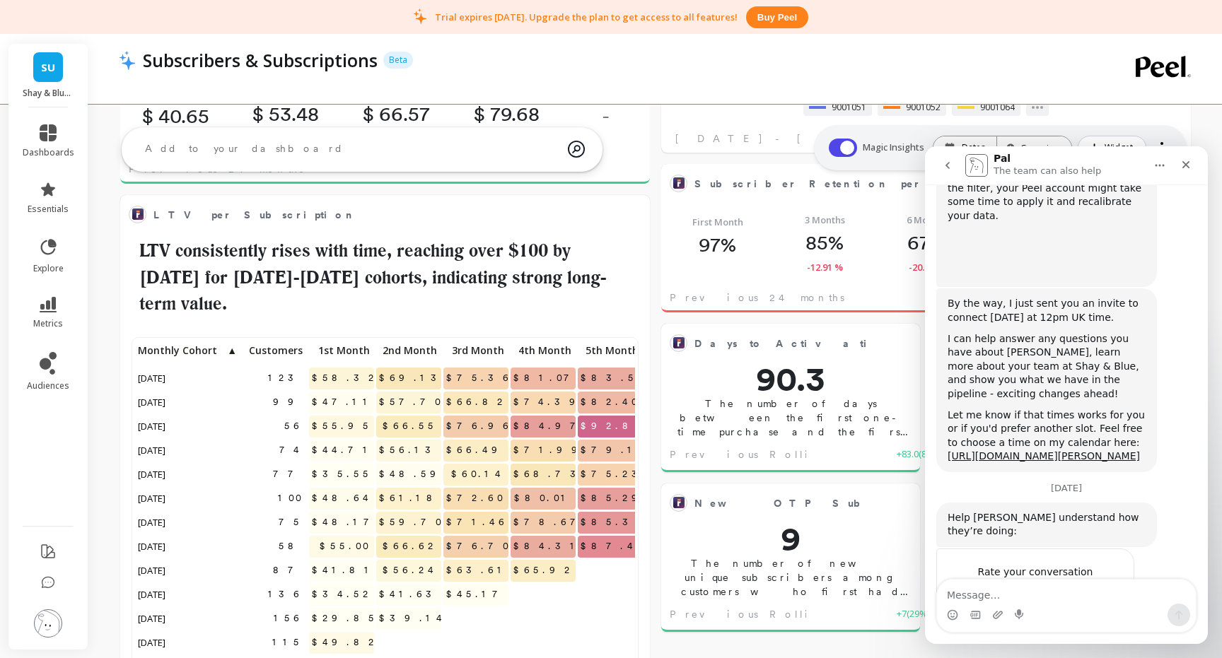
scroll to position [826, 0]
click at [1183, 166] on icon "Close" at bounding box center [1186, 165] width 8 height 8
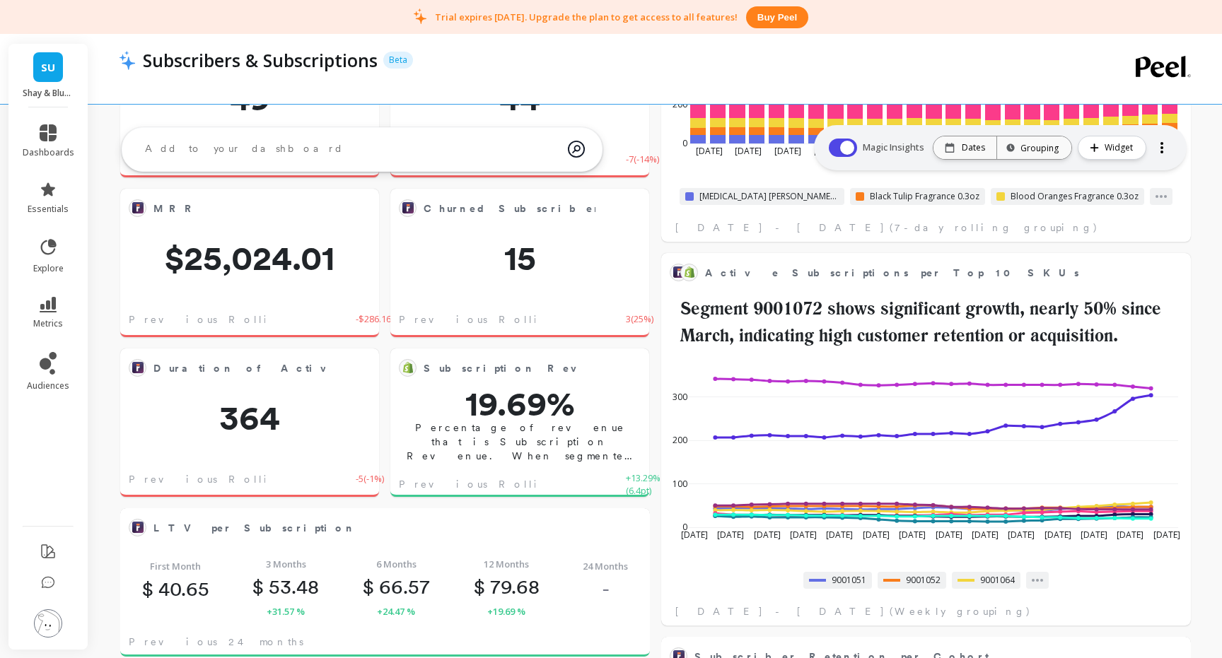
scroll to position [0, 0]
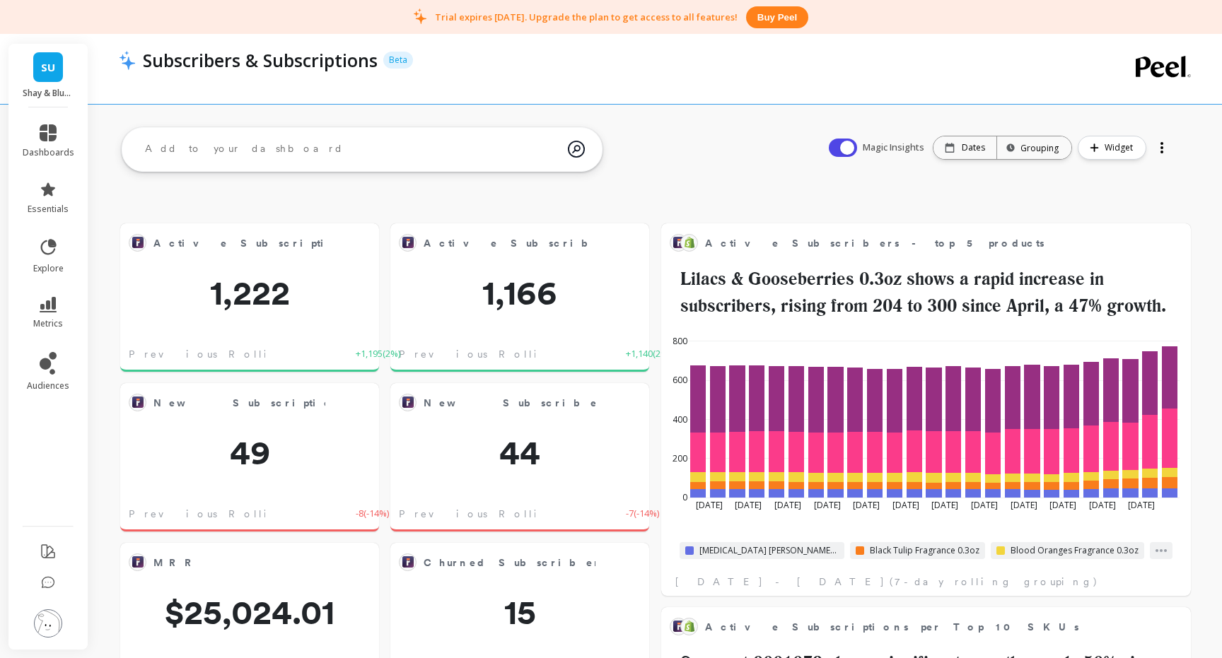
click at [42, 78] on link "SU" at bounding box center [48, 67] width 30 height 30
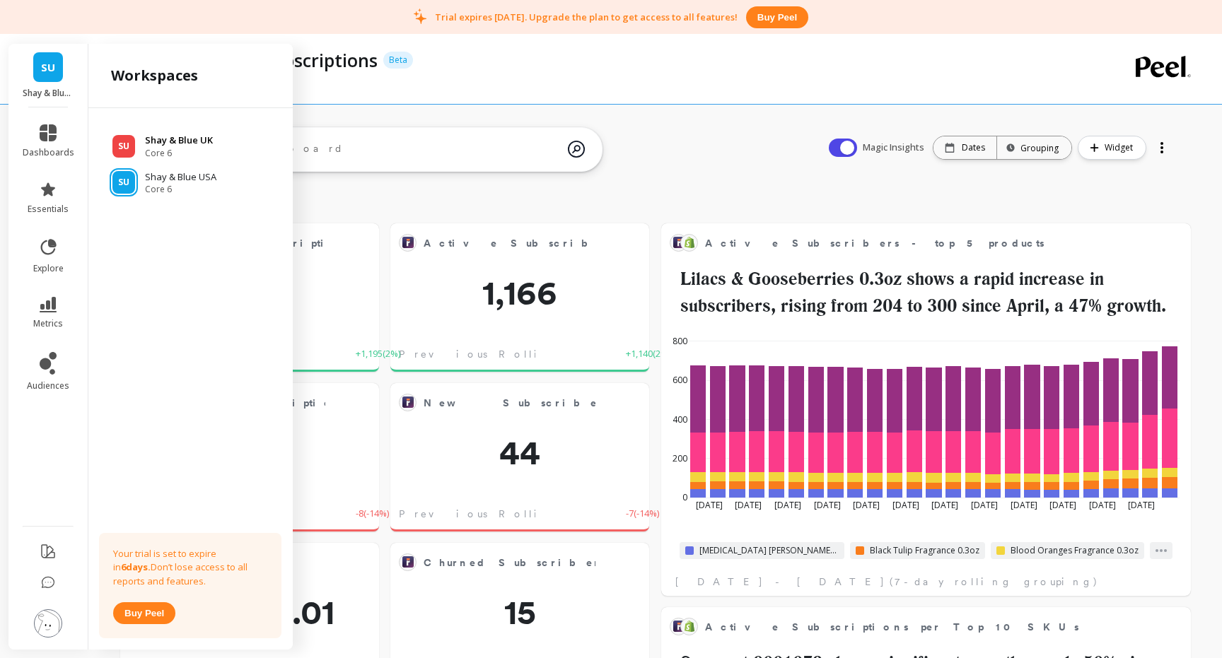
click at [157, 149] on span "Core 6" at bounding box center [179, 153] width 68 height 11
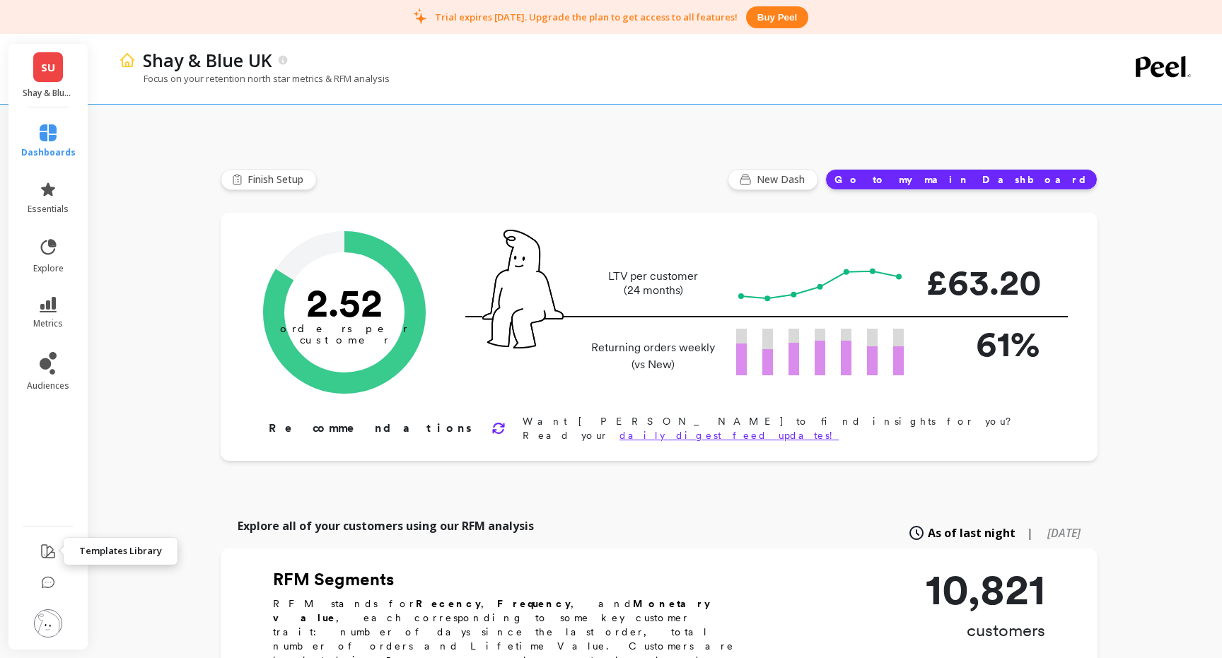
click at [42, 552] on icon at bounding box center [48, 551] width 13 height 13
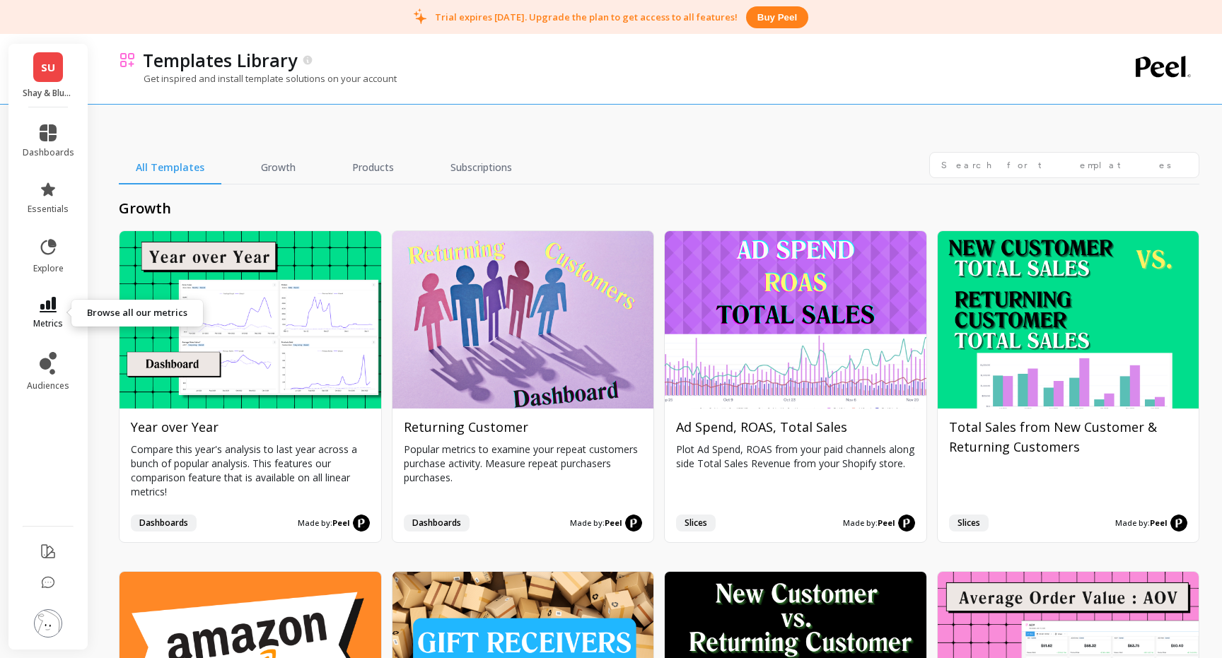
click at [51, 305] on icon at bounding box center [48, 305] width 17 height 16
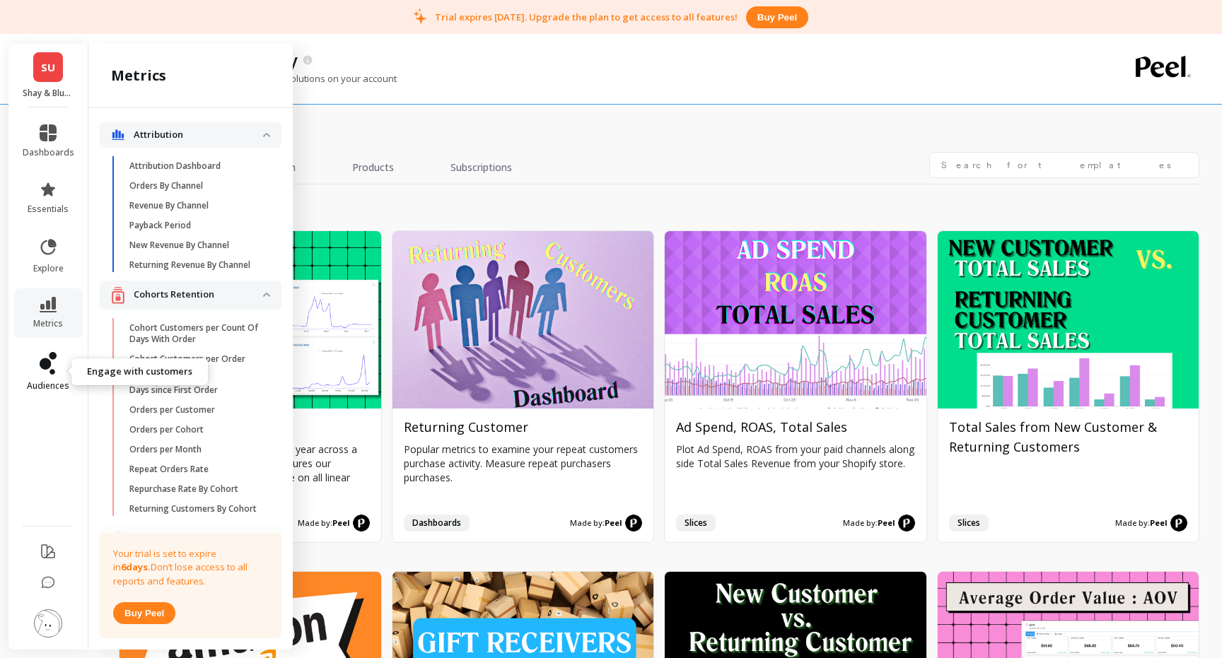
click at [46, 365] on icon at bounding box center [45, 363] width 11 height 11
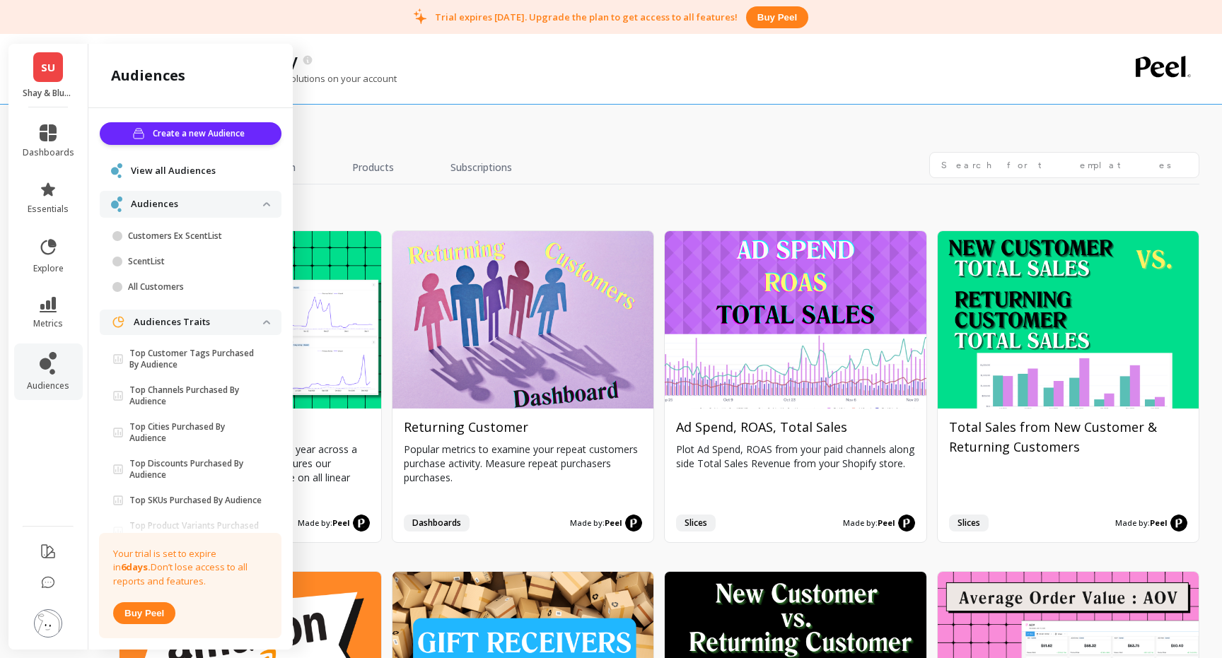
click at [49, 113] on div "dashboards essentials explore metrics audiences" at bounding box center [48, 378] width 80 height 542
click at [49, 136] on icon at bounding box center [48, 132] width 17 height 17
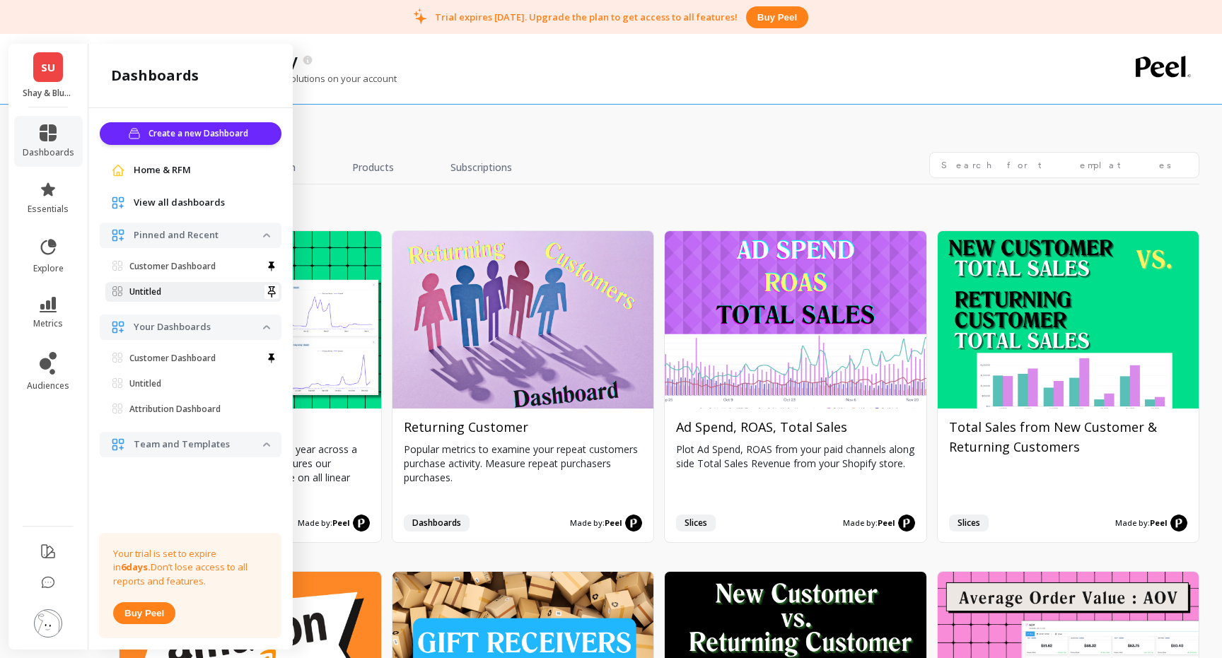
click at [177, 294] on span "Untitled" at bounding box center [187, 291] width 151 height 11
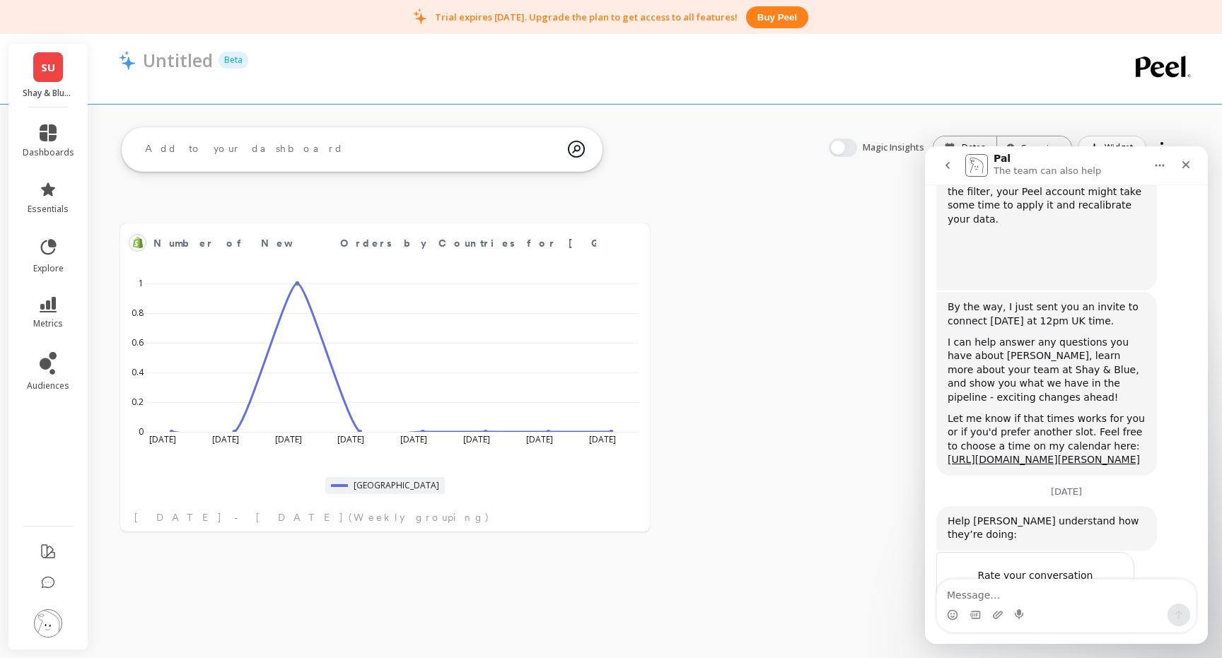
scroll to position [749, 0]
click at [53, 75] on link "SU" at bounding box center [48, 67] width 30 height 30
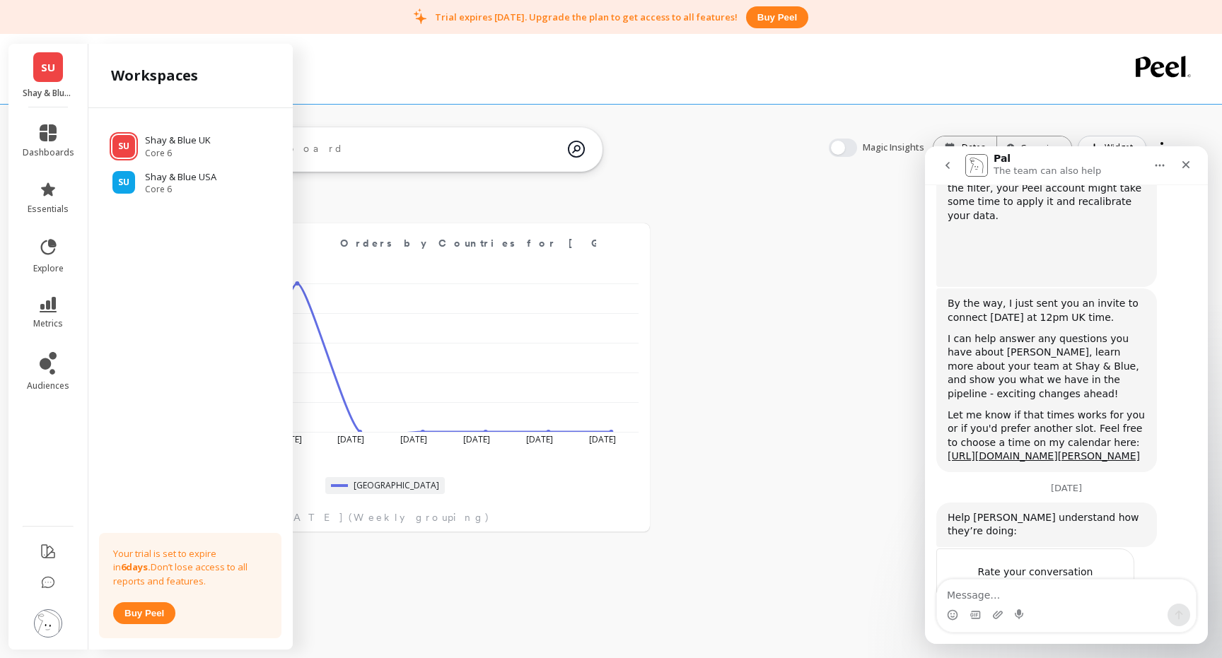
click at [49, 63] on span "SU" at bounding box center [48, 67] width 14 height 16
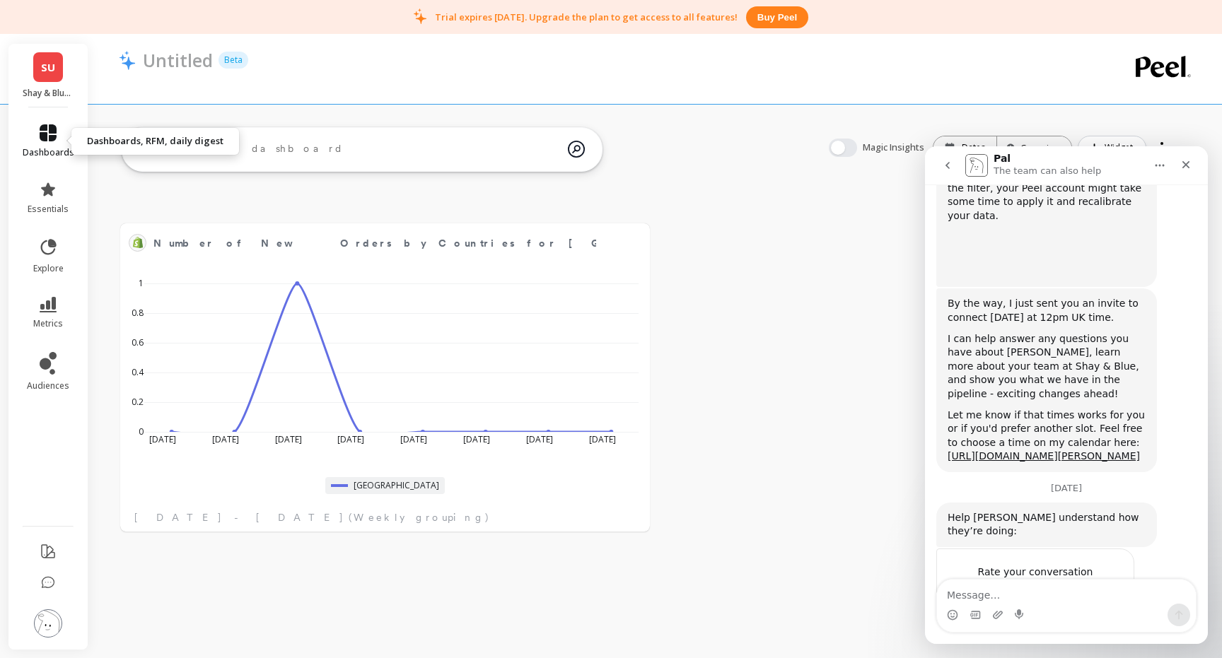
click at [47, 131] on icon at bounding box center [48, 132] width 17 height 17
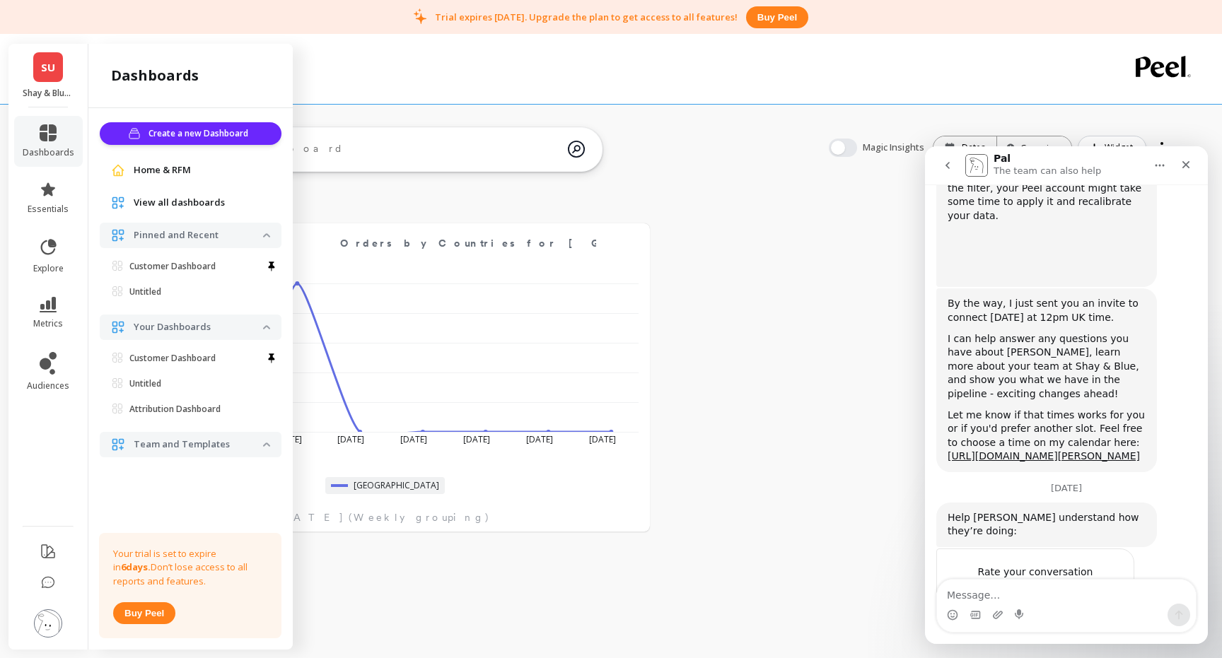
click at [194, 445] on p "Team and Templates" at bounding box center [198, 445] width 129 height 14
click at [266, 446] on img at bounding box center [266, 445] width 7 height 4
click at [44, 310] on icon at bounding box center [48, 305] width 17 height 16
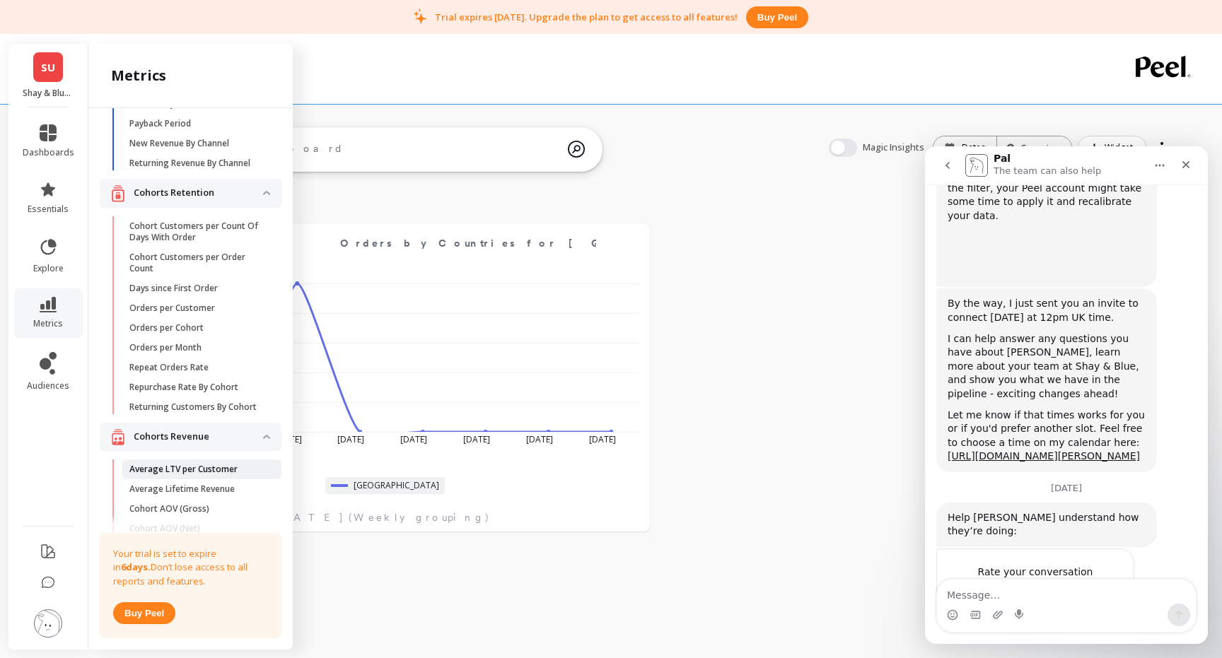
scroll to position [0, 0]
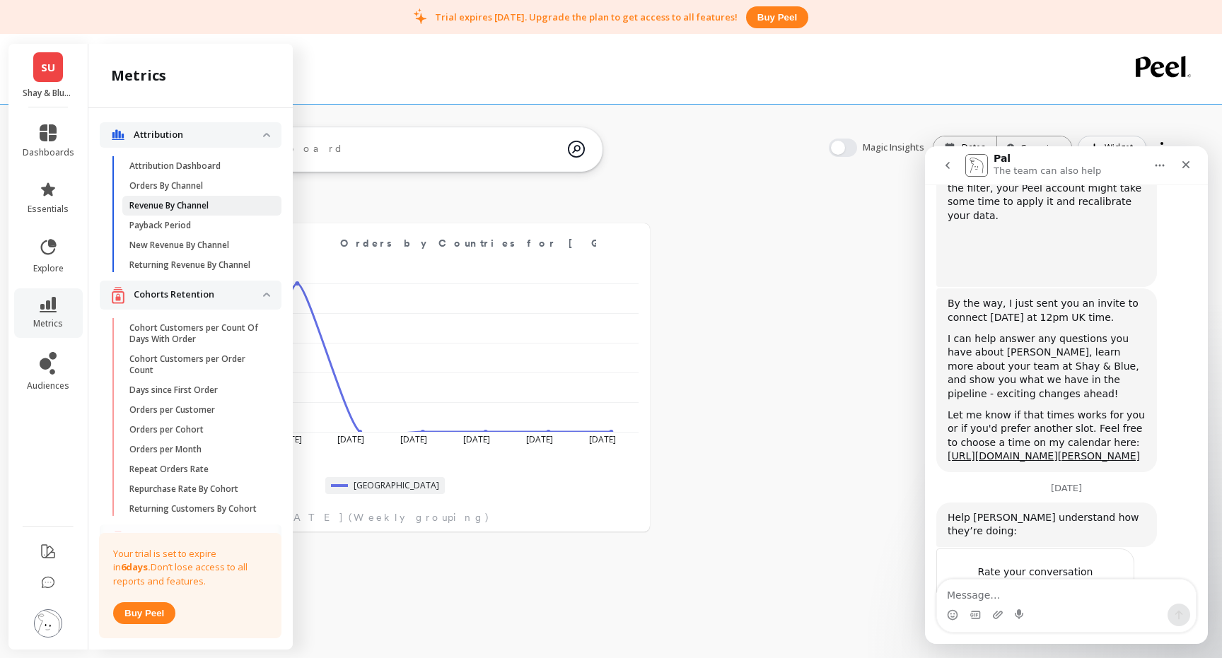
click at [189, 201] on p "Revenue By Channel" at bounding box center [168, 205] width 79 height 11
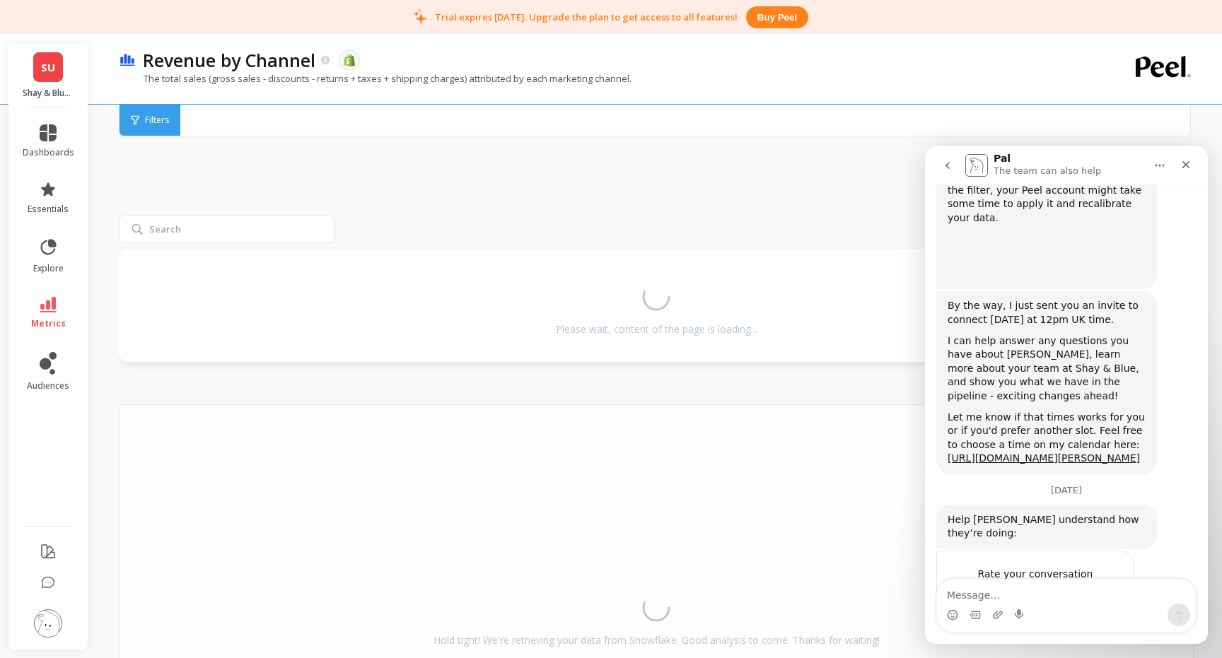
scroll to position [749, 0]
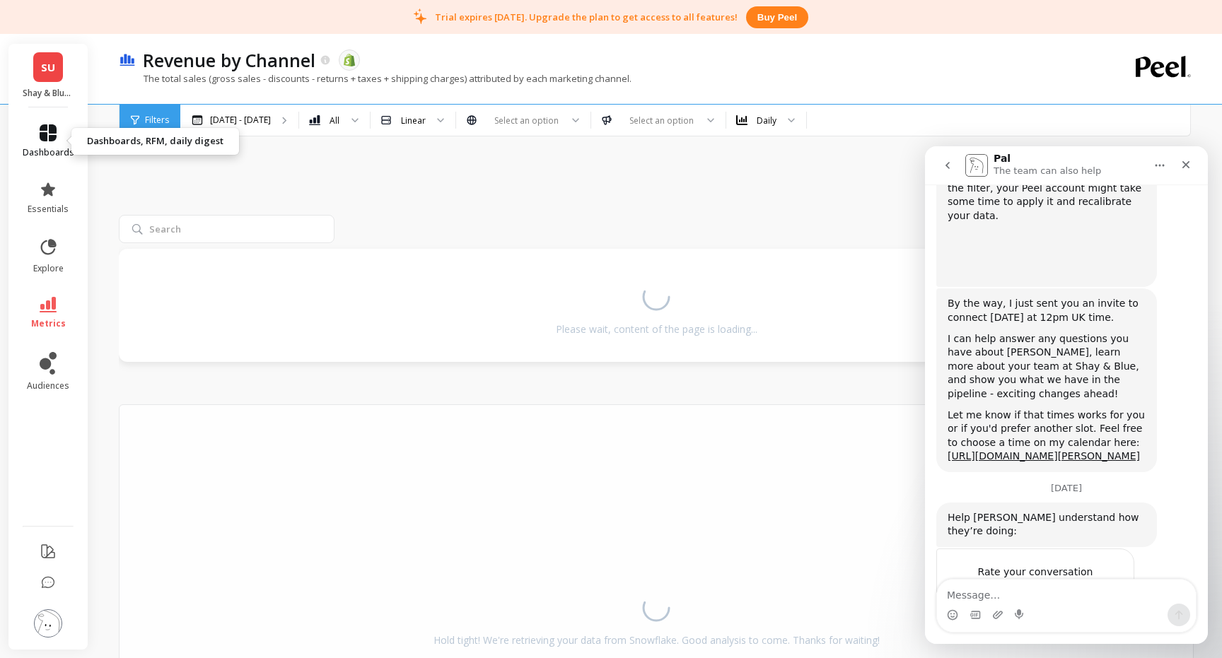
click at [49, 129] on icon at bounding box center [48, 132] width 17 height 17
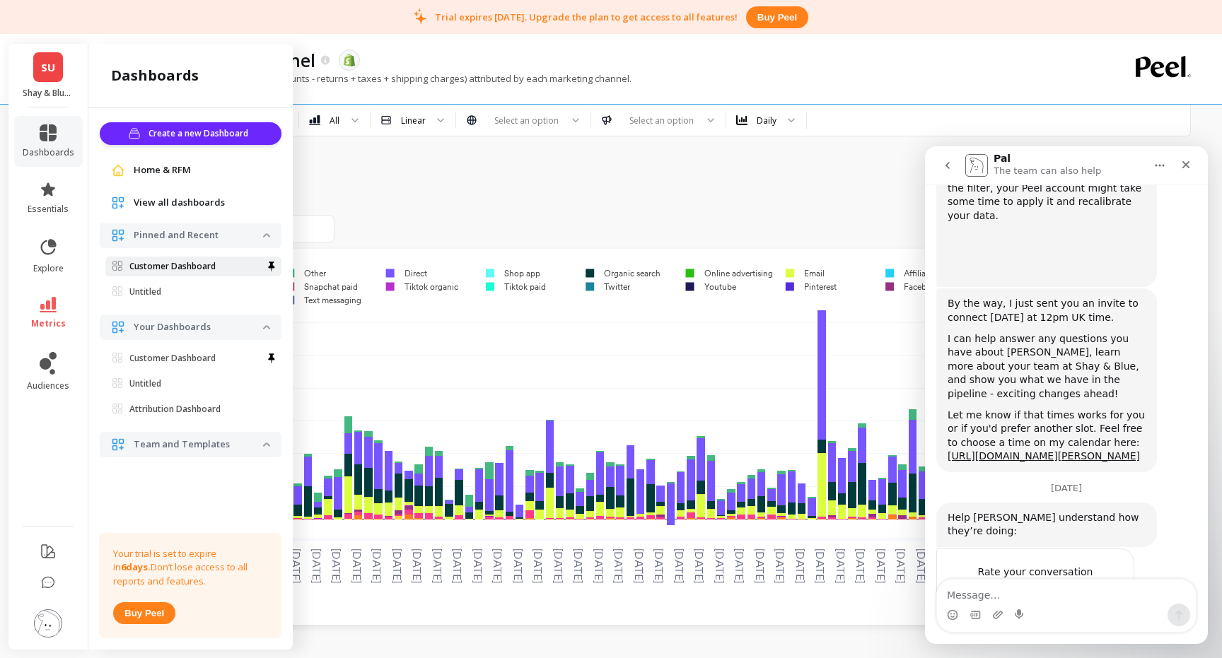
click at [163, 265] on p "Customer Dashboard" at bounding box center [172, 266] width 86 height 11
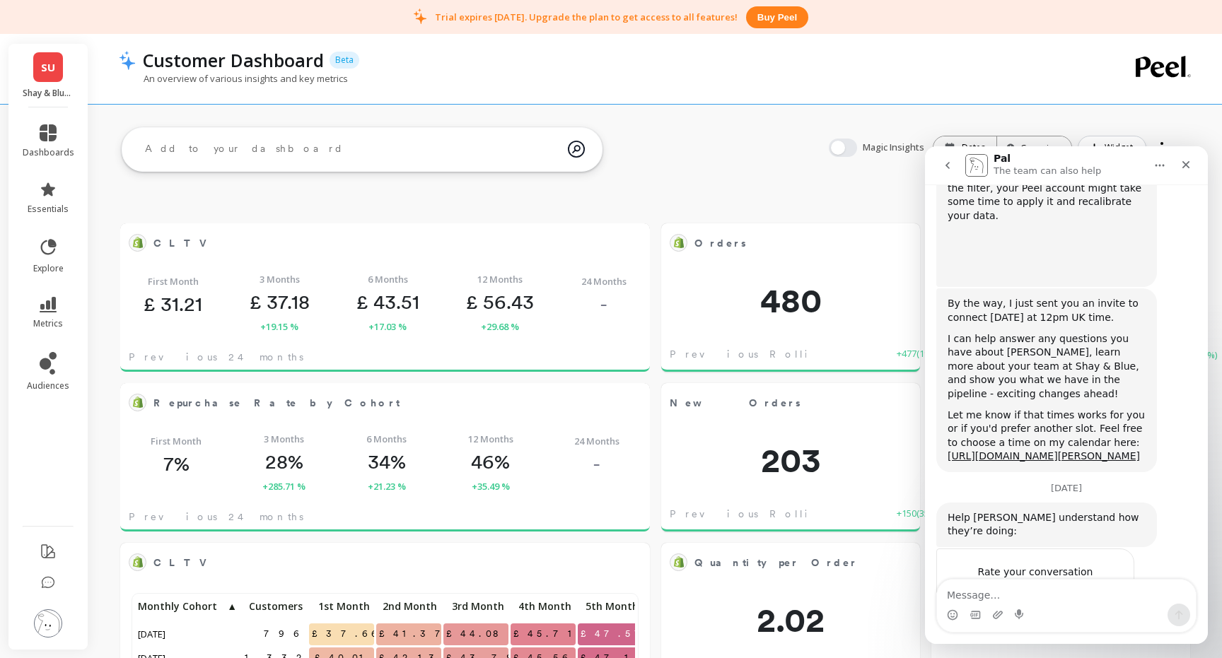
scroll to position [389, 500]
click at [48, 131] on icon at bounding box center [48, 132] width 17 height 17
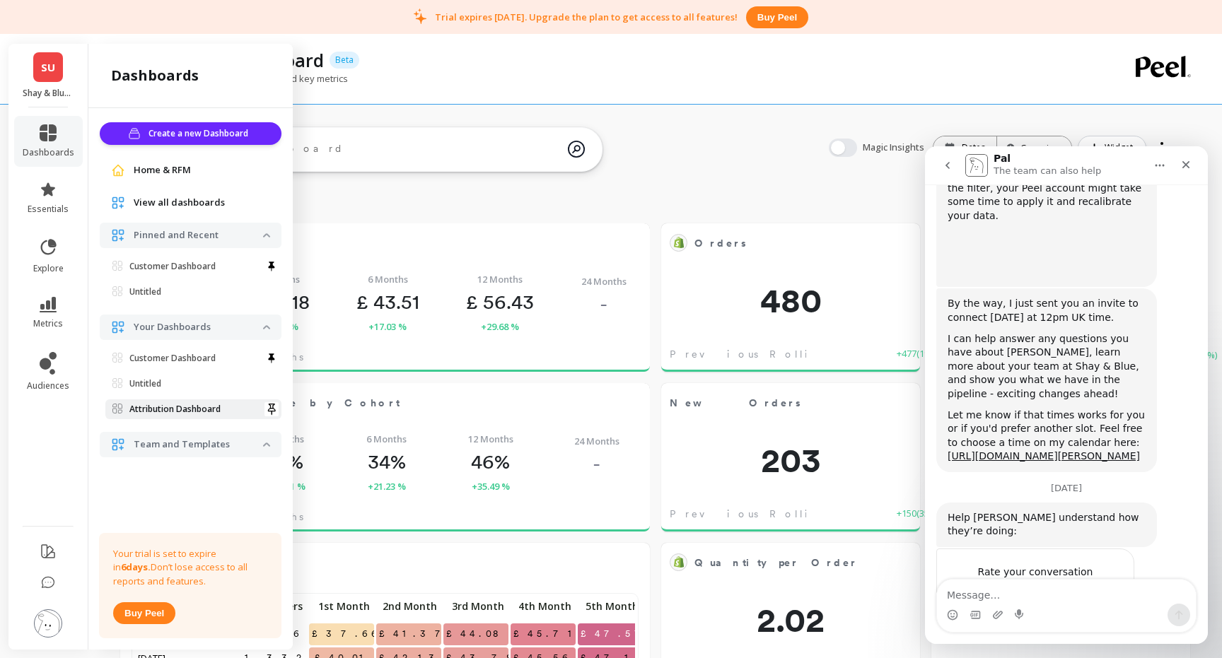
click at [160, 405] on p "Attribution Dashboard" at bounding box center [174, 409] width 91 height 11
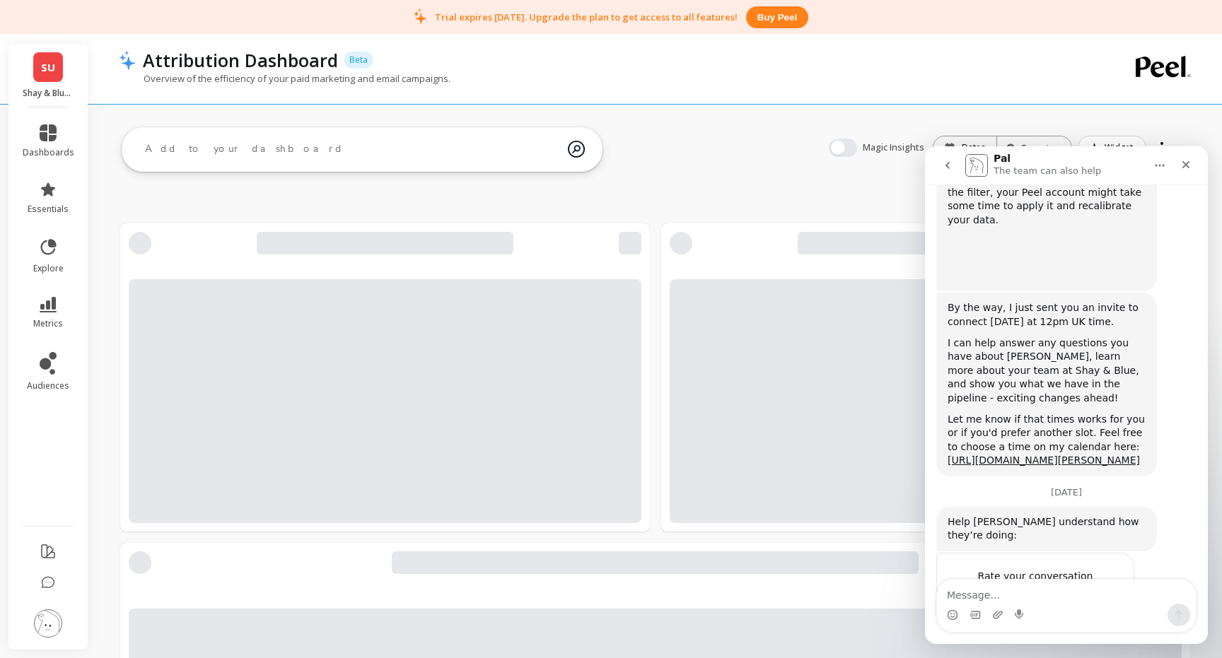
scroll to position [749, 0]
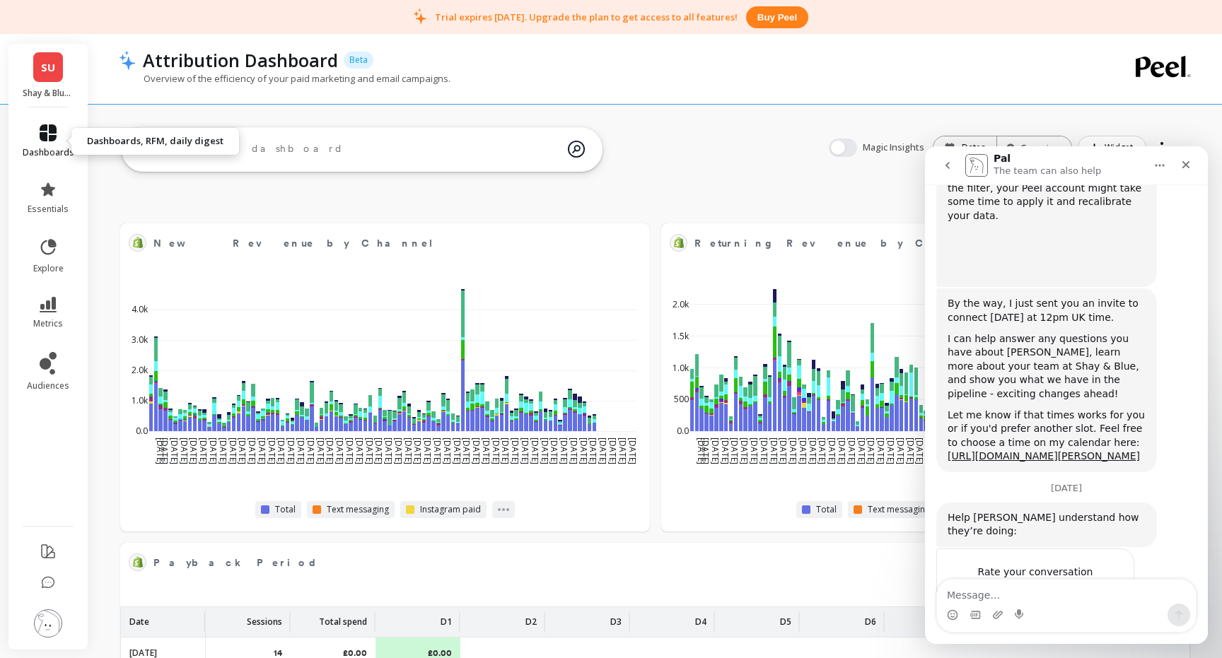
click at [47, 136] on icon at bounding box center [48, 132] width 17 height 17
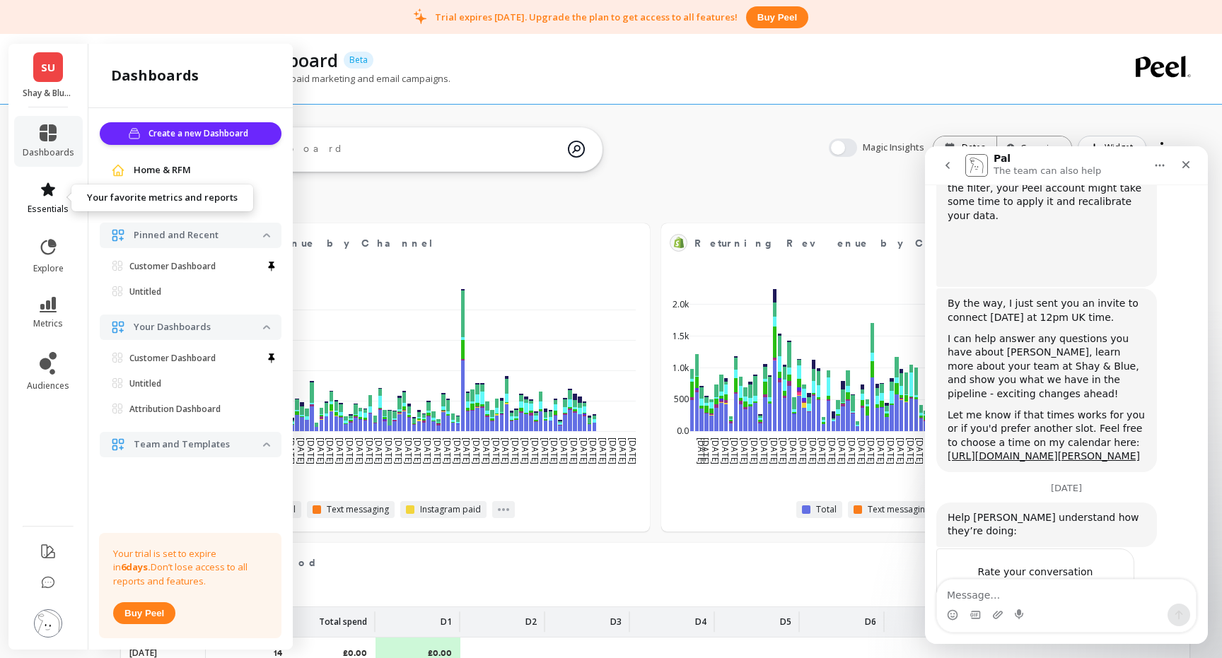
click at [57, 194] on link "essentials" at bounding box center [49, 198] width 52 height 34
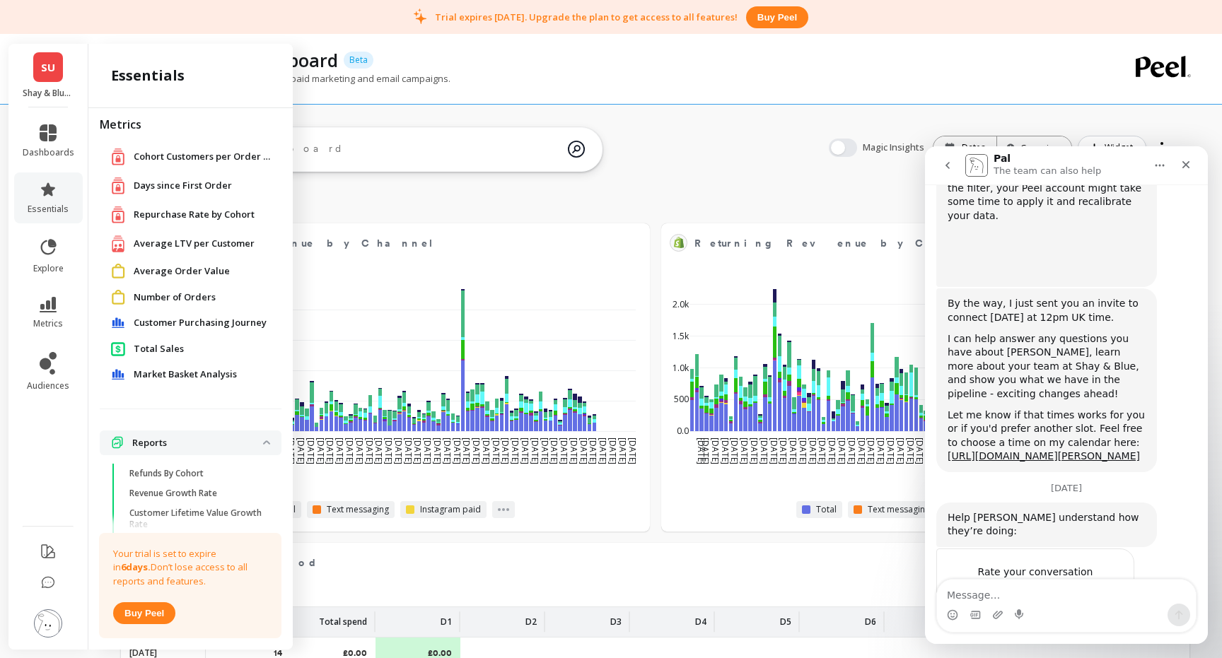
scroll to position [0, 0]
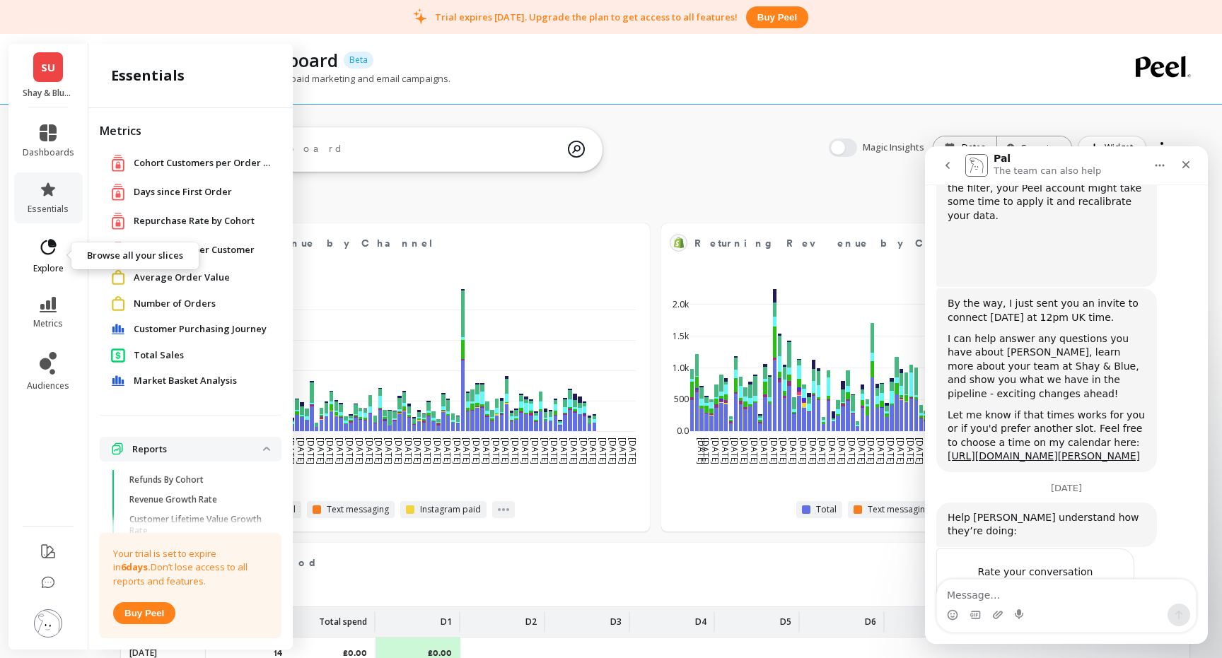
click at [52, 246] on icon at bounding box center [49, 247] width 16 height 16
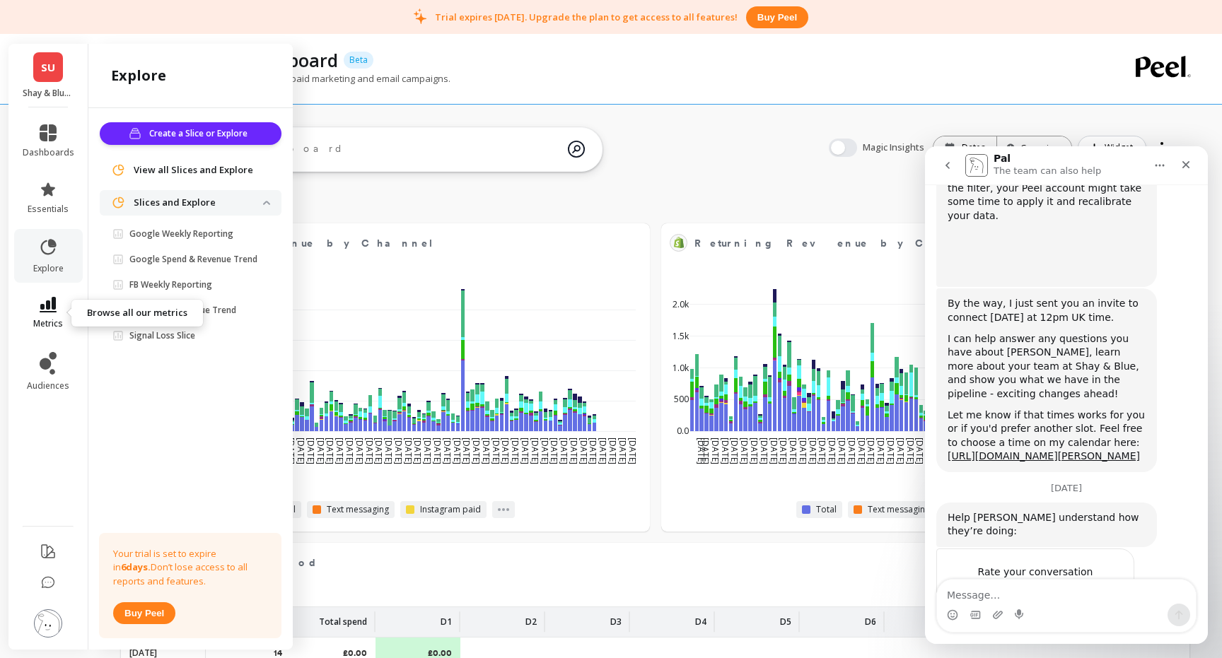
click at [49, 313] on link "metrics" at bounding box center [49, 313] width 52 height 33
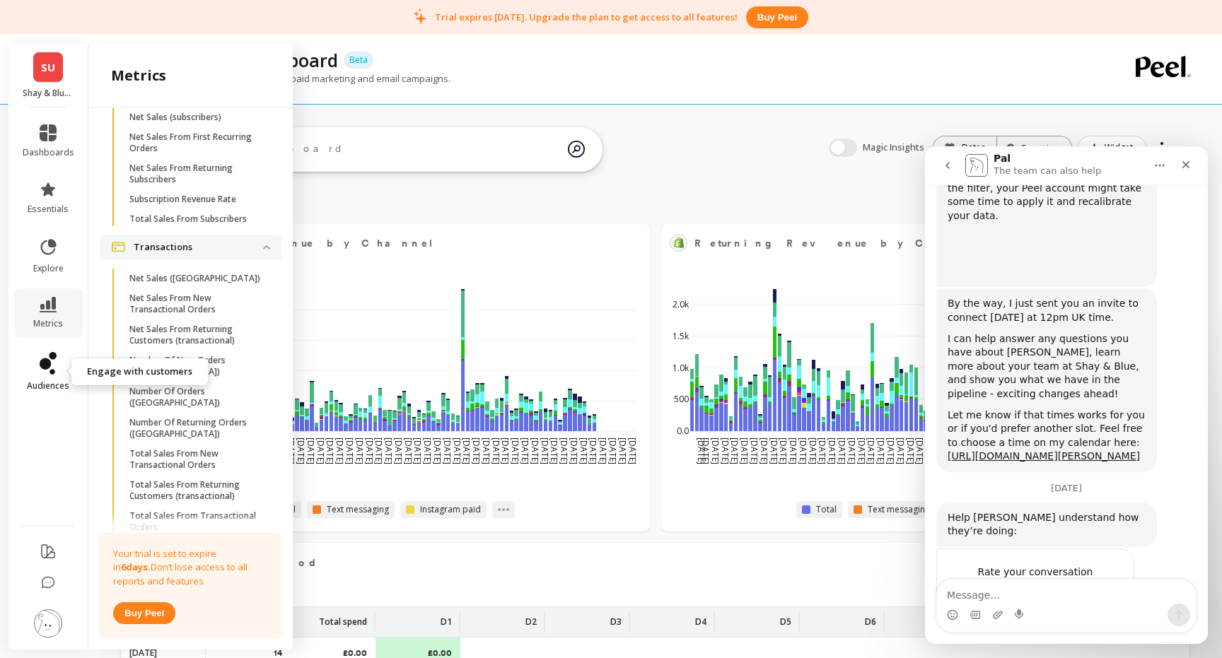
click at [51, 365] on icon at bounding box center [48, 363] width 17 height 23
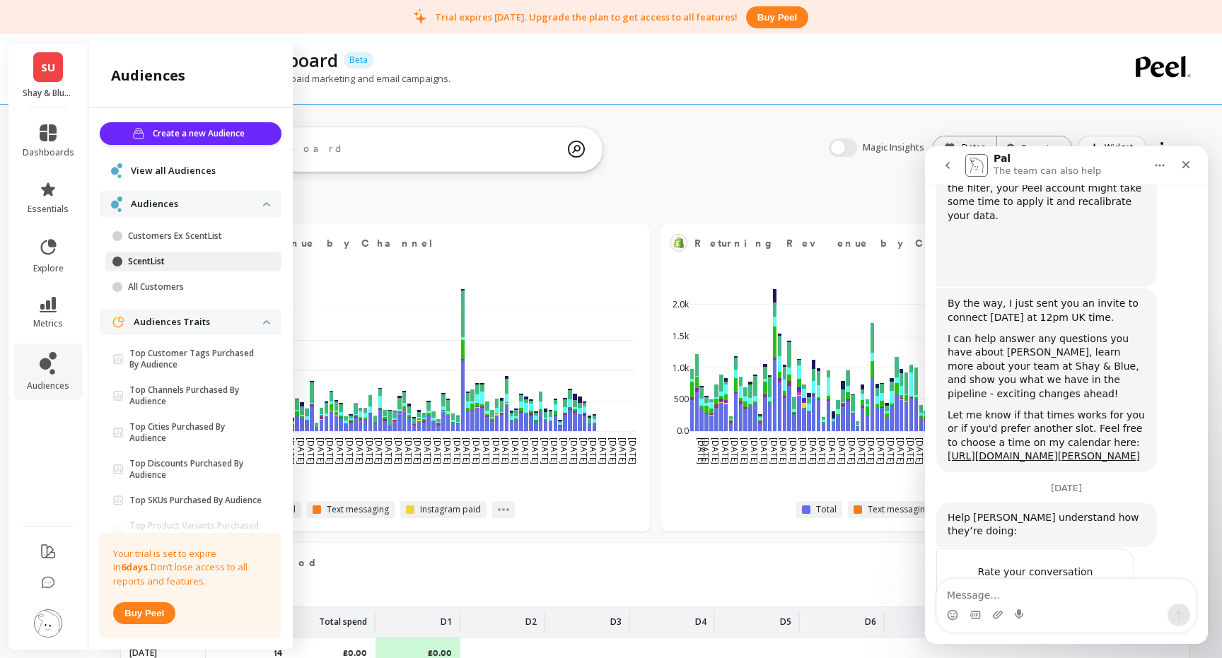
click at [157, 259] on p "ScentList" at bounding box center [195, 261] width 135 height 11
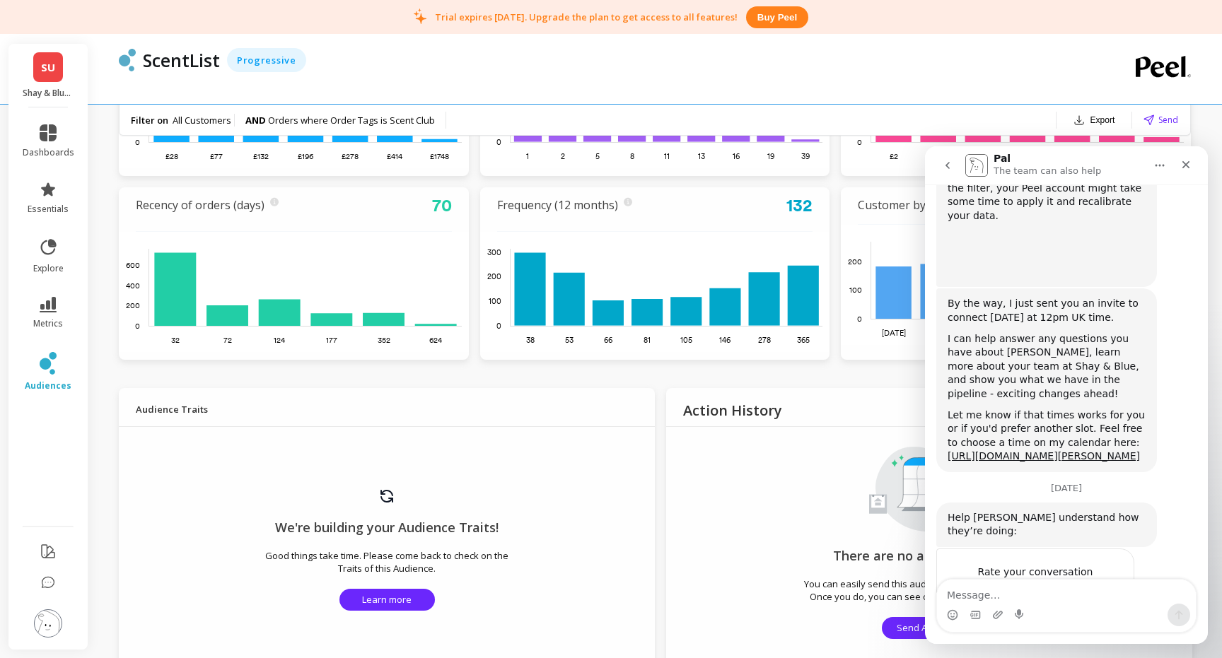
scroll to position [498, 0]
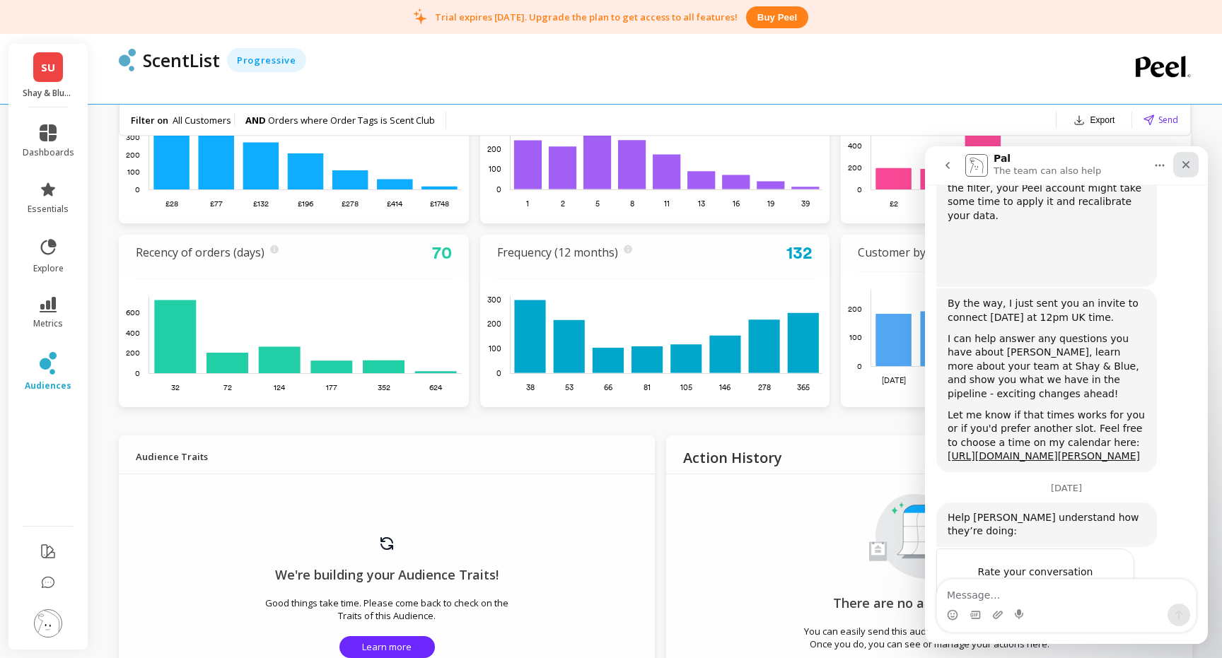
click at [1180, 163] on icon "Close" at bounding box center [1185, 164] width 11 height 11
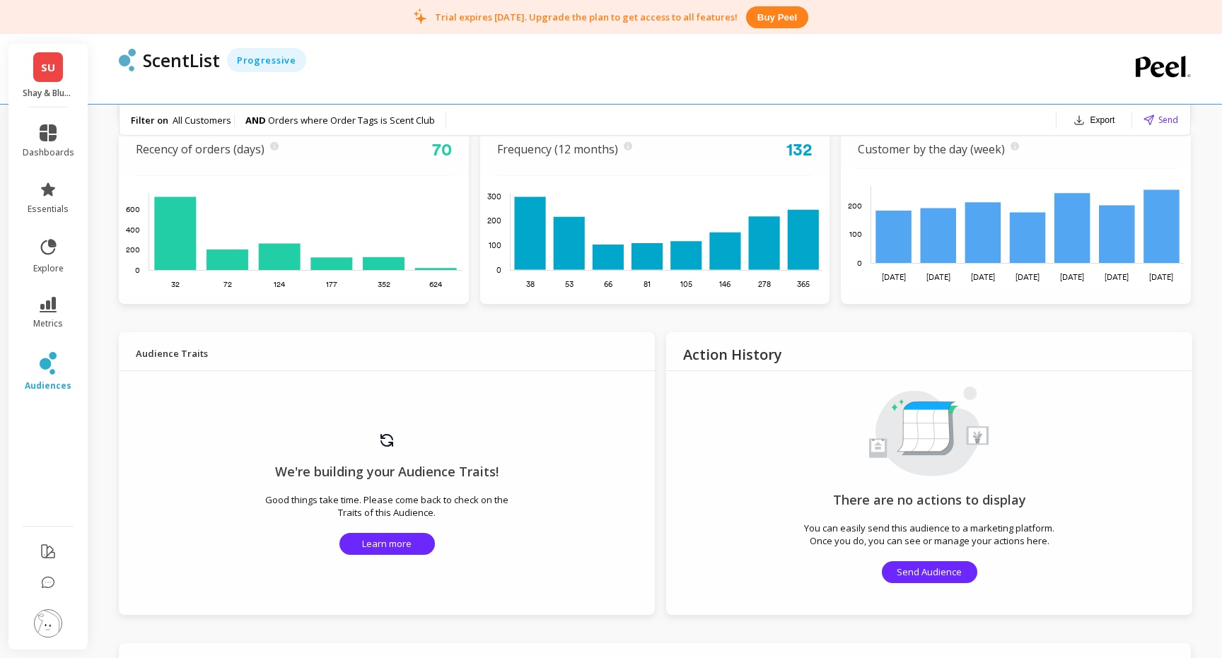
scroll to position [586, 0]
